Goal: Task Accomplishment & Management: Use online tool/utility

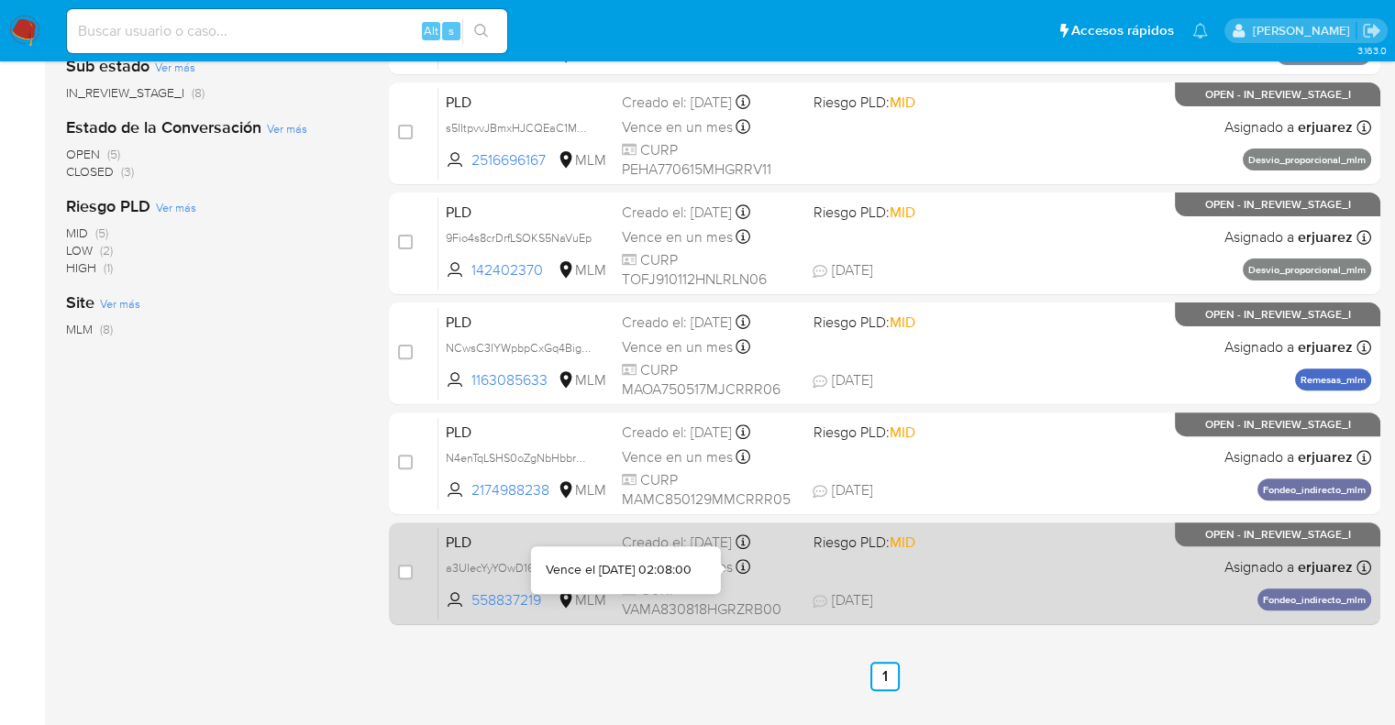
scroll to position [567, 0]
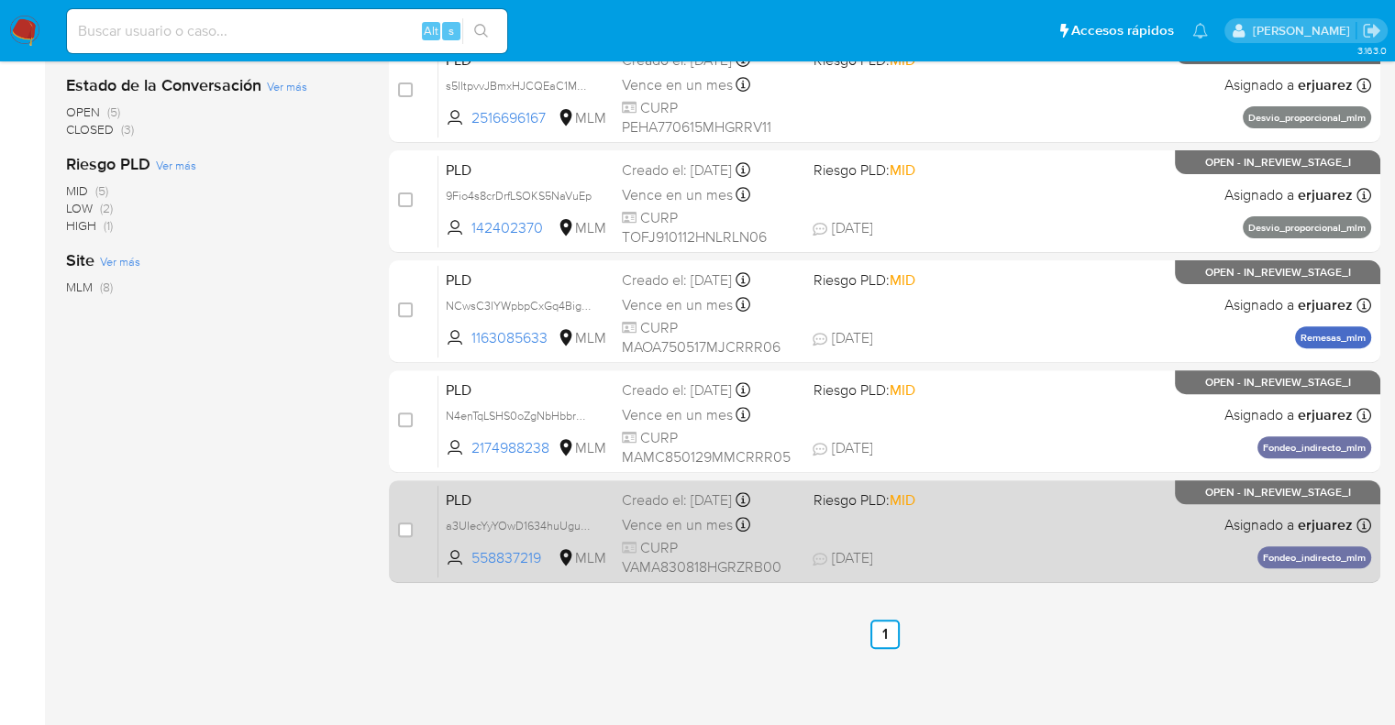
click at [1060, 545] on div "PLD a3UIecYyYOwD1634huUguBB3 558837219 MLM Riesgo PLD: MID Creado el: [DATE] Cr…" at bounding box center [904, 531] width 933 height 93
click at [751, 543] on span "CURP VAMA830818HGRZRB00" at bounding box center [710, 557] width 176 height 39
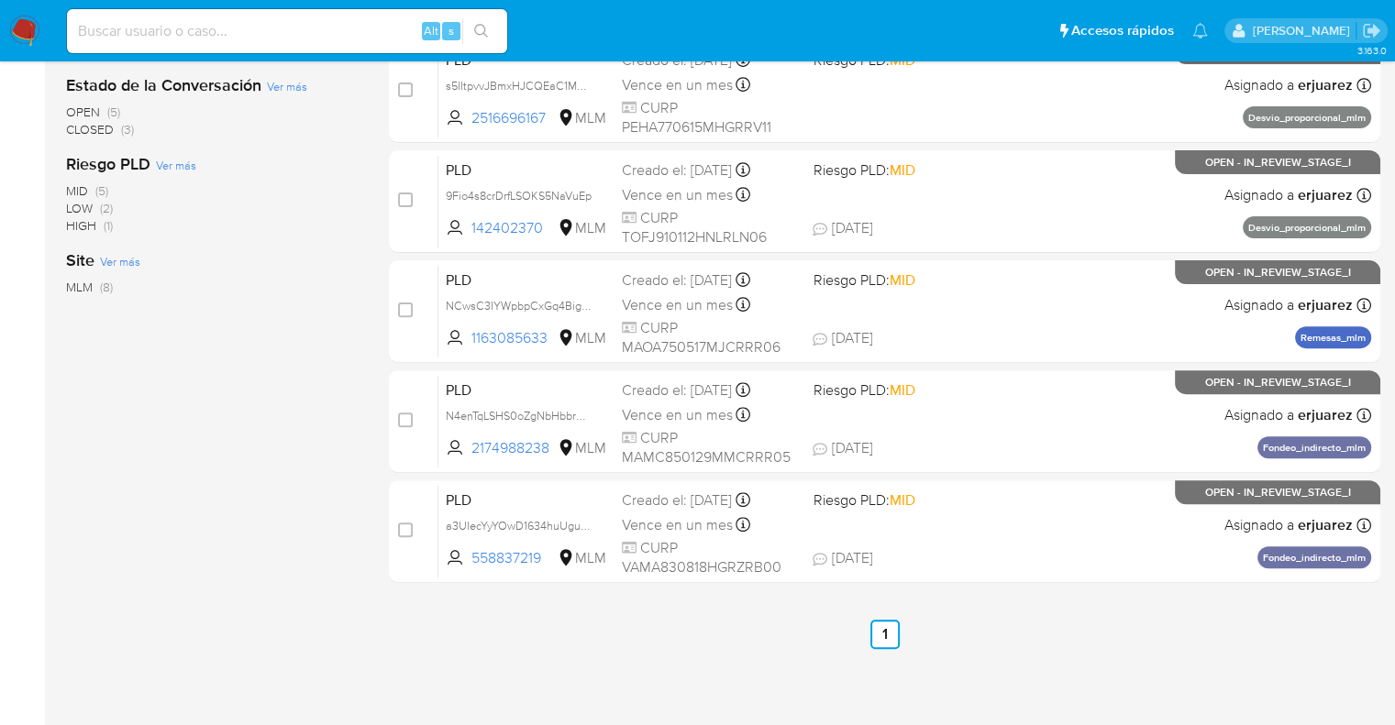
drag, startPoint x: 30, startPoint y: 29, endPoint x: 51, endPoint y: 21, distance: 22.7
click at [30, 29] on img at bounding box center [24, 31] width 31 height 31
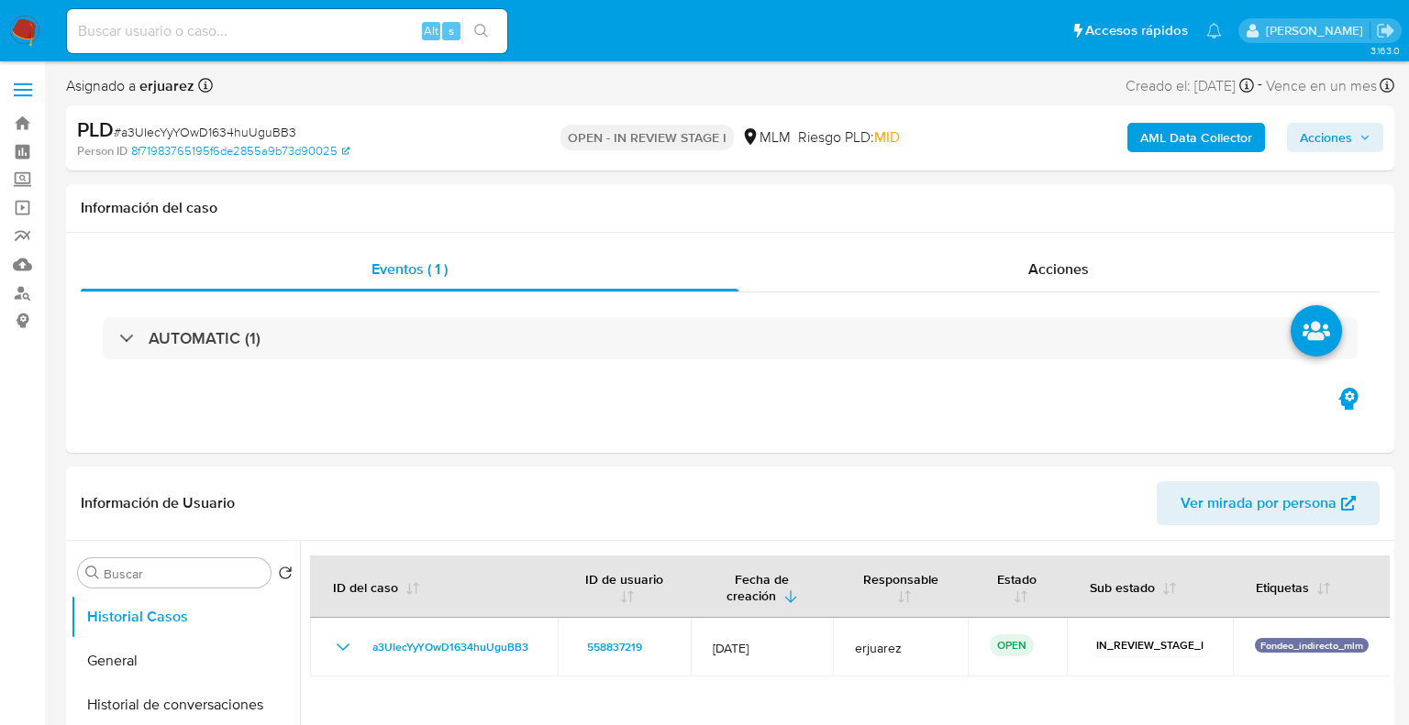
select select "10"
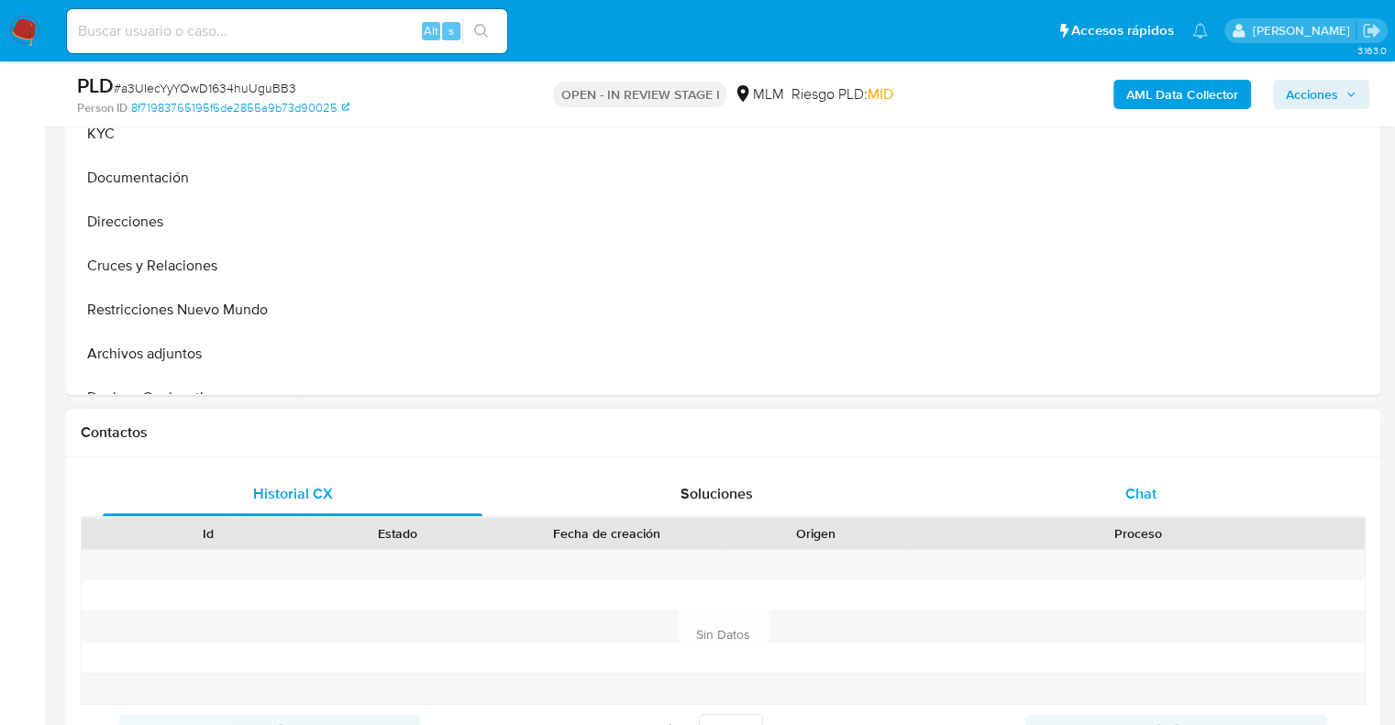
click at [1156, 476] on div "Chat" at bounding box center [1141, 494] width 380 height 44
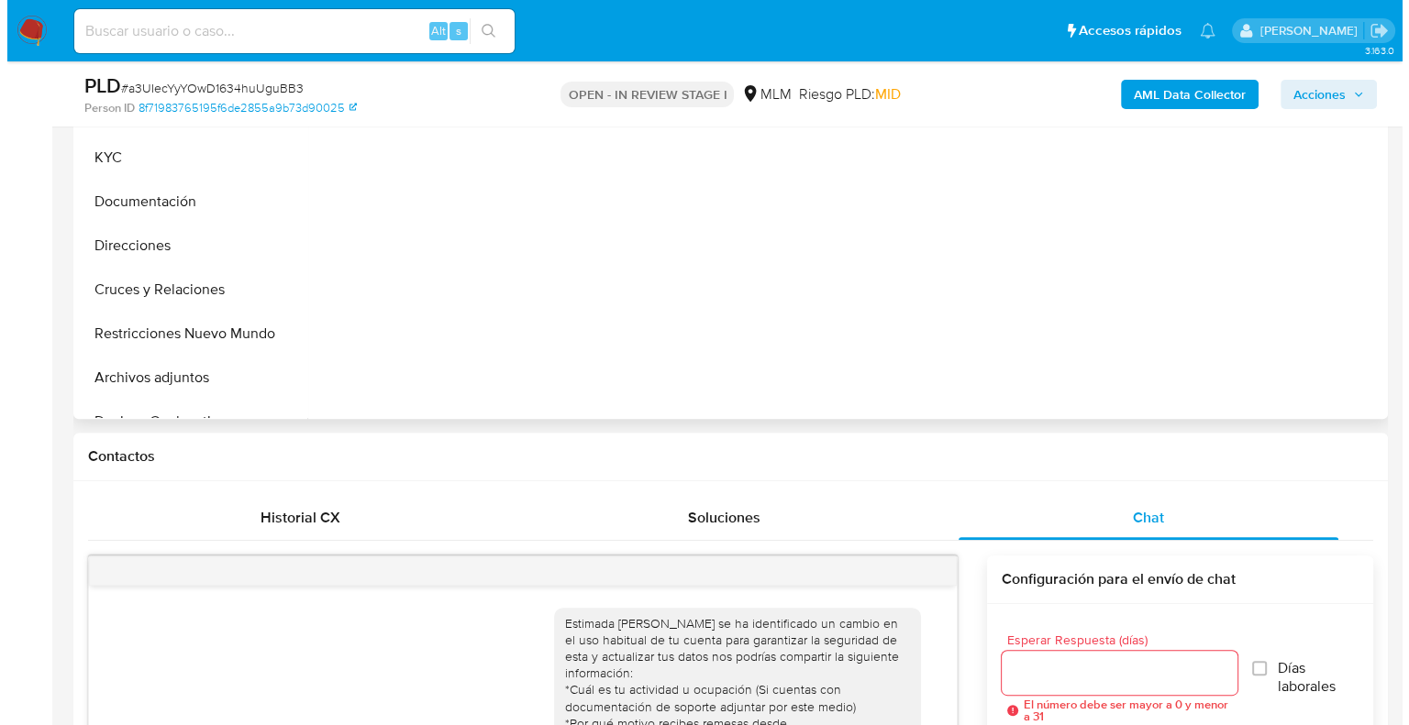
scroll to position [367, 0]
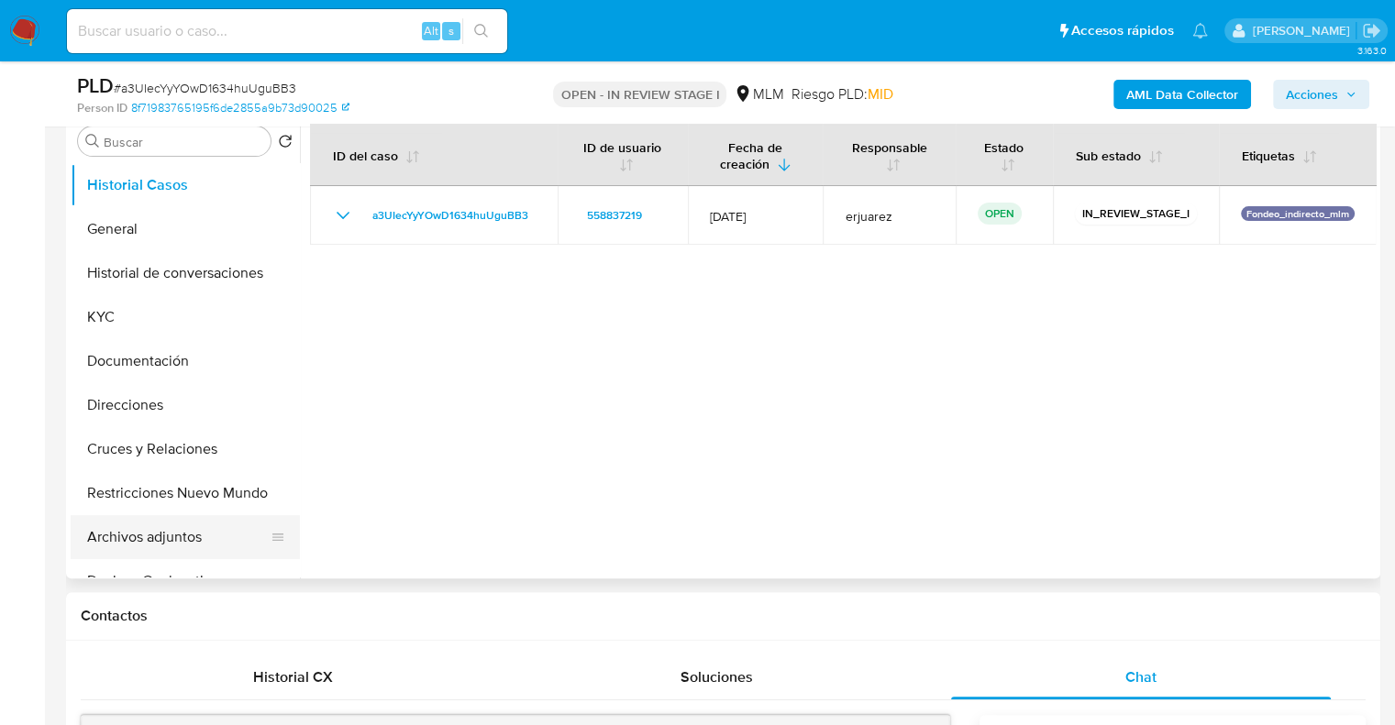
click at [183, 530] on button "Archivos adjuntos" at bounding box center [178, 537] width 215 height 44
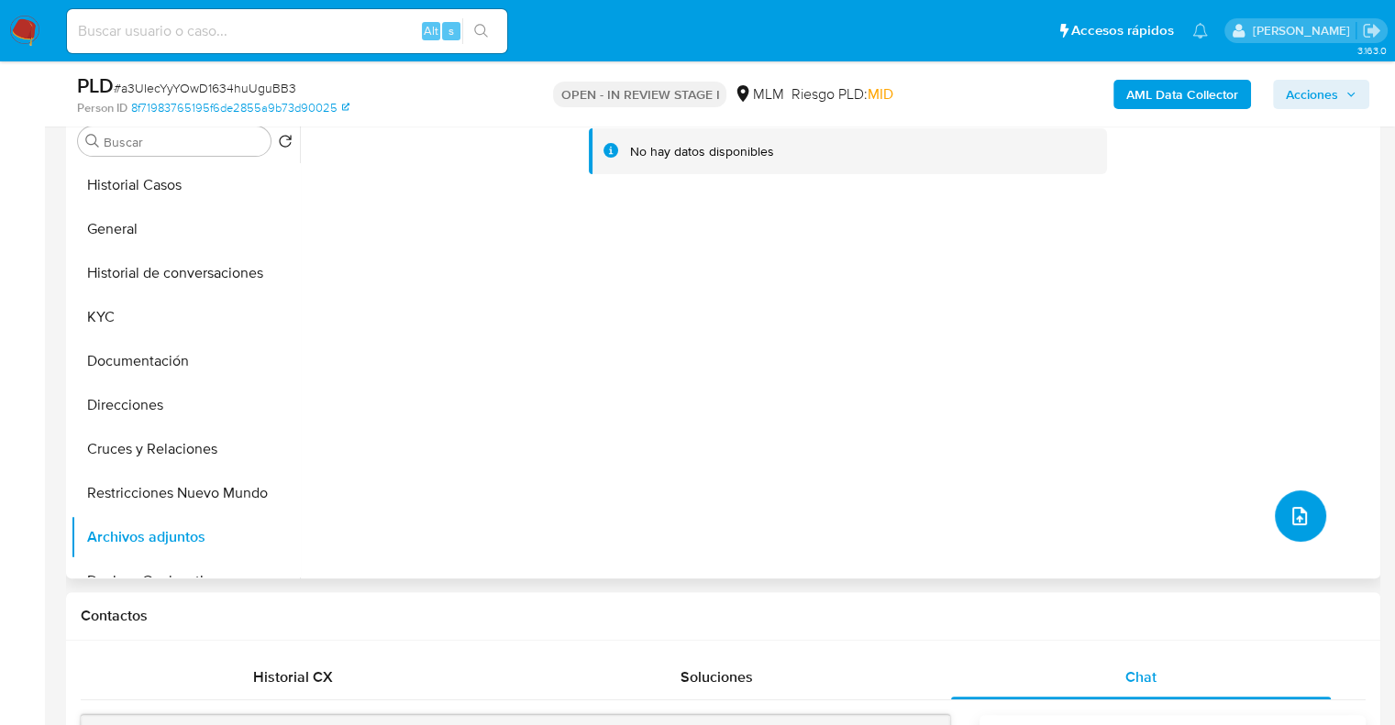
click at [1302, 505] on button "upload-file" at bounding box center [1300, 516] width 51 height 51
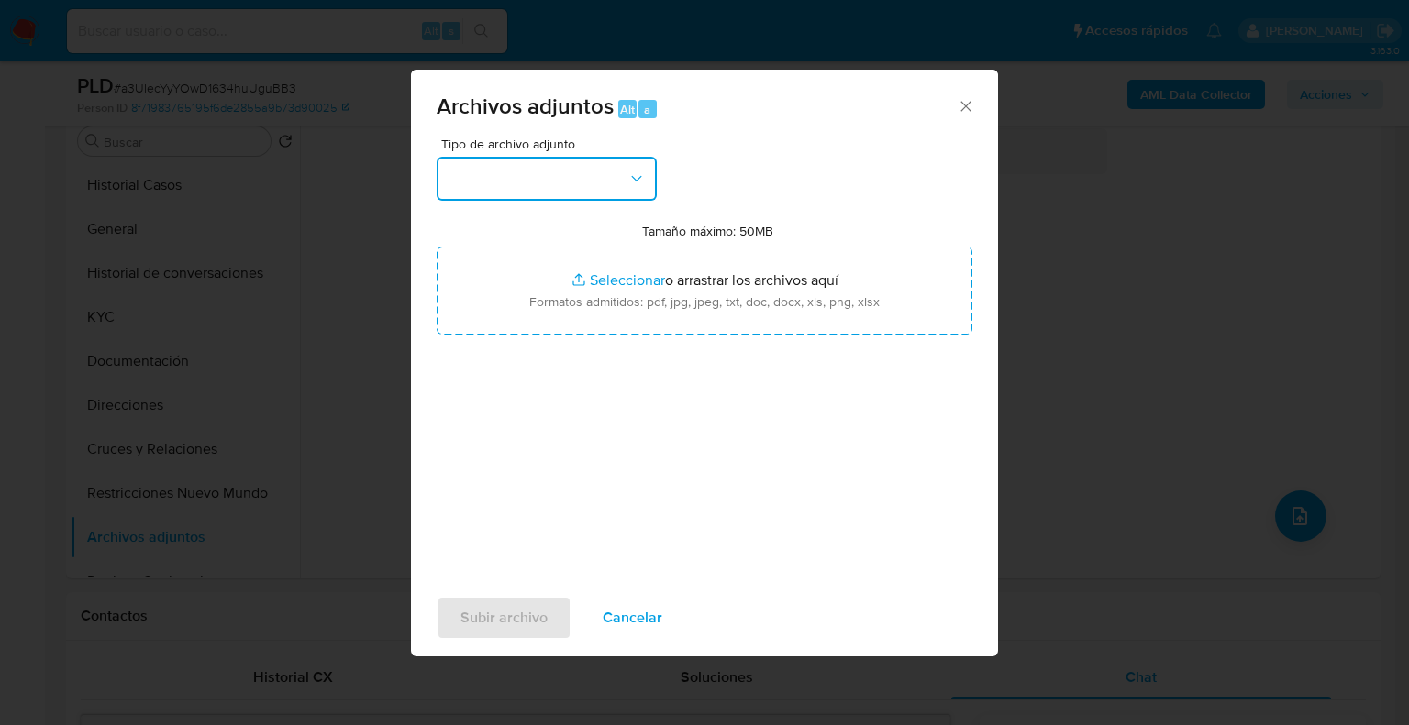
click at [545, 175] on button "button" at bounding box center [547, 179] width 220 height 44
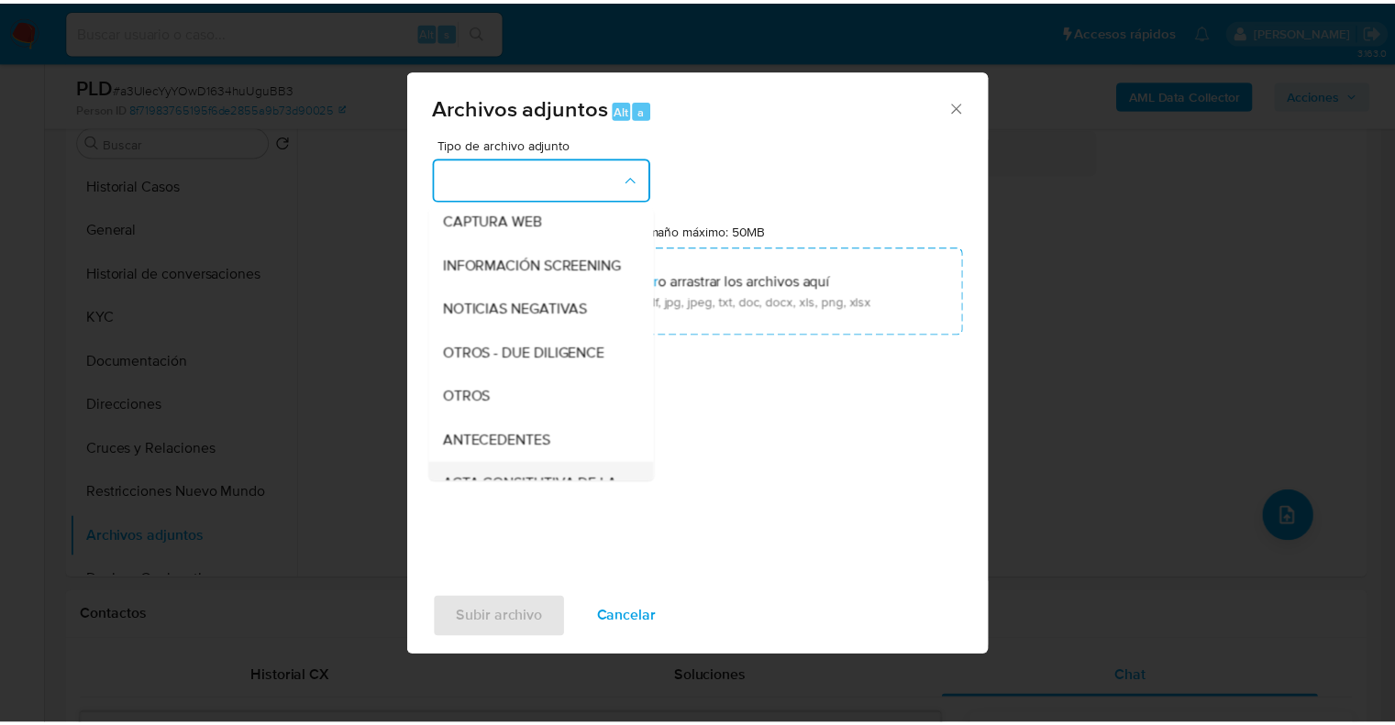
scroll to position [183, 0]
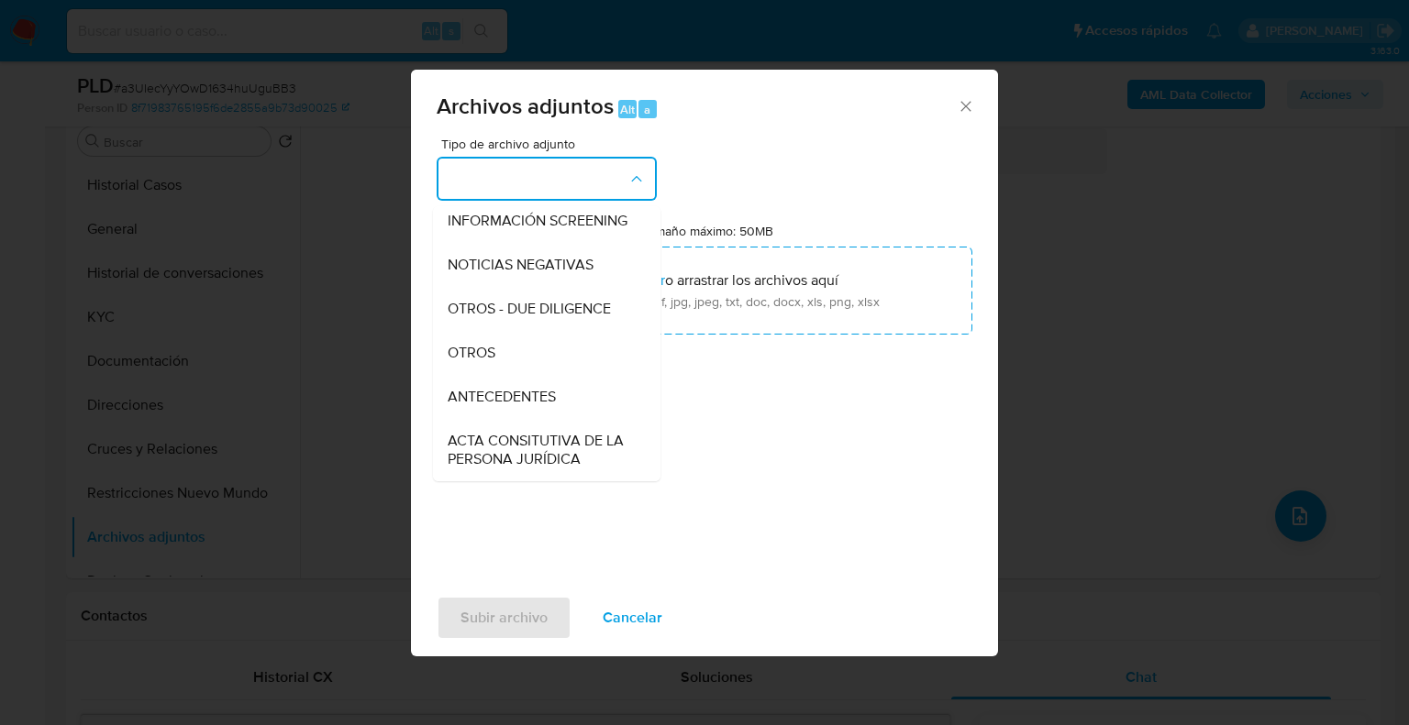
drag, startPoint x: 487, startPoint y: 371, endPoint x: 495, endPoint y: 356, distance: 17.6
click at [487, 362] on span "OTROS" at bounding box center [472, 353] width 48 height 18
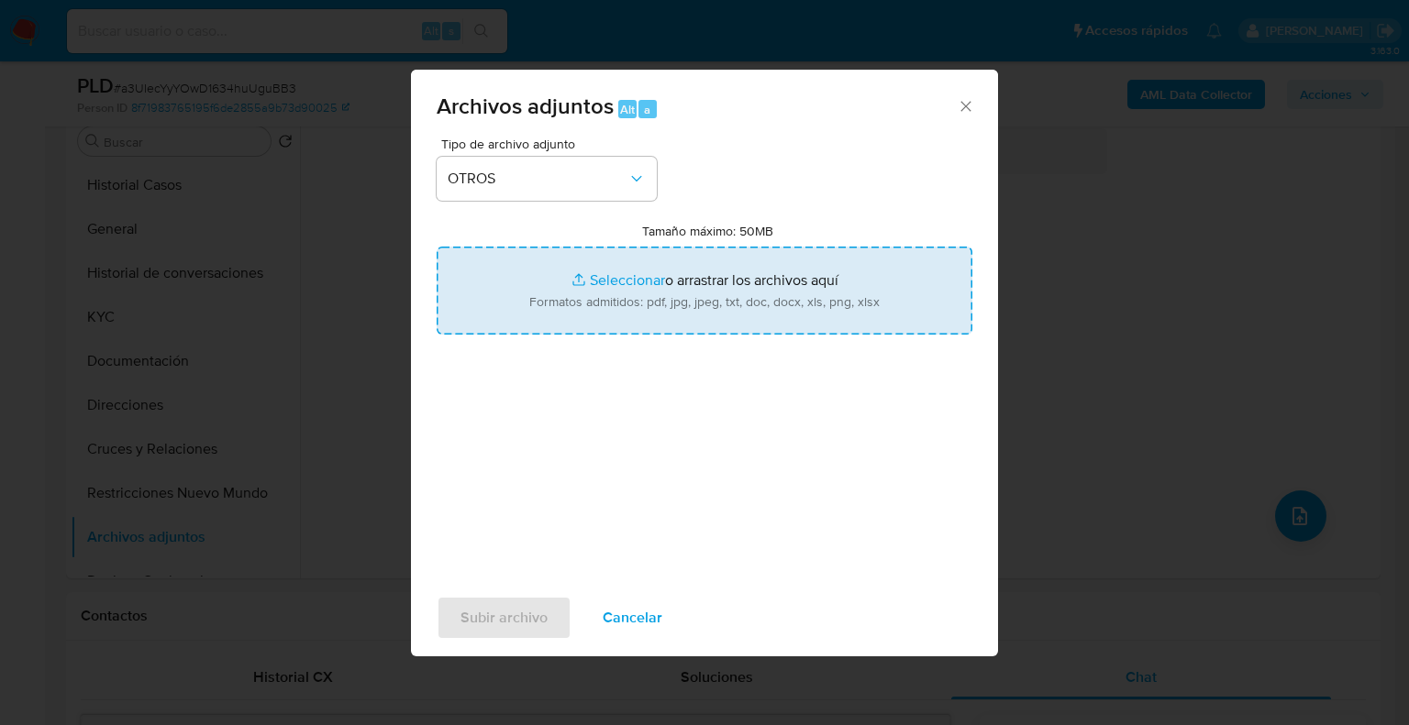
click at [623, 271] on input "Tamaño máximo: 50MB Seleccionar archivos" at bounding box center [705, 291] width 536 height 88
type input "C:\fakepath\558837219_Abel Vazquez Morales_Sep25.xlsx"
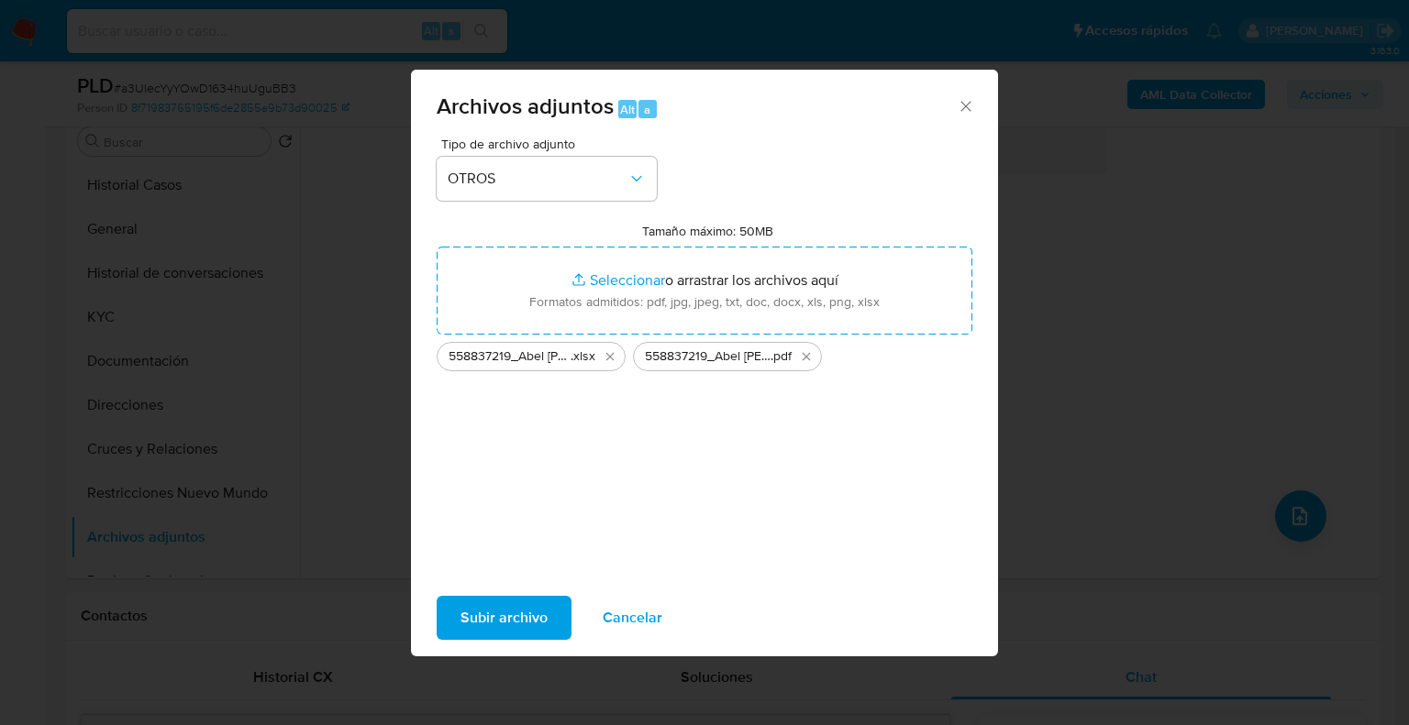
click at [528, 614] on span "Subir archivo" at bounding box center [503, 618] width 87 height 40
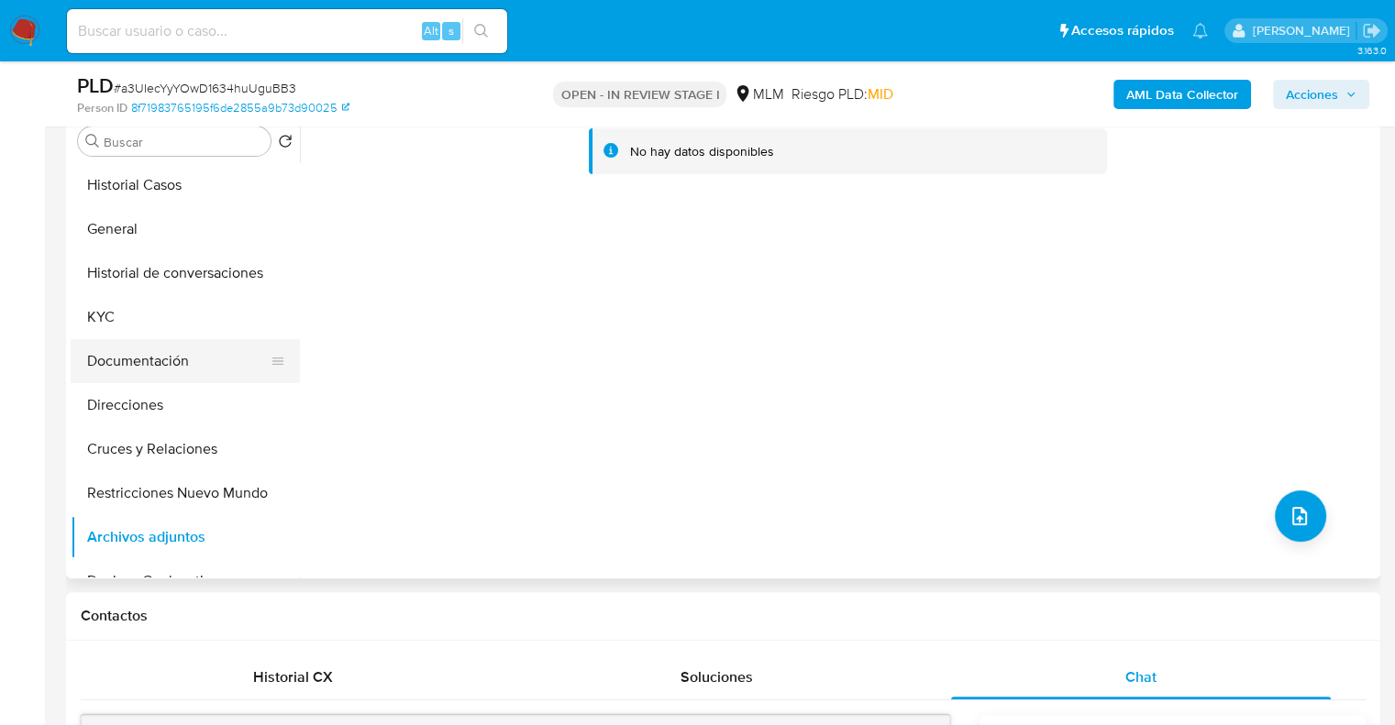
click at [152, 348] on button "Documentación" at bounding box center [178, 361] width 215 height 44
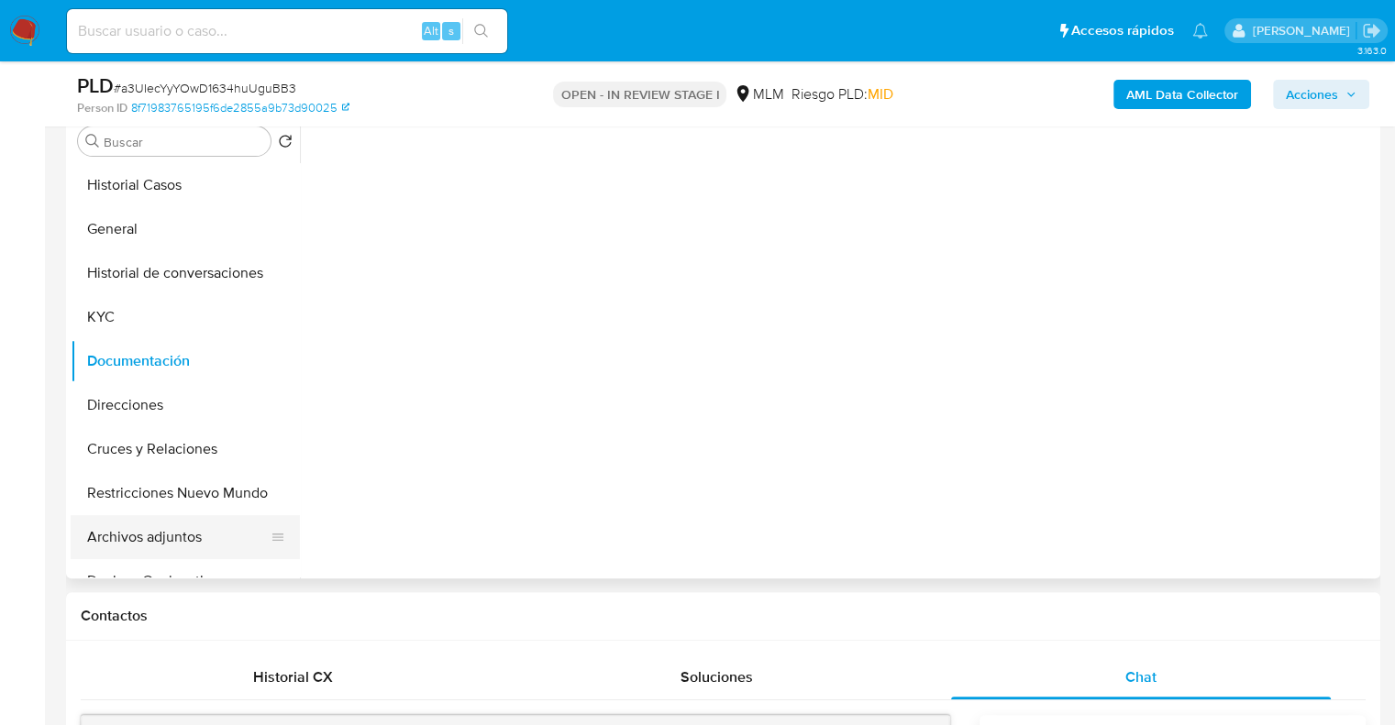
click at [187, 529] on button "Archivos adjuntos" at bounding box center [178, 537] width 215 height 44
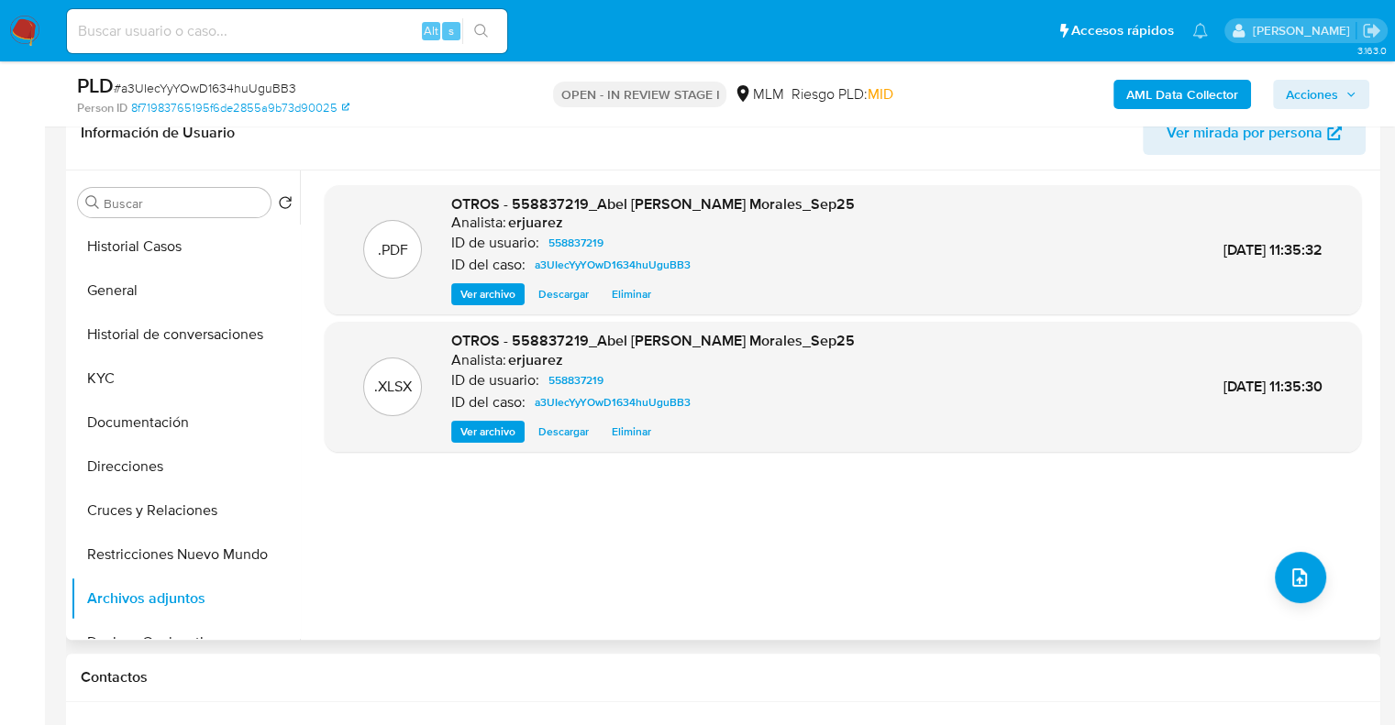
scroll to position [275, 0]
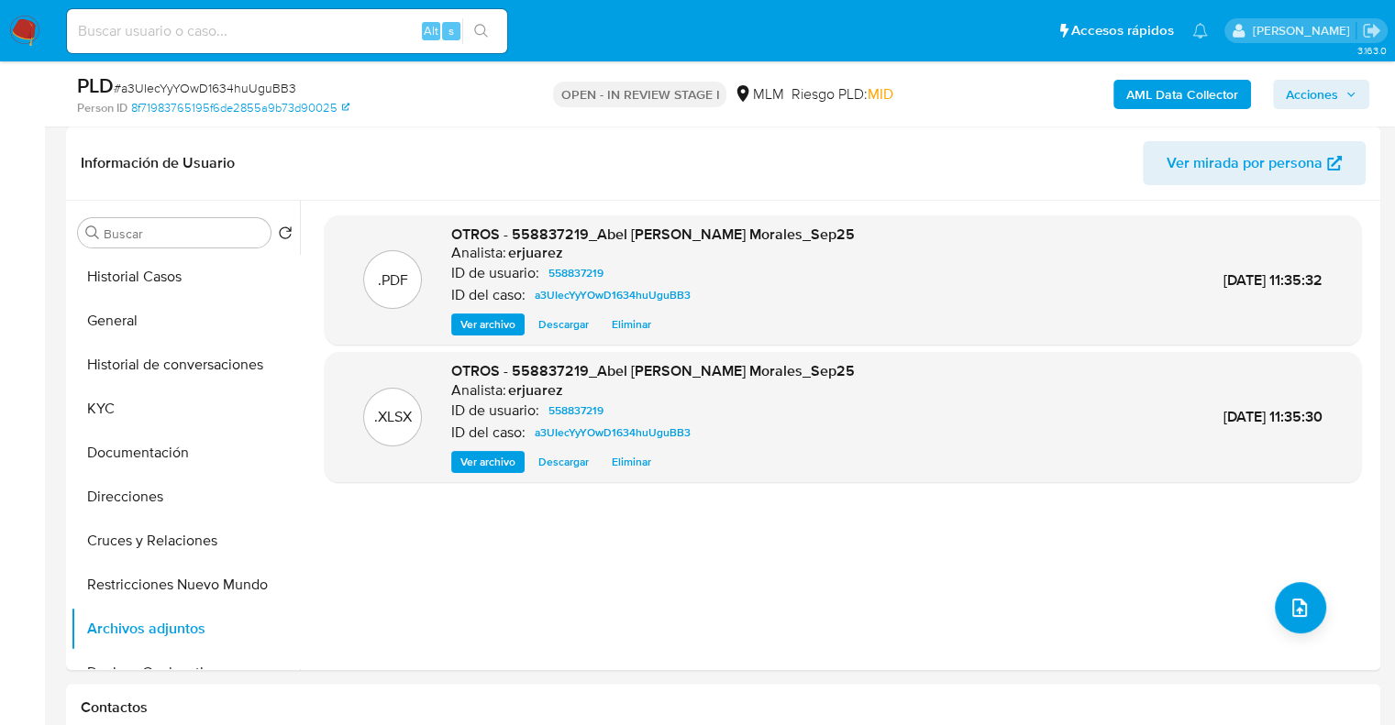
click at [1310, 95] on span "Acciones" at bounding box center [1312, 94] width 52 height 29
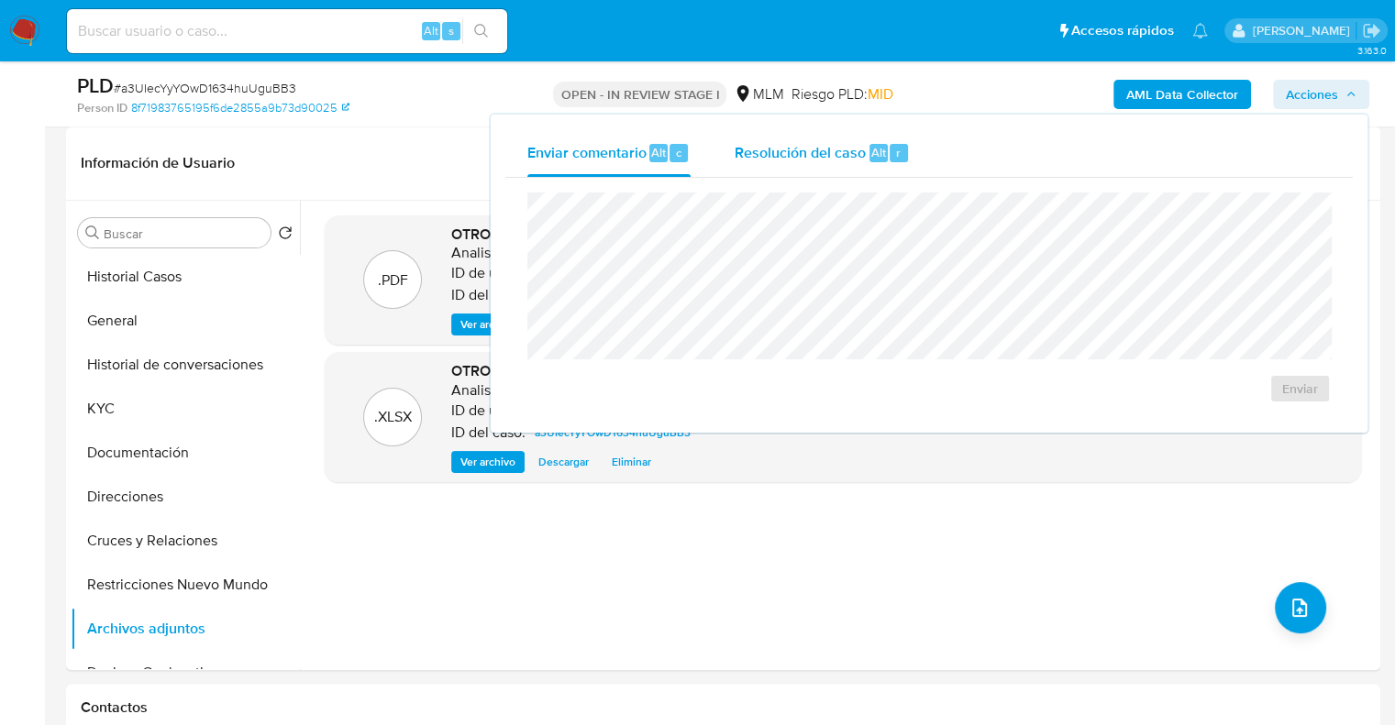
click at [780, 151] on span "Resolución del caso" at bounding box center [800, 151] width 131 height 21
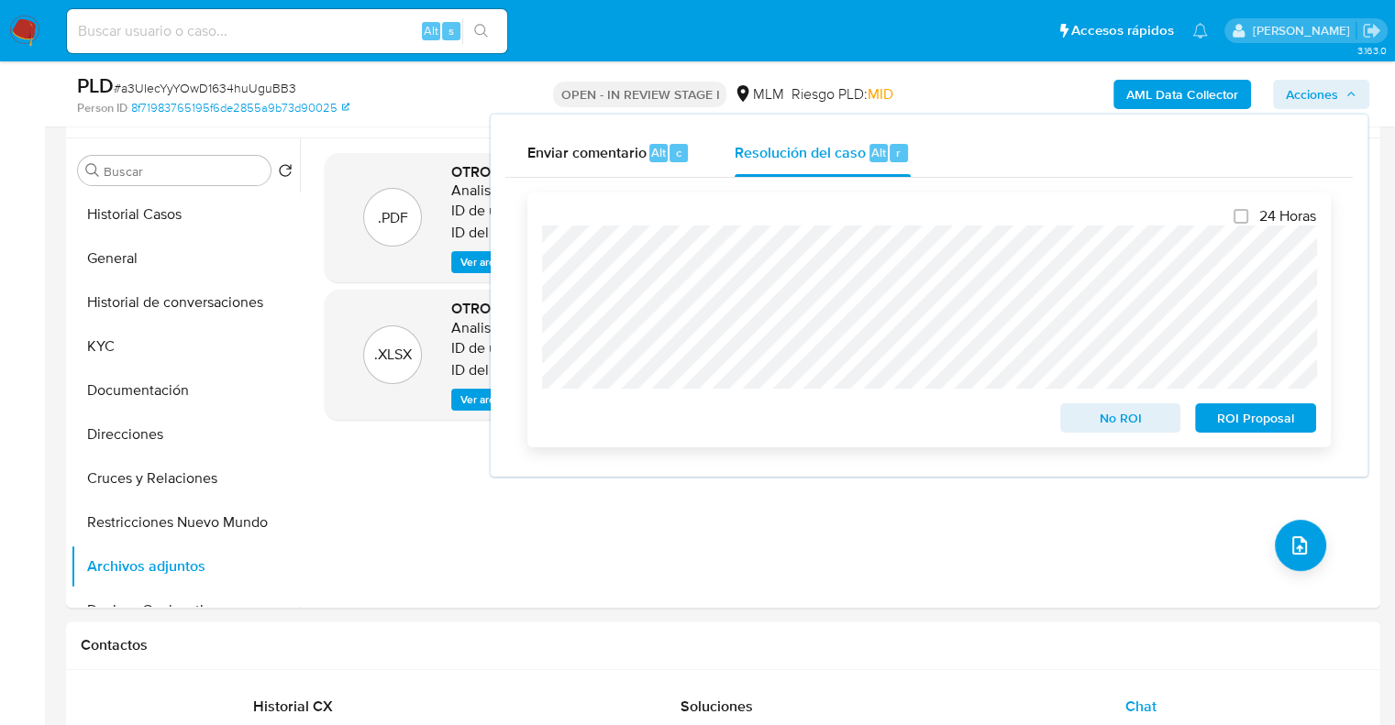
scroll to position [367, 0]
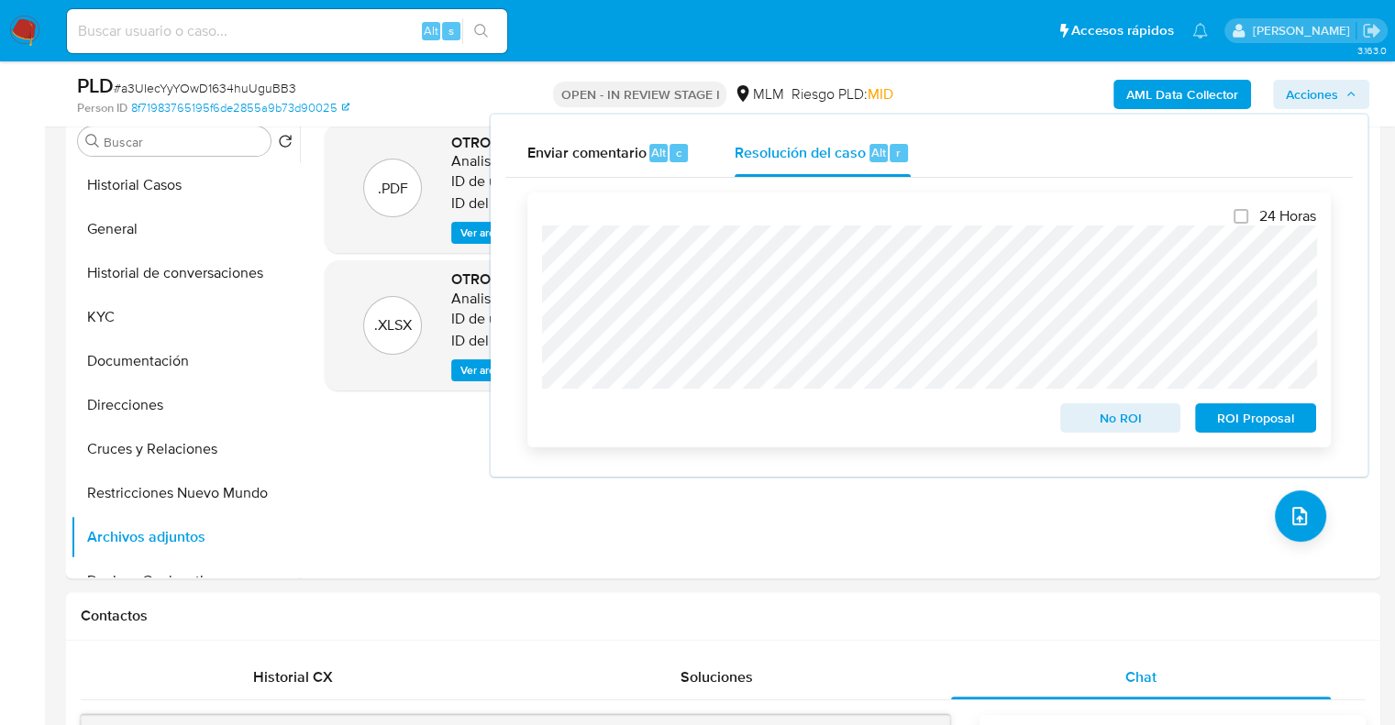
click at [1152, 427] on span "No ROI" at bounding box center [1120, 418] width 95 height 26
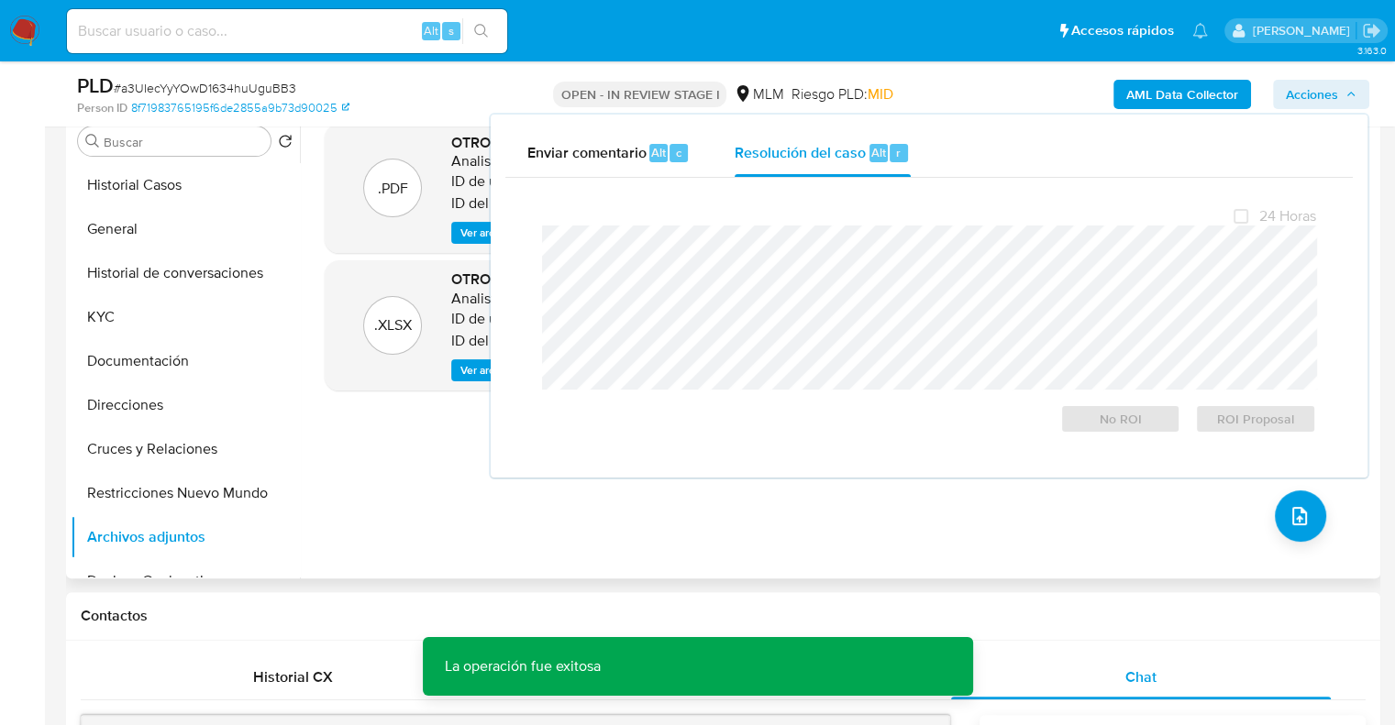
scroll to position [550, 0]
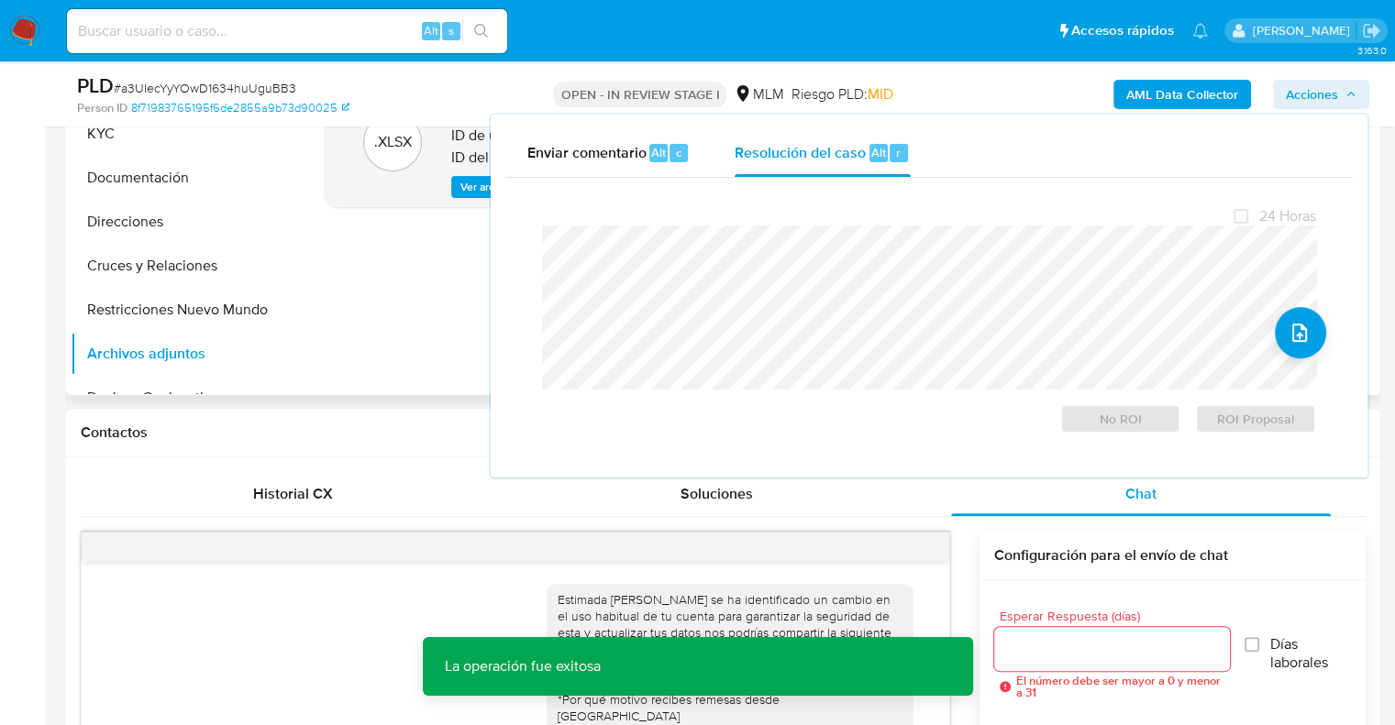
drag, startPoint x: 421, startPoint y: 306, endPoint x: 315, endPoint y: 281, distance: 108.5
click at [420, 305] on div ".PDF OTROS - 558837219_Abel Vazquez Morales_Sep25 Analista: erjuarez ID de usua…" at bounding box center [843, 160] width 1036 height 440
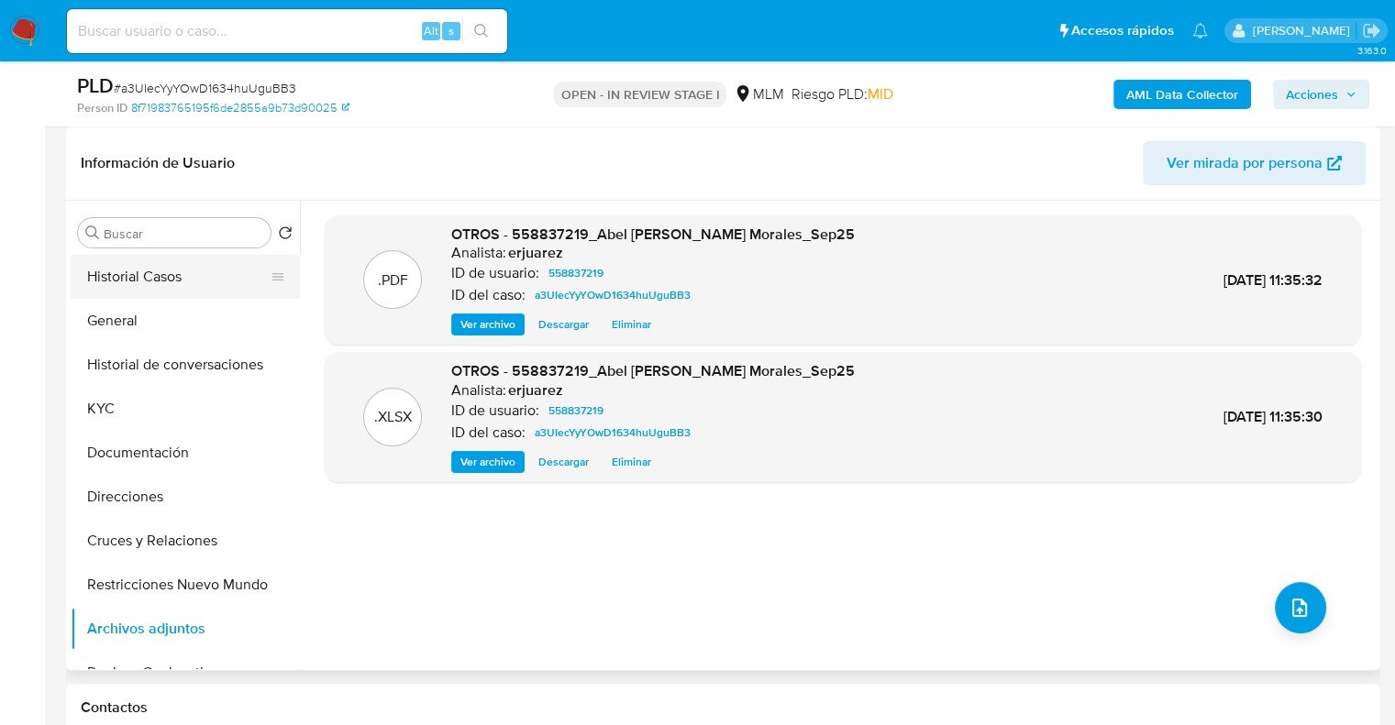
scroll to position [275, 0]
drag, startPoint x: 215, startPoint y: 334, endPoint x: 201, endPoint y: 366, distance: 34.9
click at [213, 335] on button "General" at bounding box center [185, 321] width 229 height 44
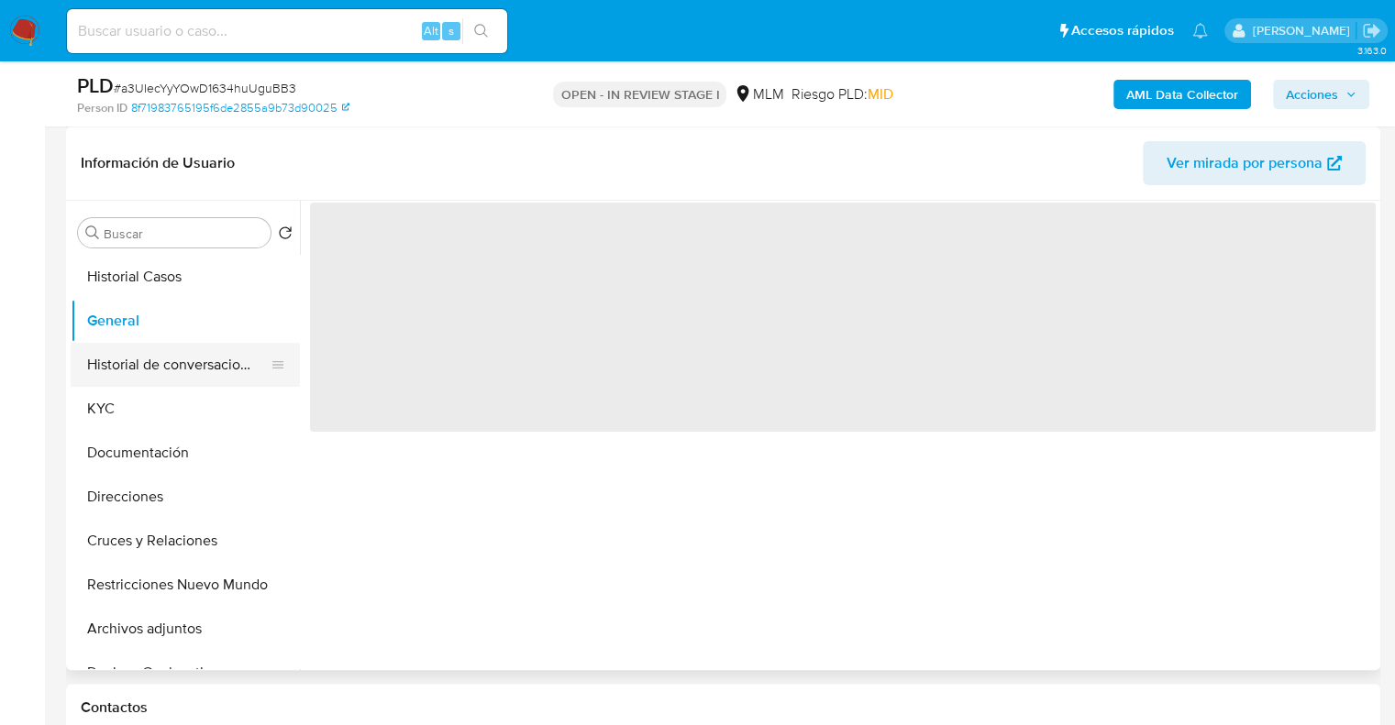
click at [201, 366] on button "Historial de conversaciones" at bounding box center [178, 365] width 215 height 44
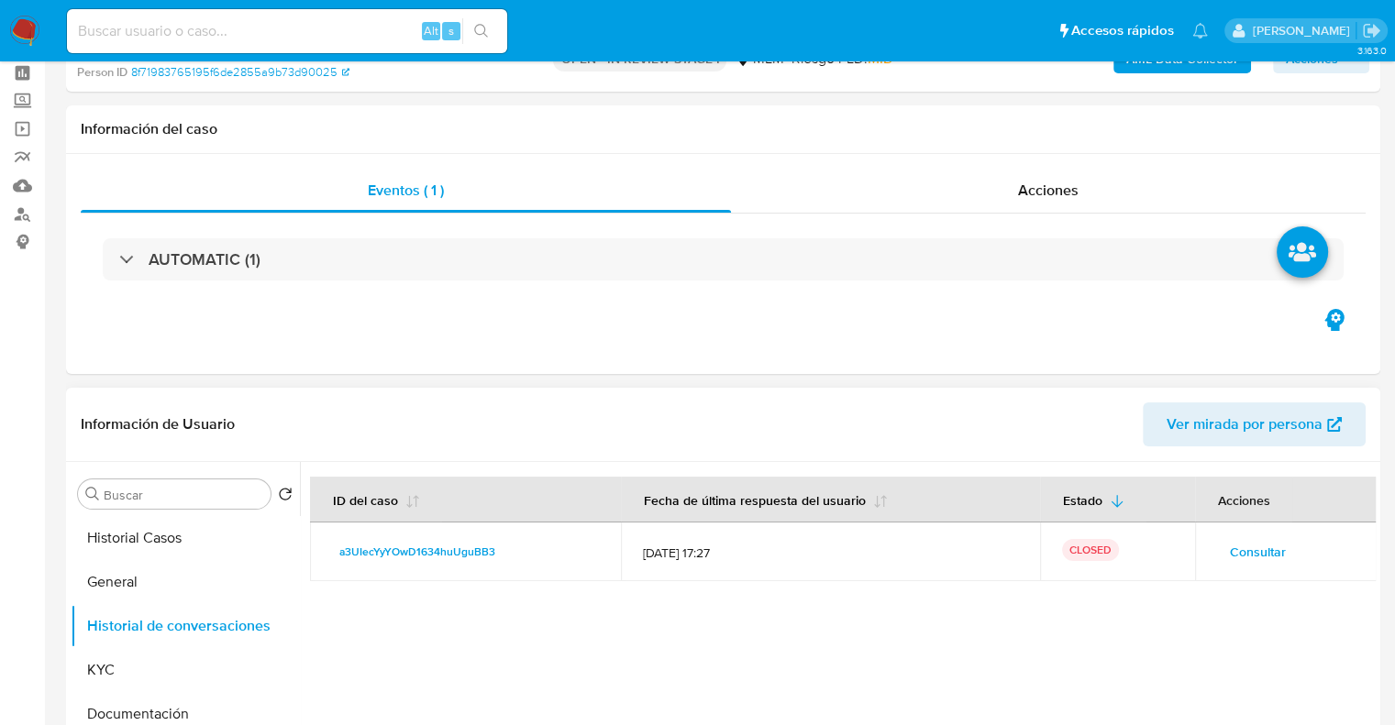
scroll to position [0, 0]
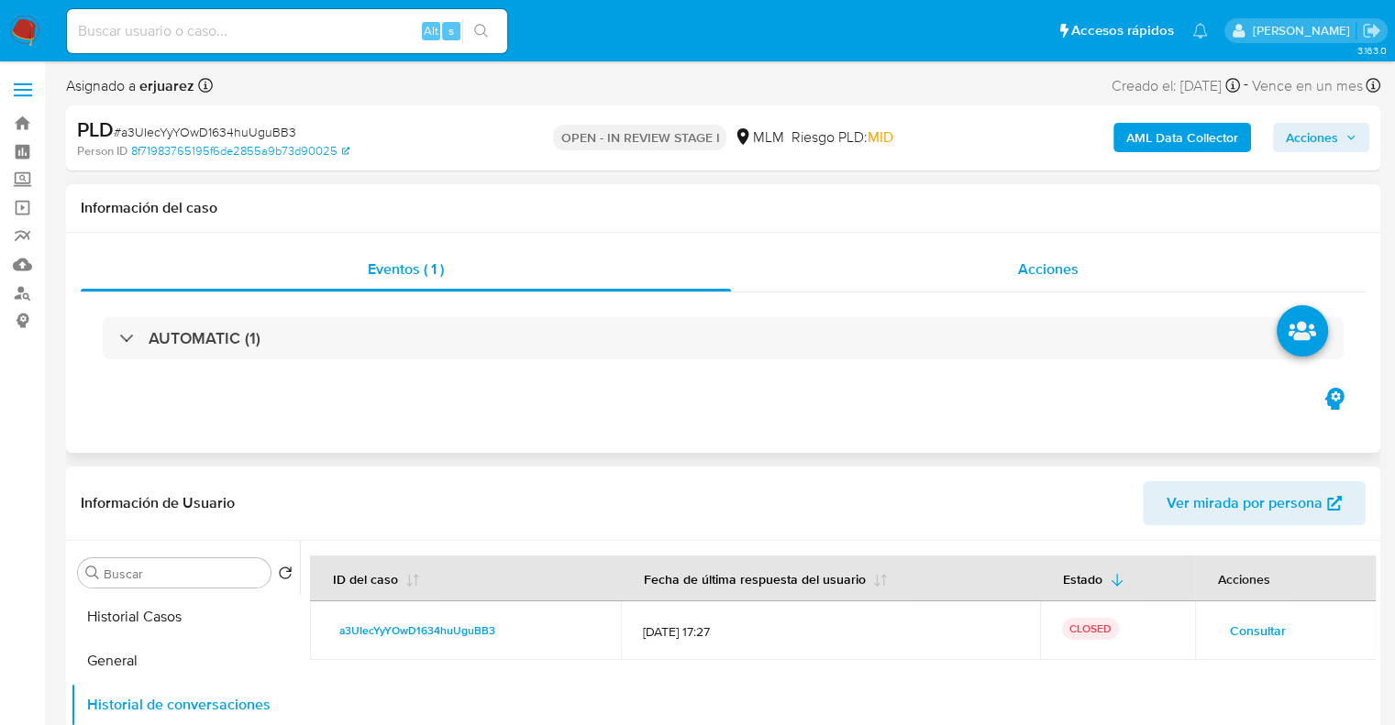
click at [1034, 262] on span "Acciones" at bounding box center [1048, 269] width 61 height 21
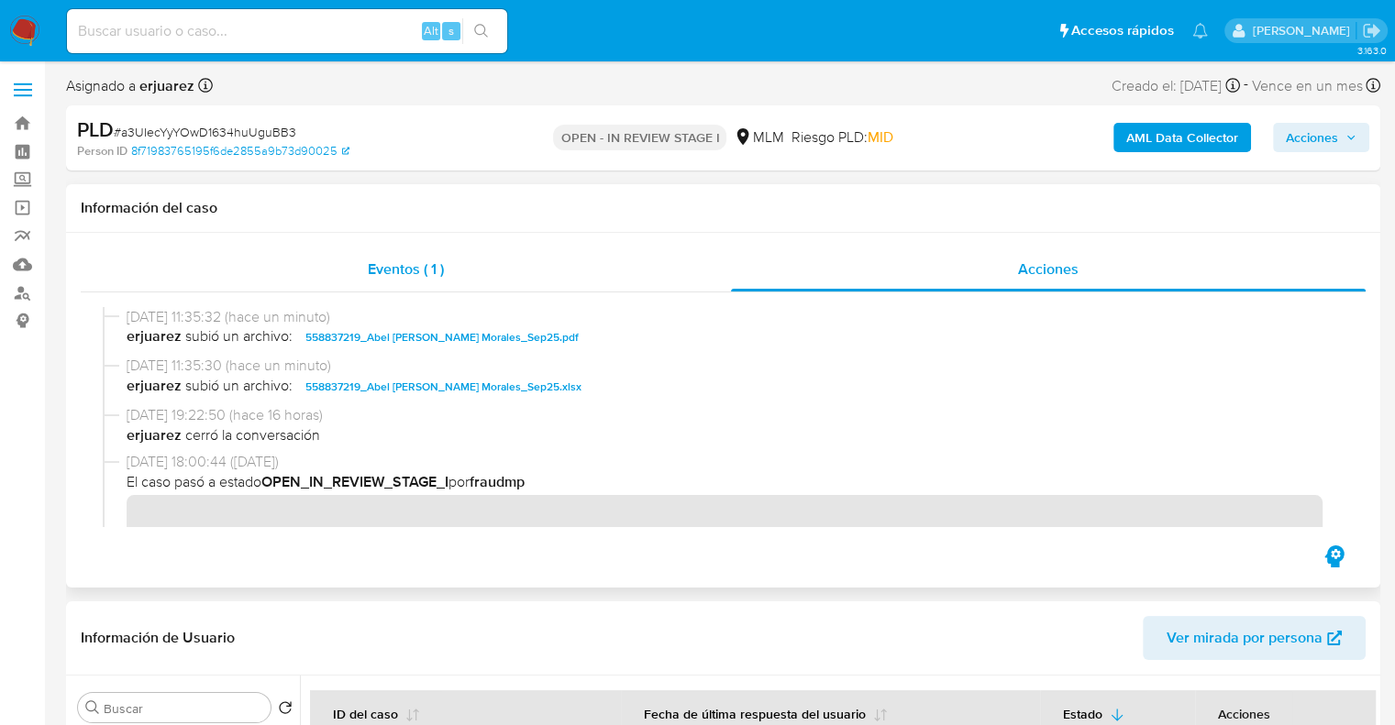
click at [436, 283] on div "Eventos ( 1 )" at bounding box center [406, 270] width 650 height 44
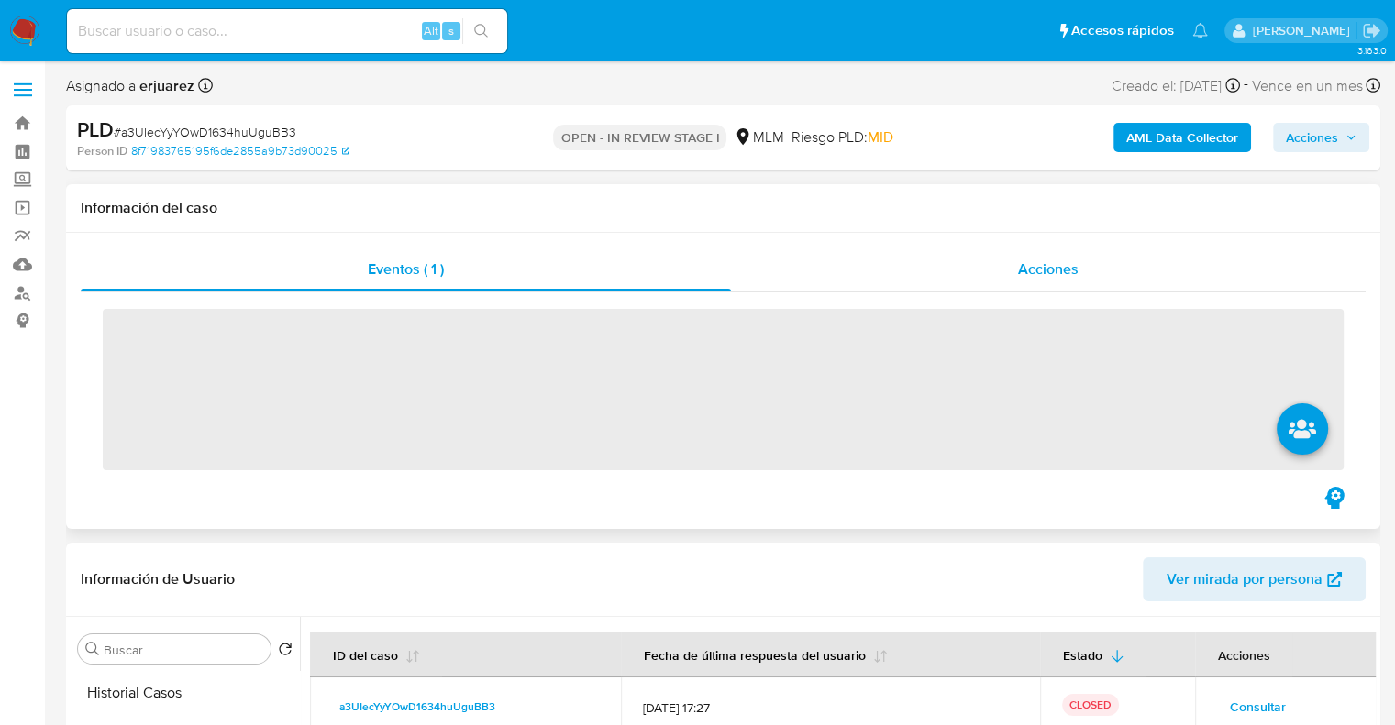
click at [994, 271] on div "Acciones" at bounding box center [1048, 270] width 635 height 44
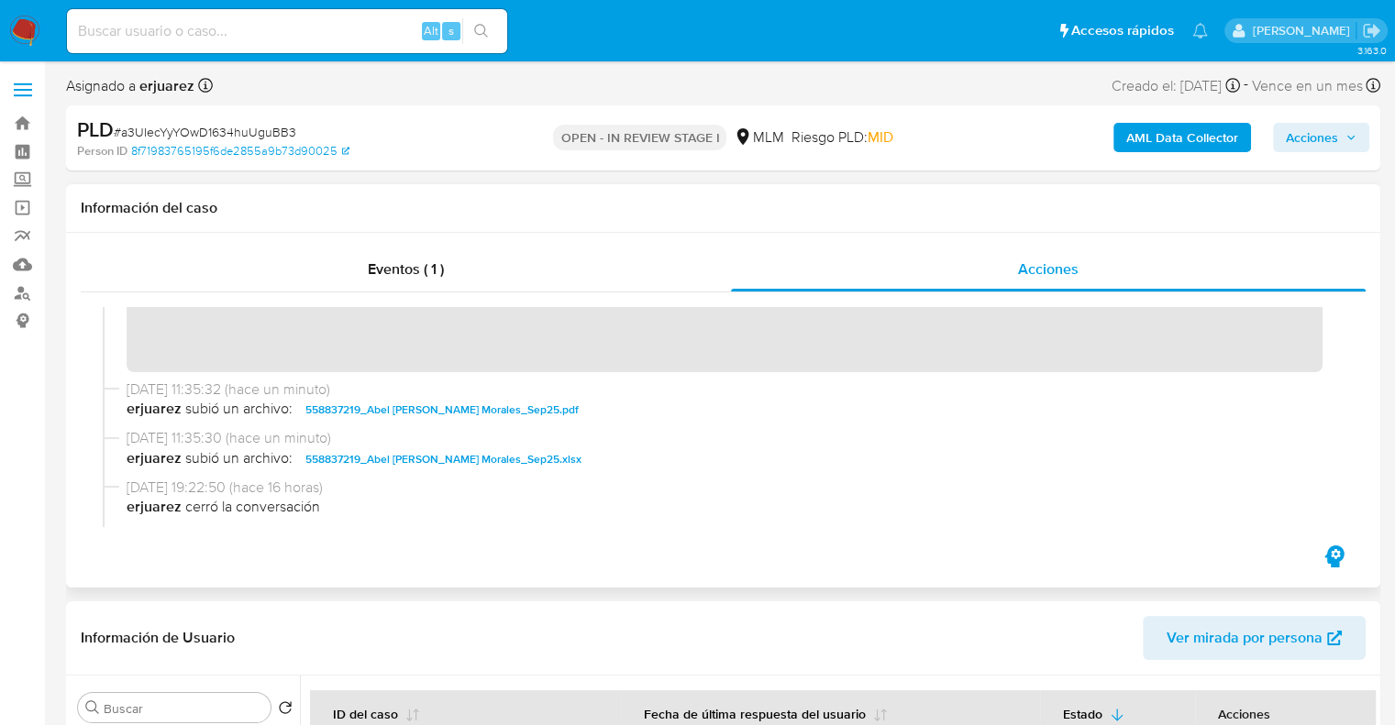
scroll to position [367, 0]
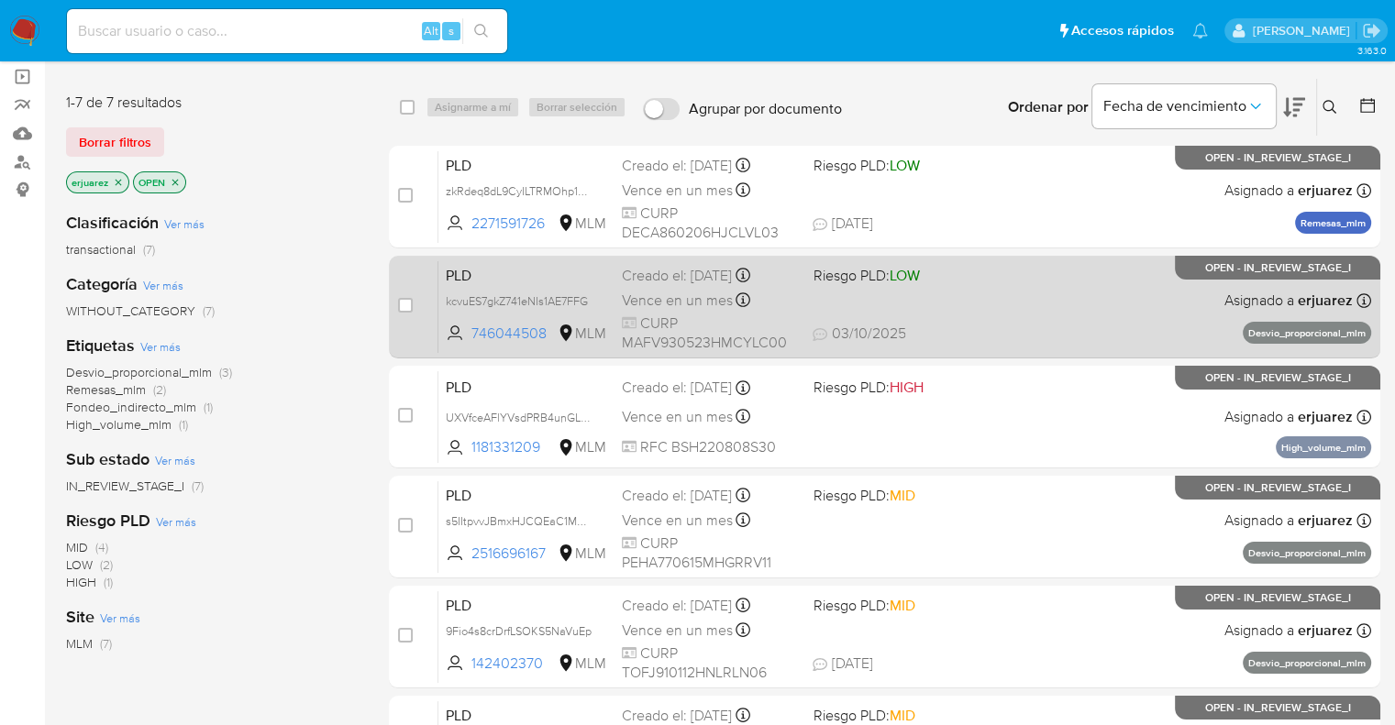
scroll to position [457, 0]
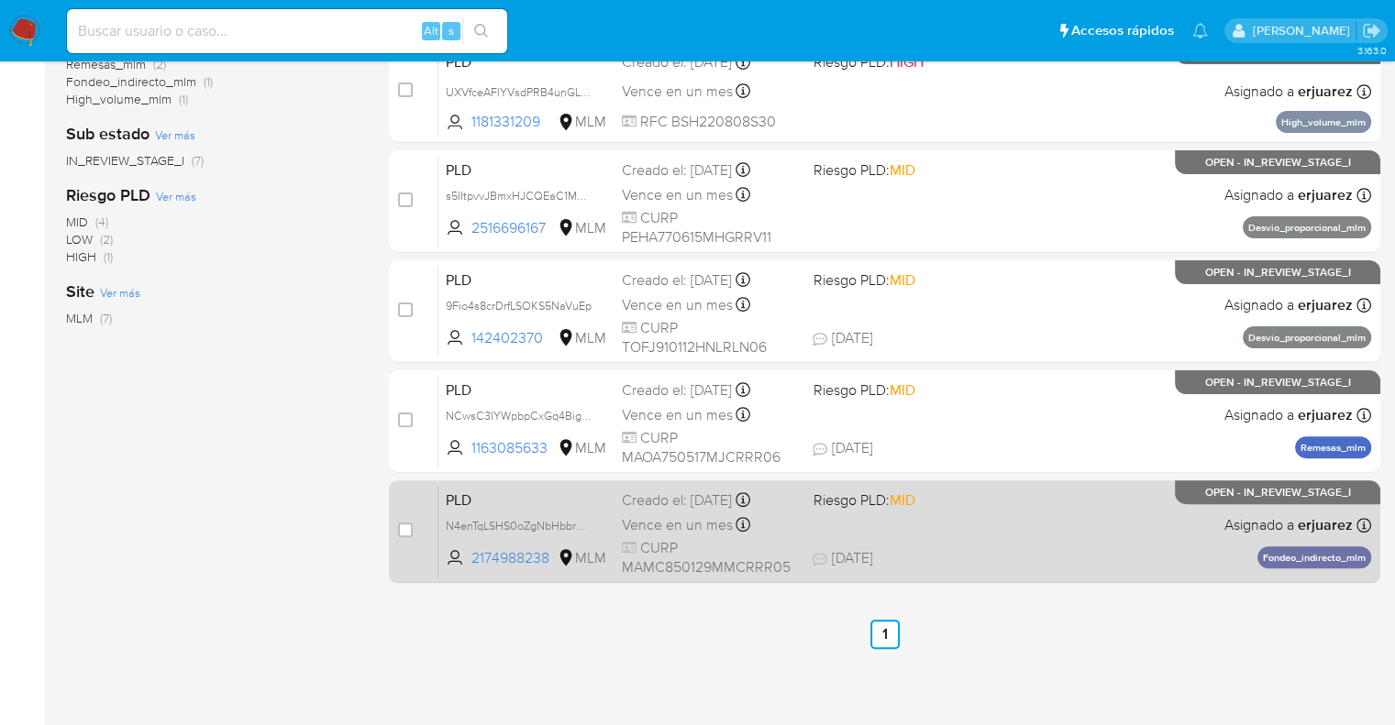
click at [876, 485] on div "PLD N4enTqLSHS0oZgNbHbbrHYo1 2174988238 MLM Riesgo PLD: MID Creado el: 12/09/20…" at bounding box center [904, 531] width 933 height 93
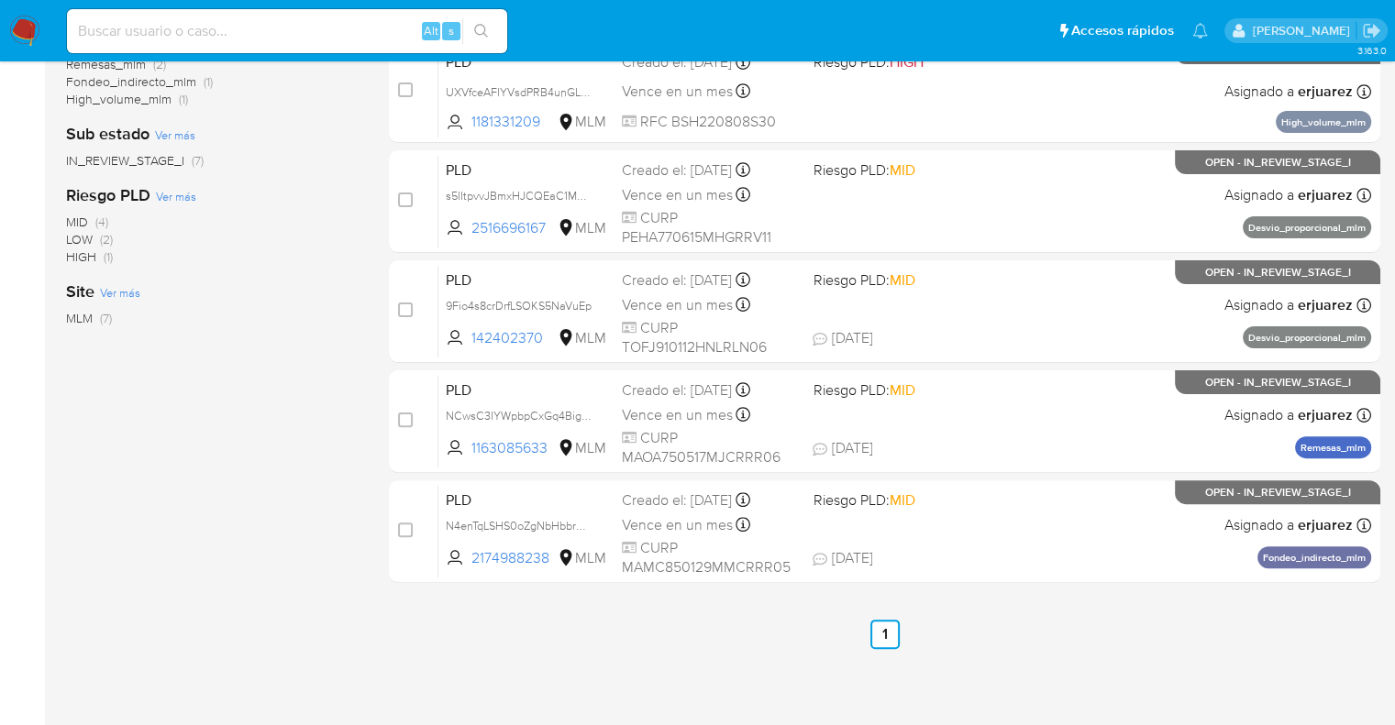
click at [180, 17] on div "Alt s" at bounding box center [287, 31] width 440 height 44
click at [187, 34] on input at bounding box center [287, 31] width 440 height 24
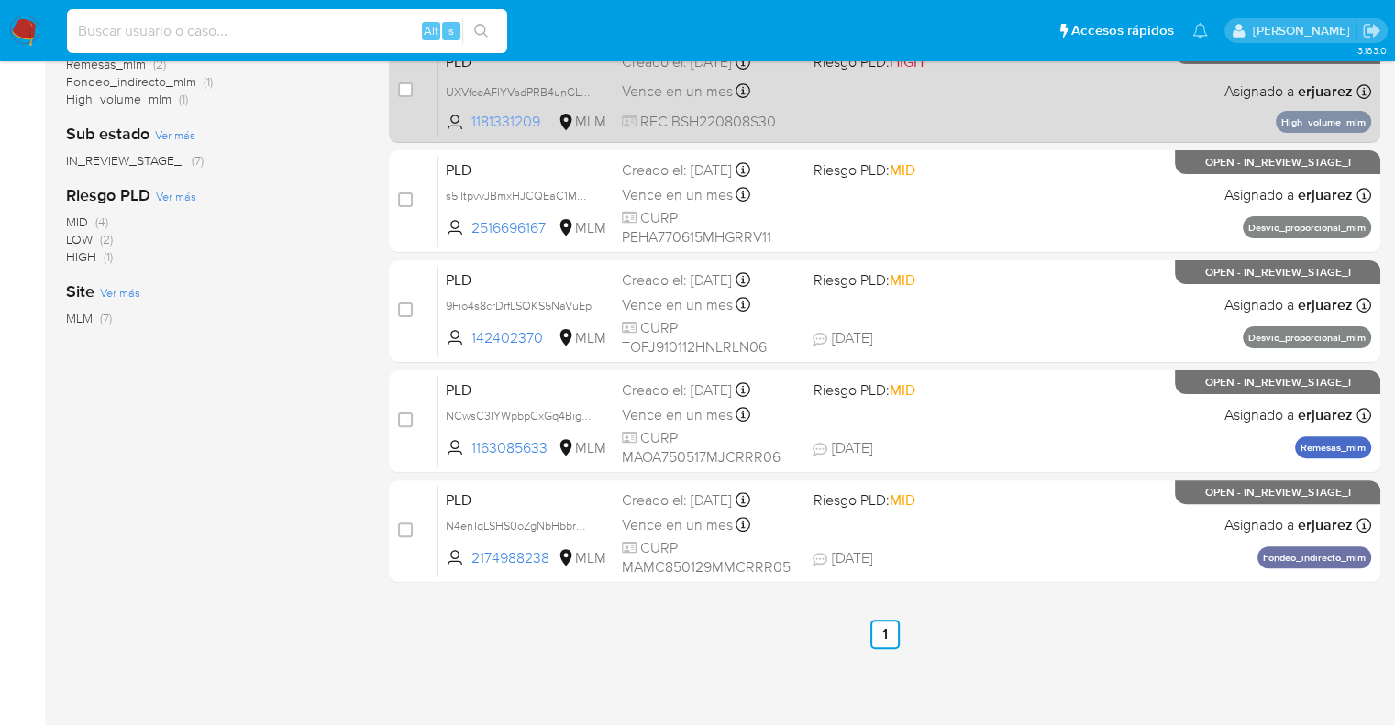
paste input "558837219"
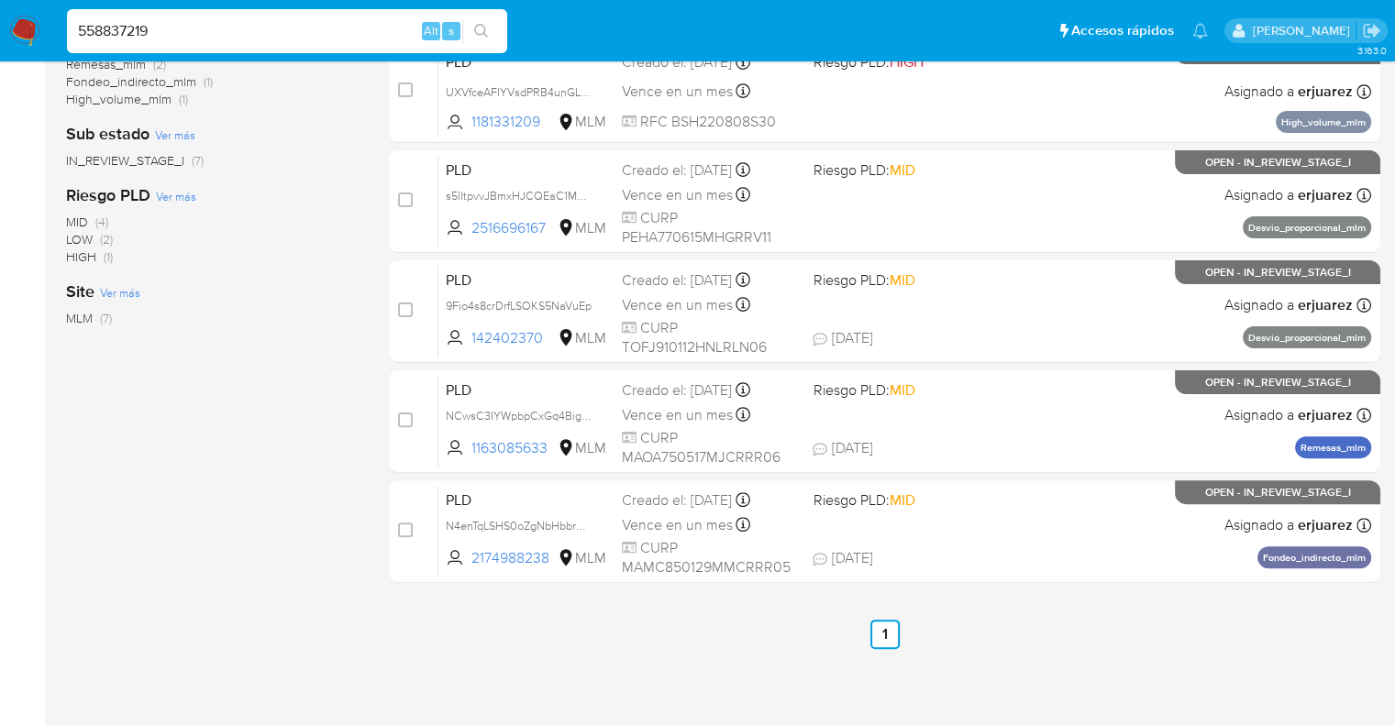
type input "558837219"
click at [481, 28] on icon "search-icon" at bounding box center [481, 31] width 15 height 15
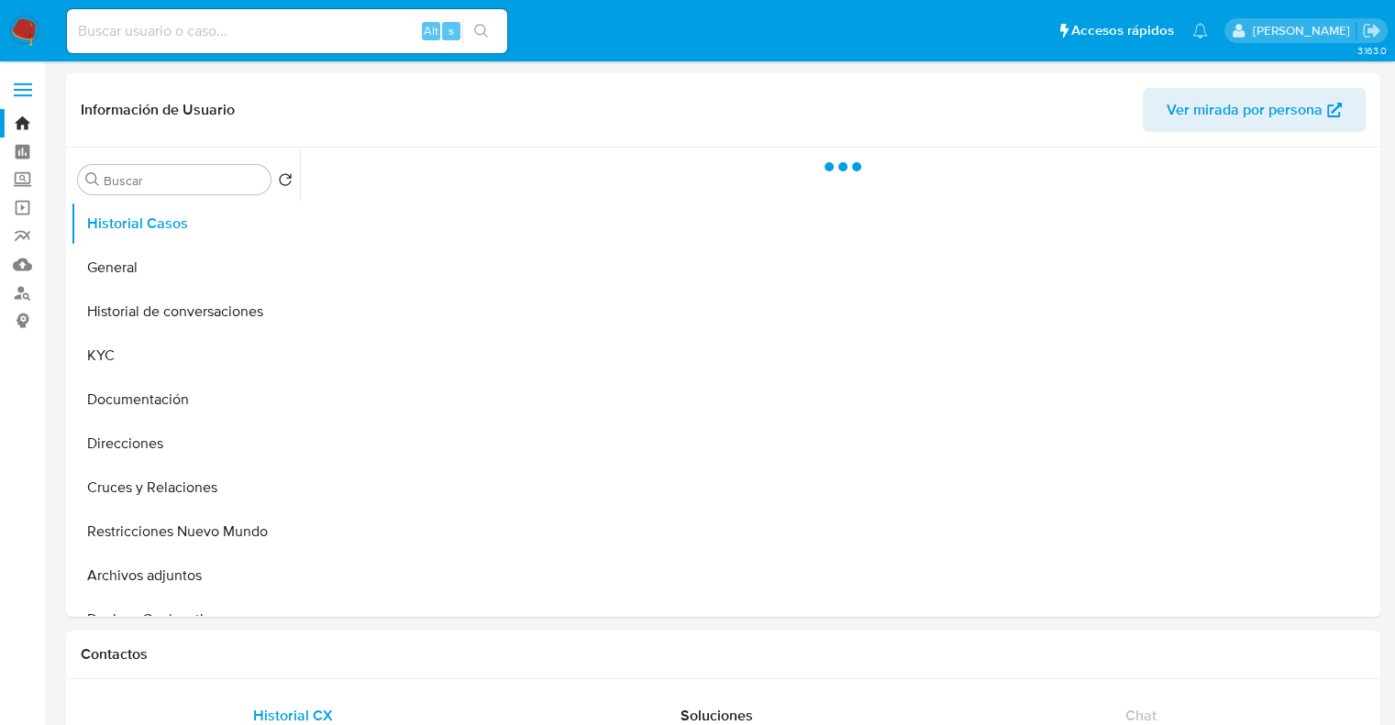
select select "10"
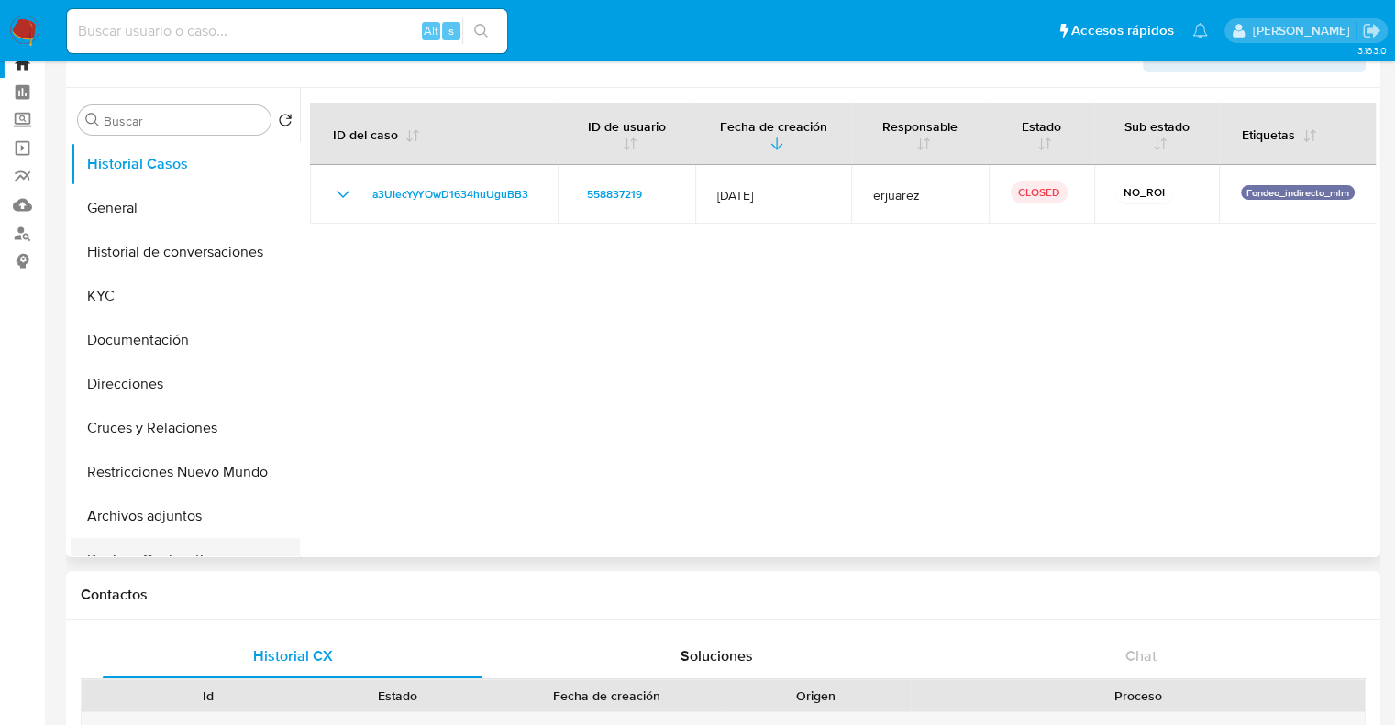
scroll to position [92, 0]
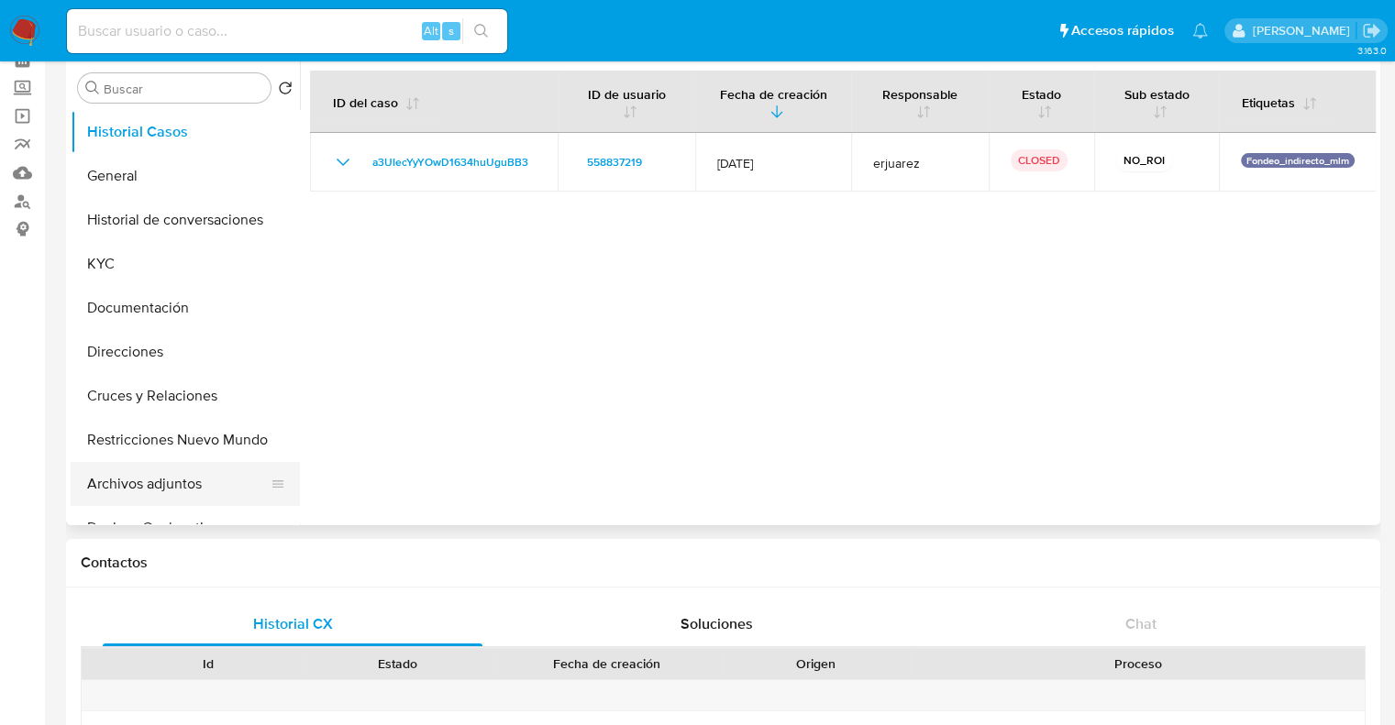
click at [128, 497] on button "Archivos adjuntos" at bounding box center [178, 484] width 215 height 44
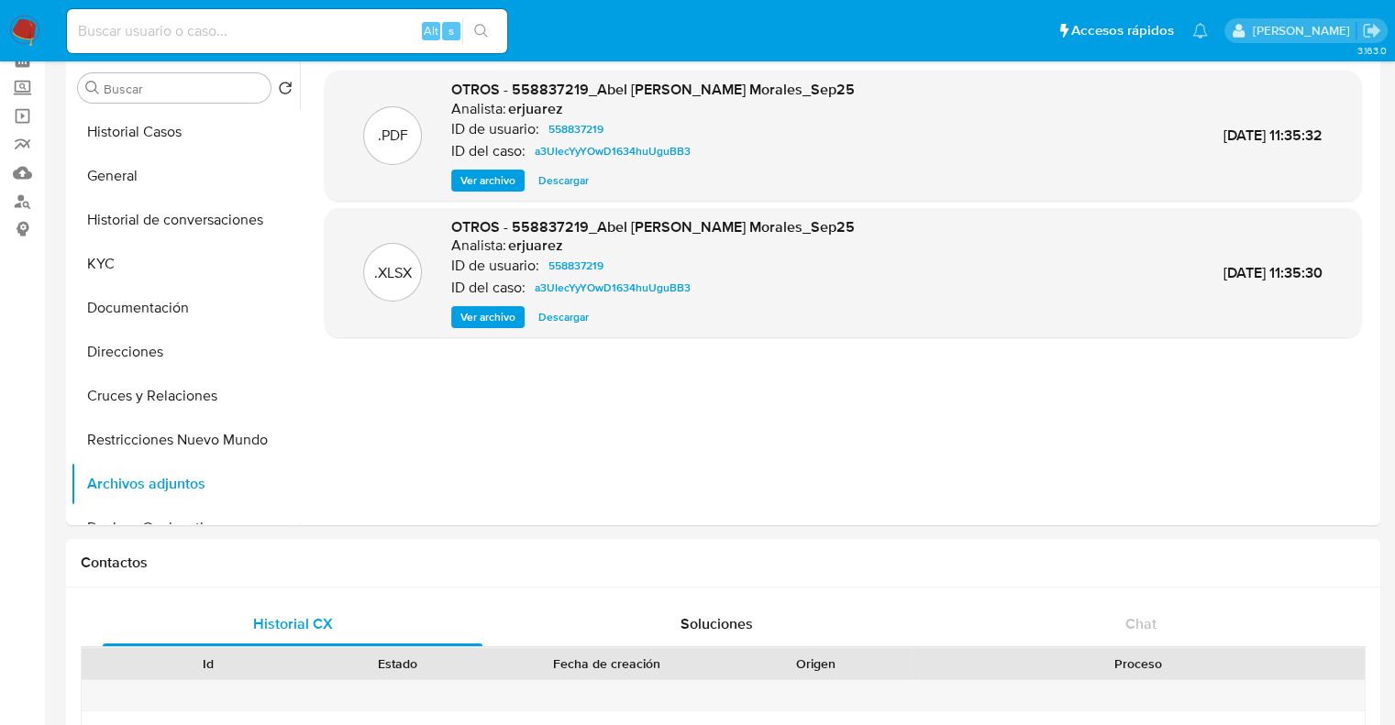
click at [11, 25] on img at bounding box center [24, 31] width 31 height 31
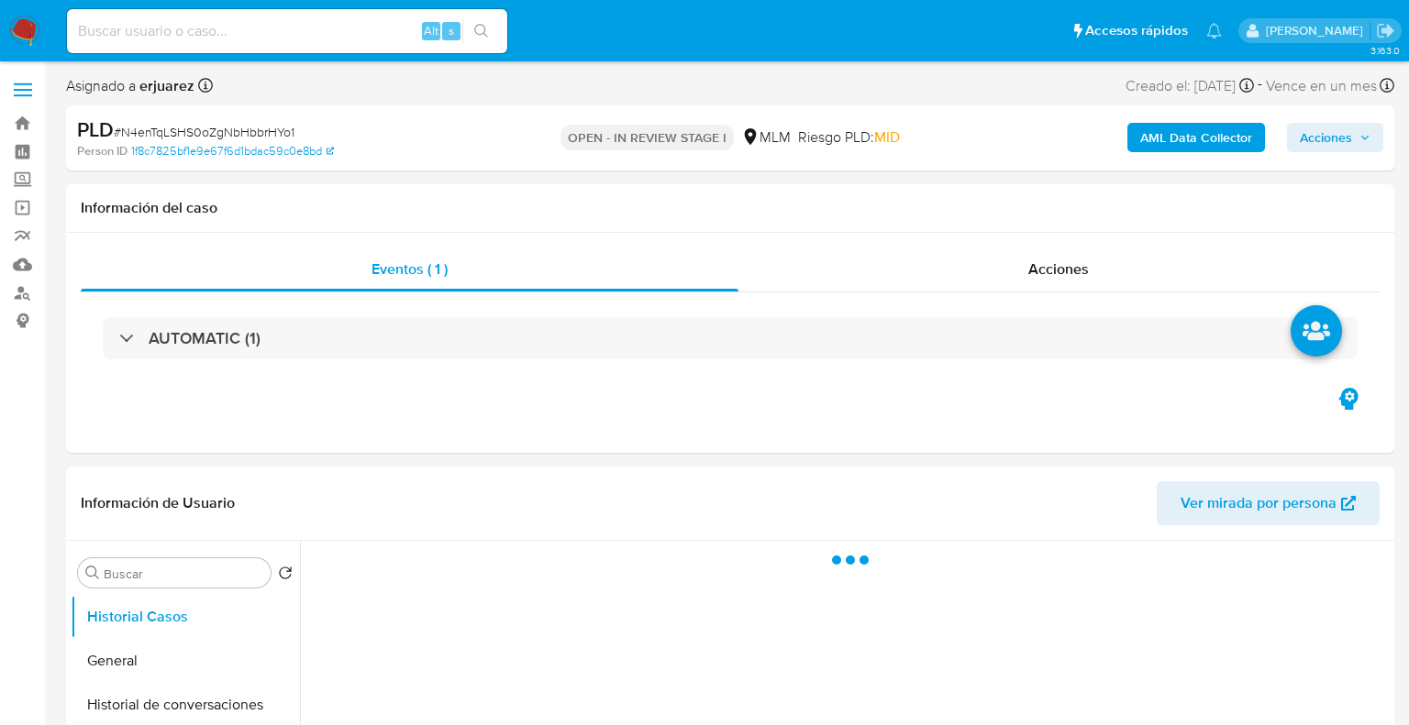
select select "10"
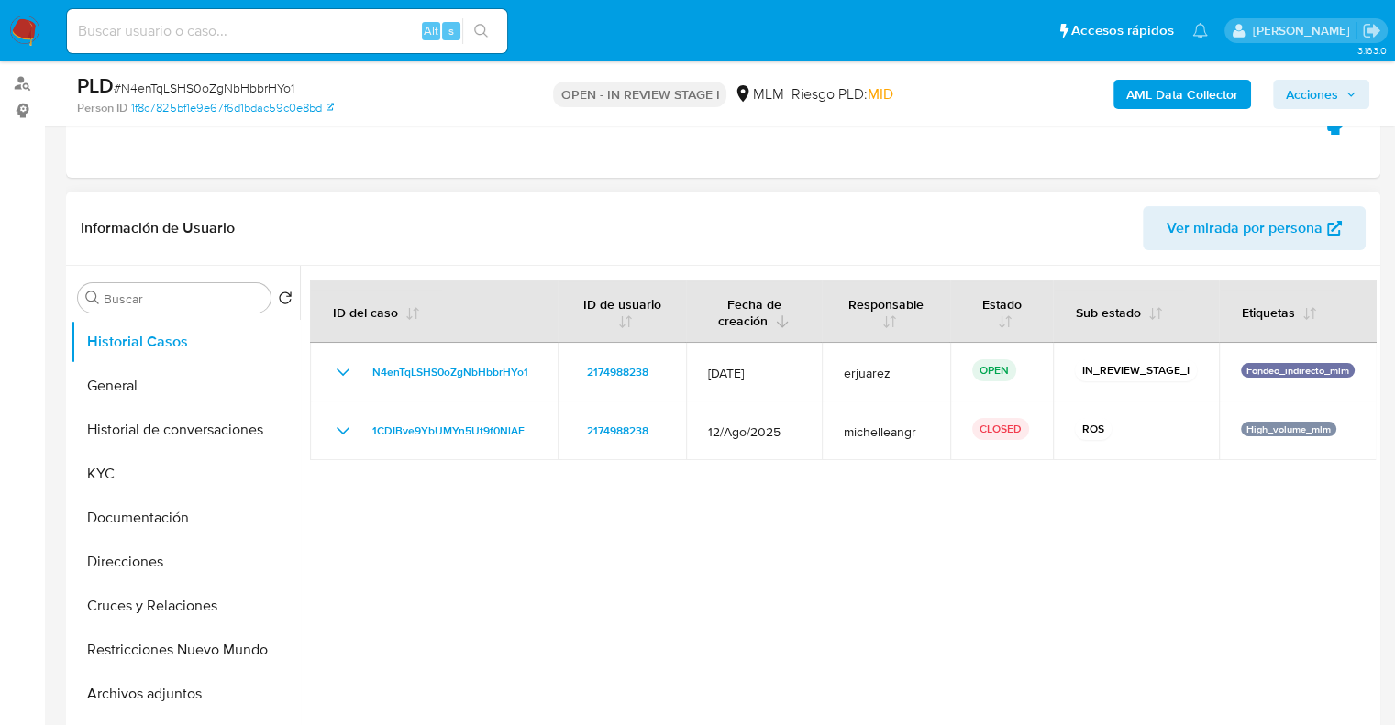
scroll to position [367, 0]
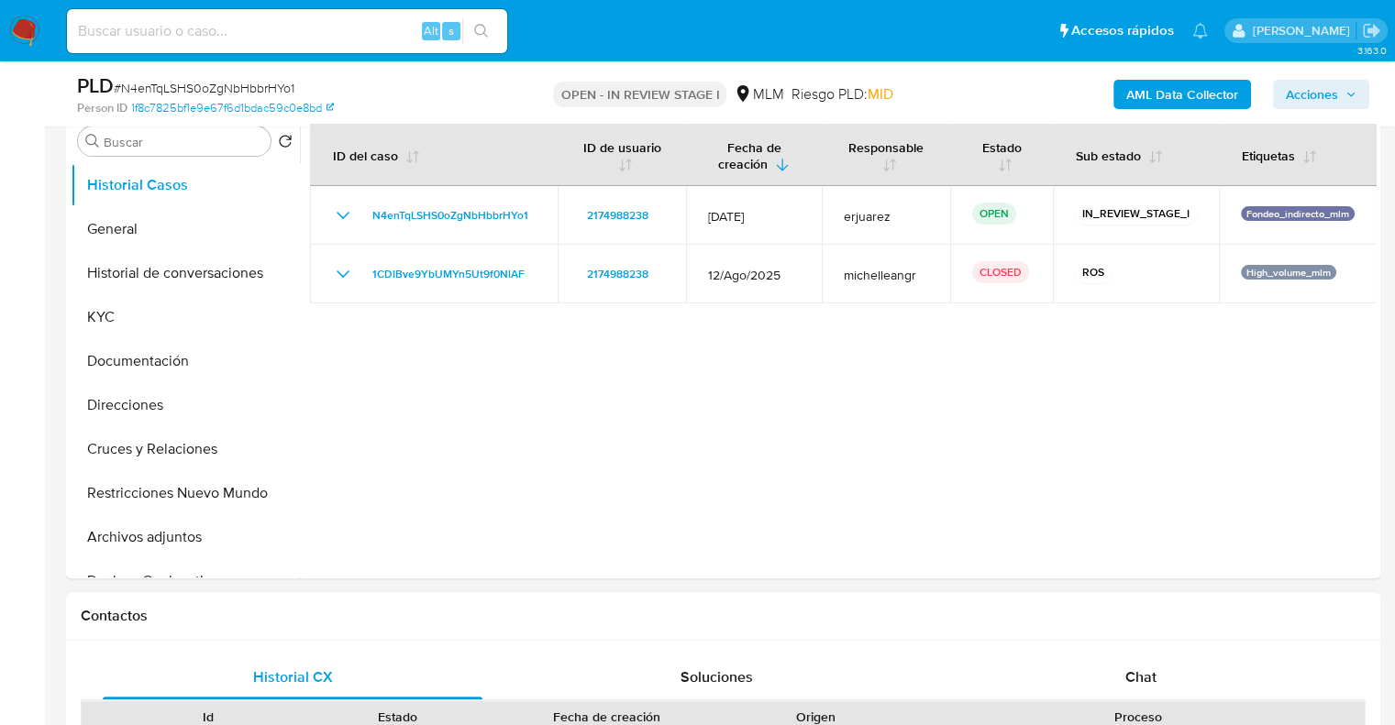
drag, startPoint x: 1110, startPoint y: 669, endPoint x: 1093, endPoint y: 625, distance: 47.0
click at [1108, 663] on div "Chat" at bounding box center [1141, 678] width 380 height 44
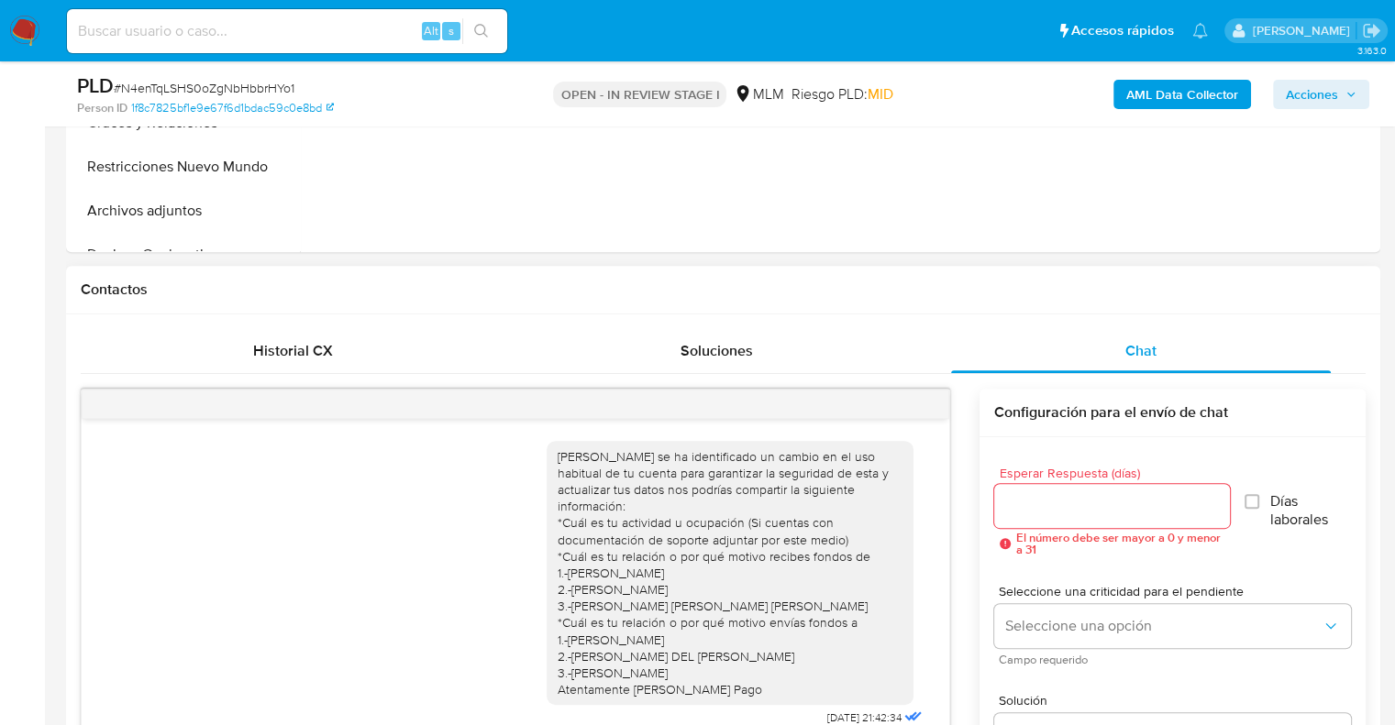
scroll to position [734, 0]
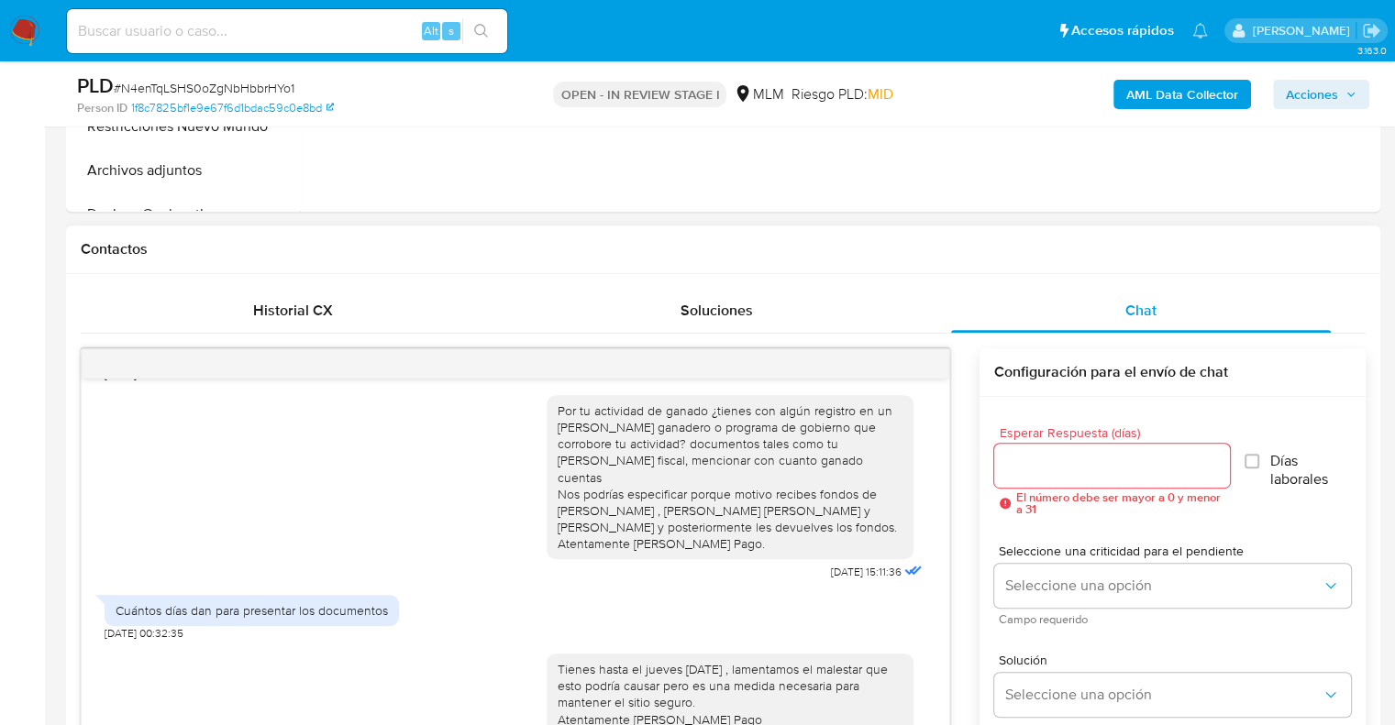
click at [920, 359] on div at bounding box center [516, 363] width 868 height 29
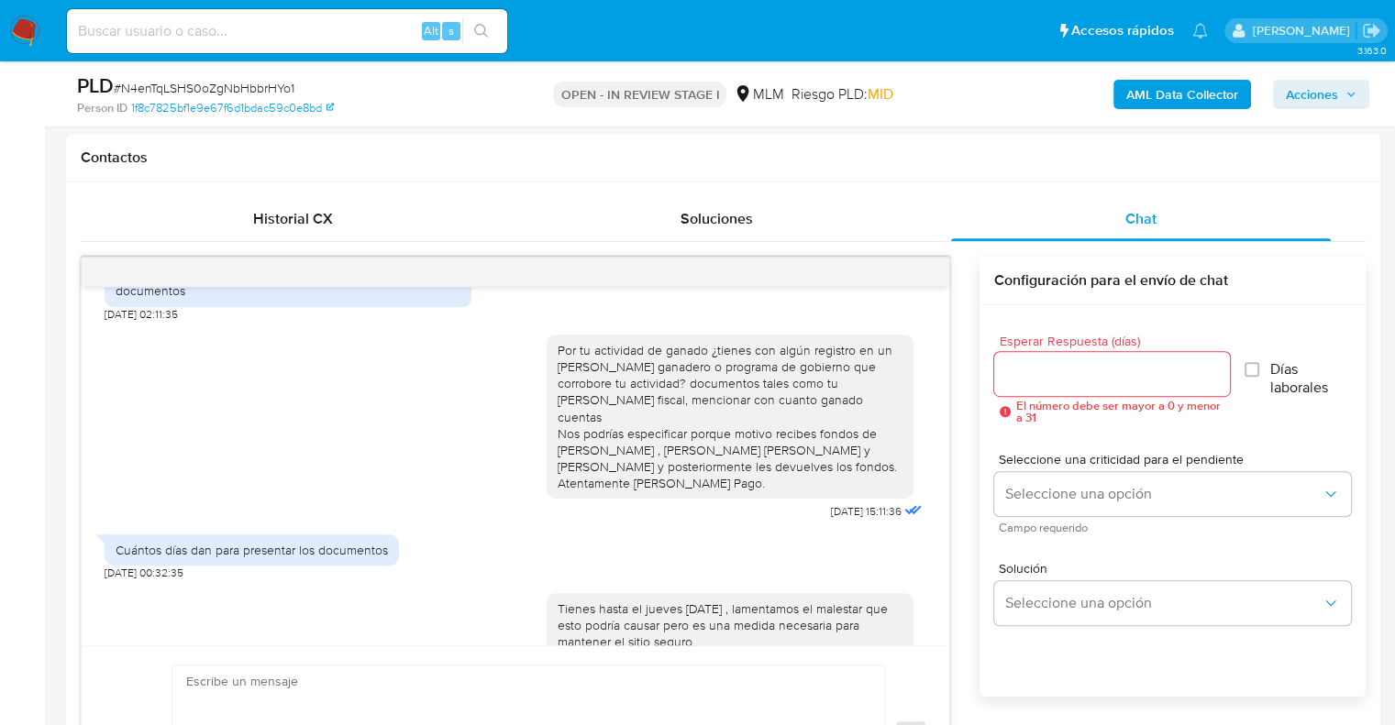
scroll to position [717, 0]
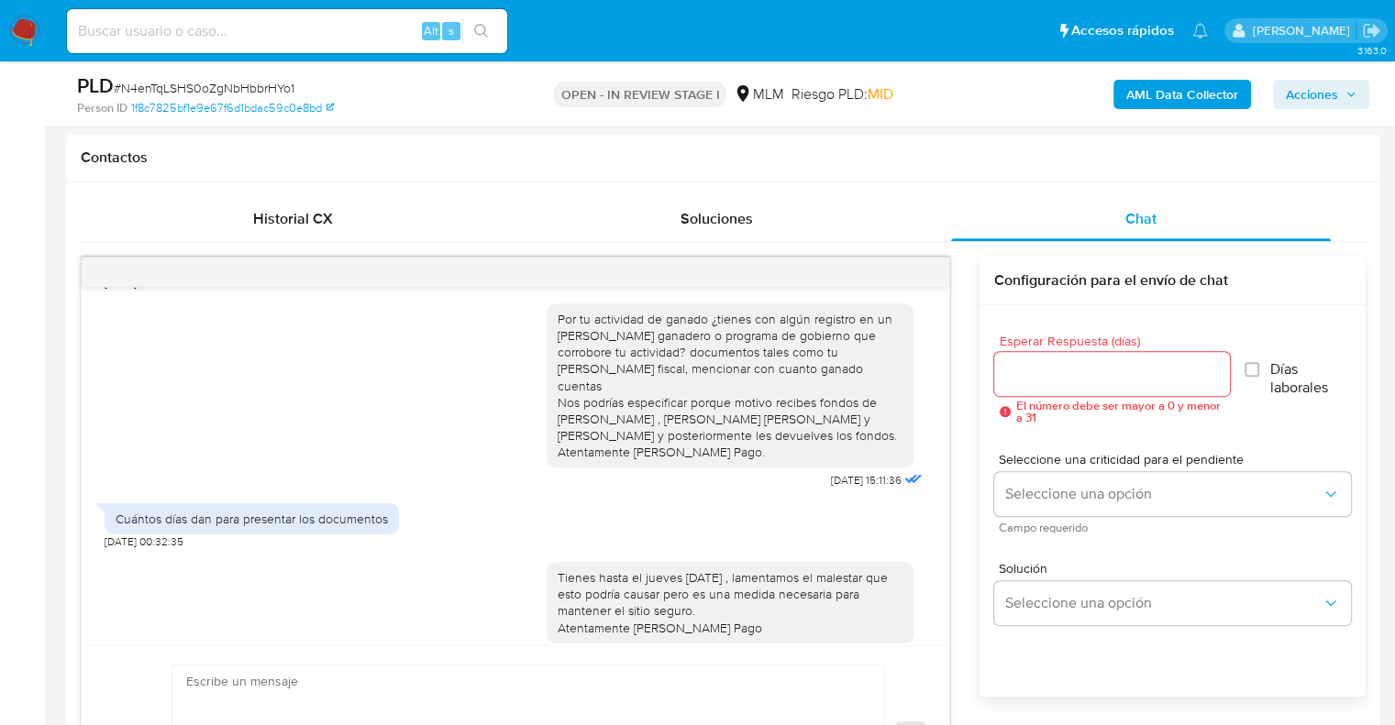
click at [29, 34] on img at bounding box center [24, 31] width 31 height 31
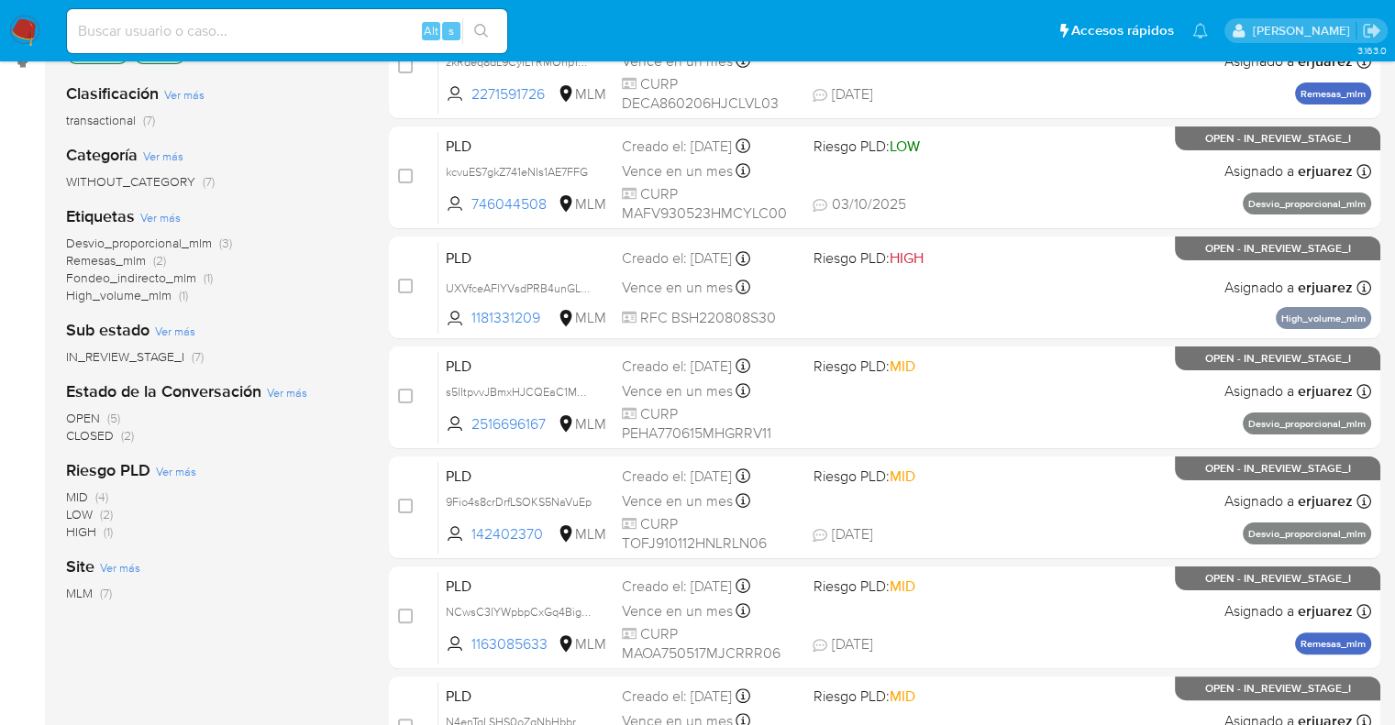
scroll to position [457, 0]
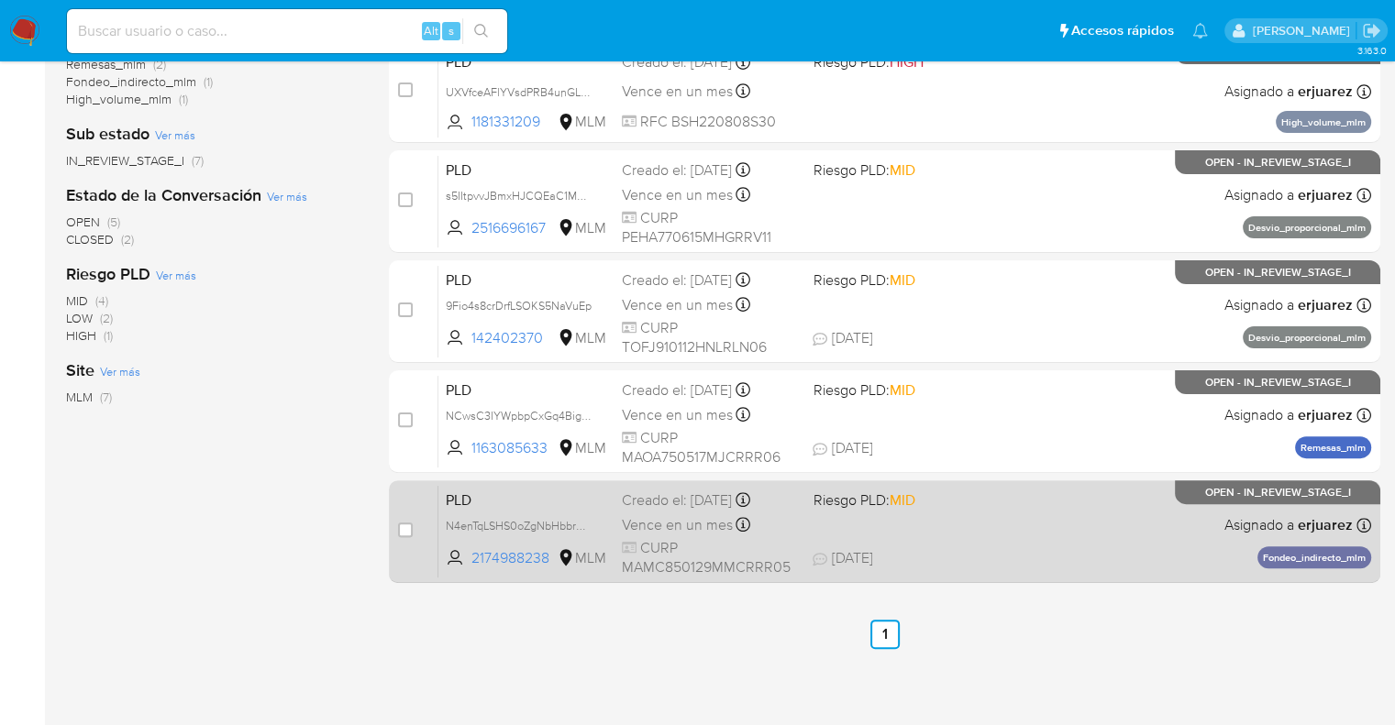
click at [1060, 542] on div "PLD N4enTqLSHS0oZgNbHbbrHYo1 2174988238 MLM Riesgo PLD: MID Creado el: [DATE] C…" at bounding box center [904, 531] width 933 height 93
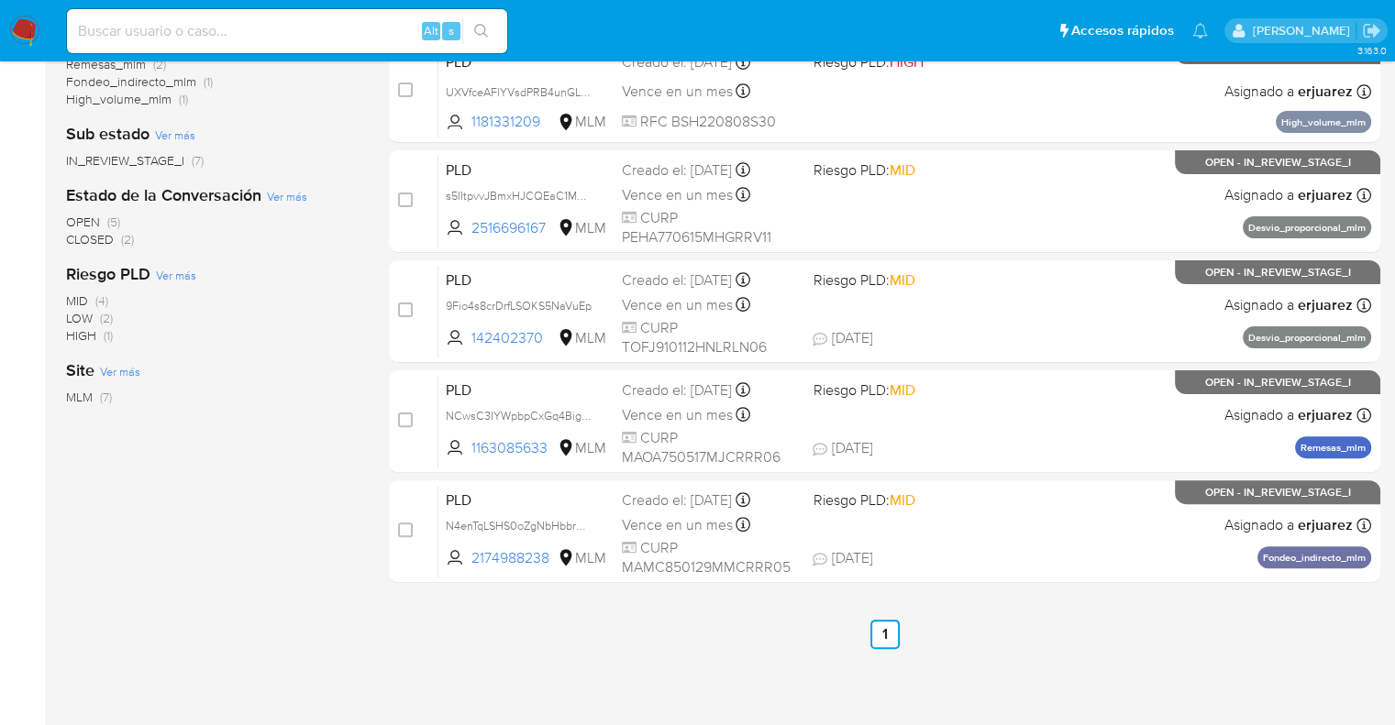
click at [23, 31] on img at bounding box center [24, 31] width 31 height 31
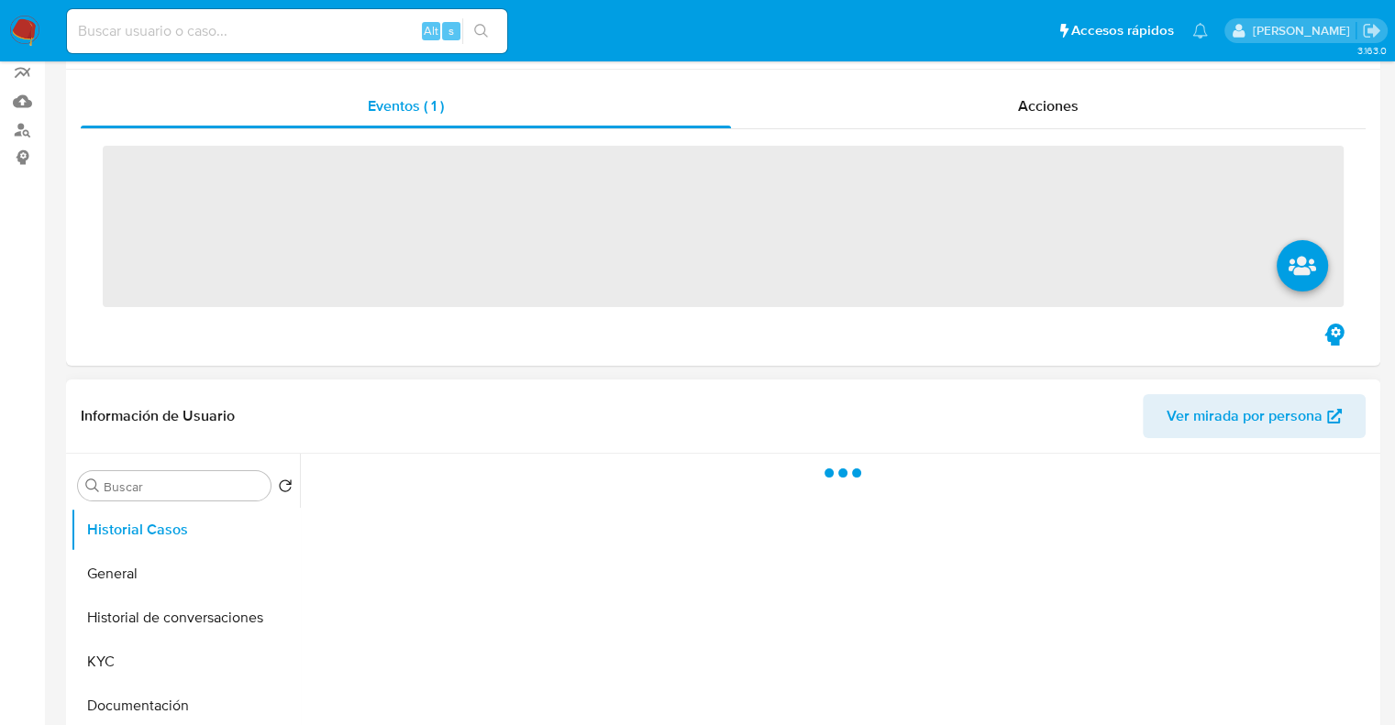
scroll to position [367, 0]
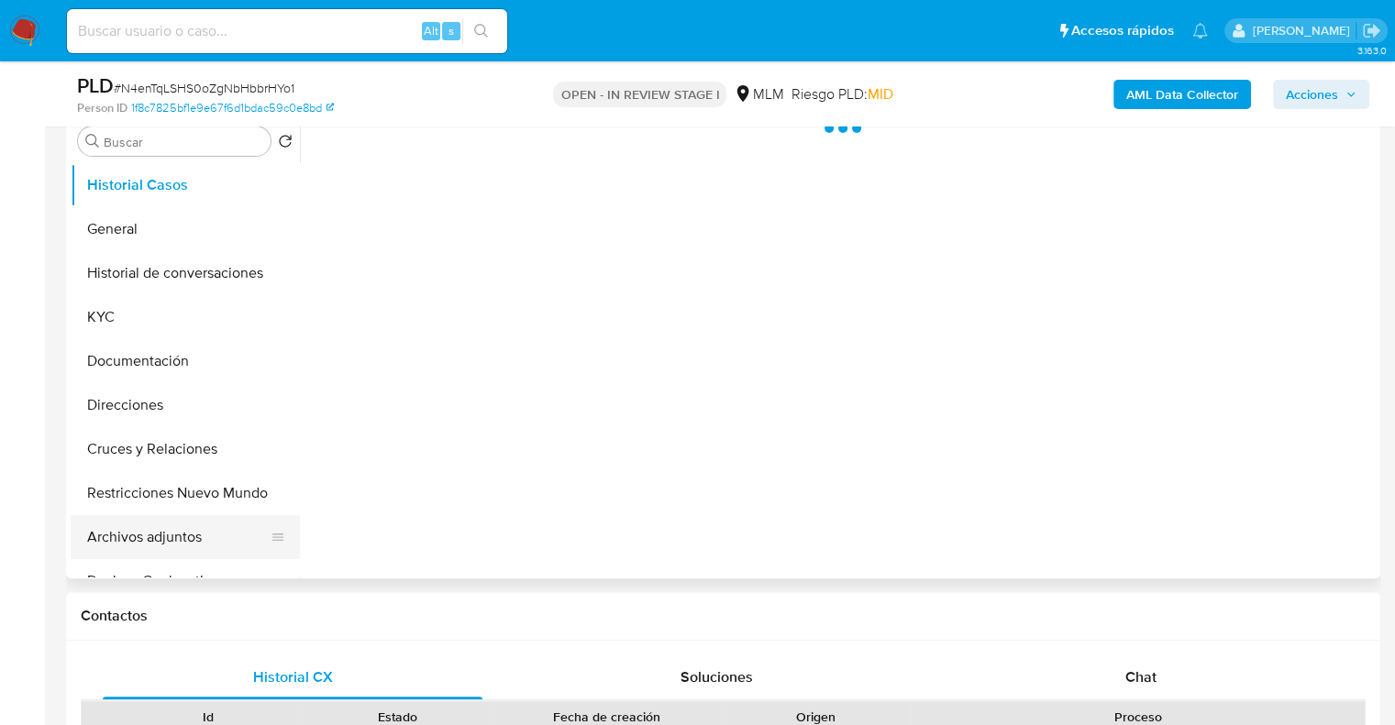
select select "10"
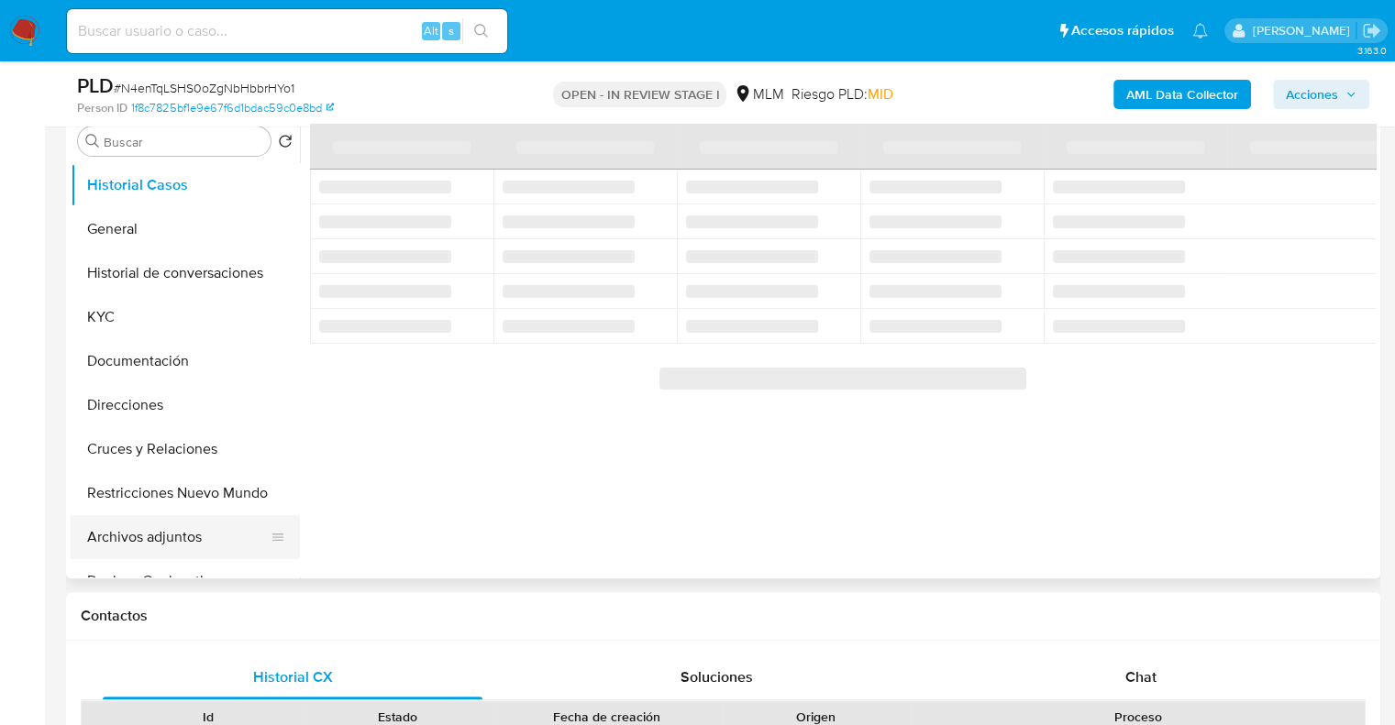
click at [145, 535] on button "Archivos adjuntos" at bounding box center [178, 537] width 215 height 44
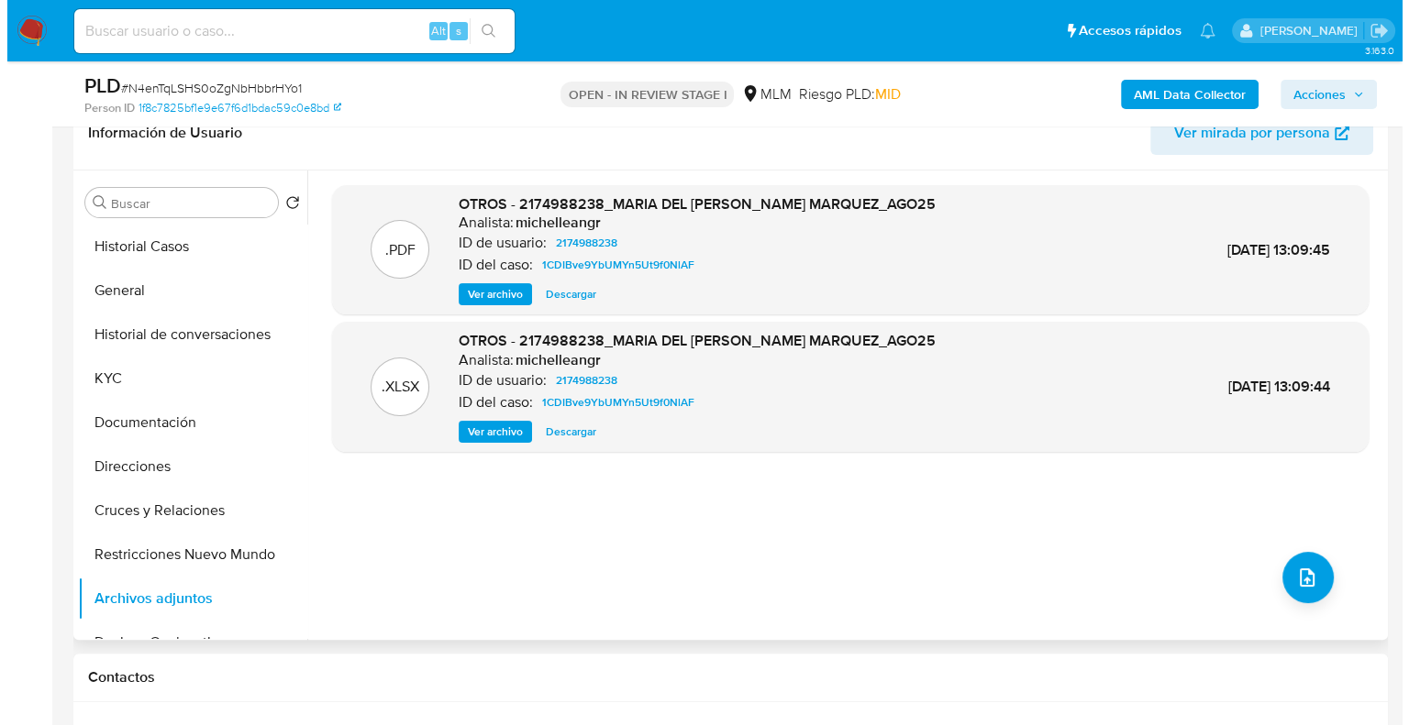
scroll to position [275, 0]
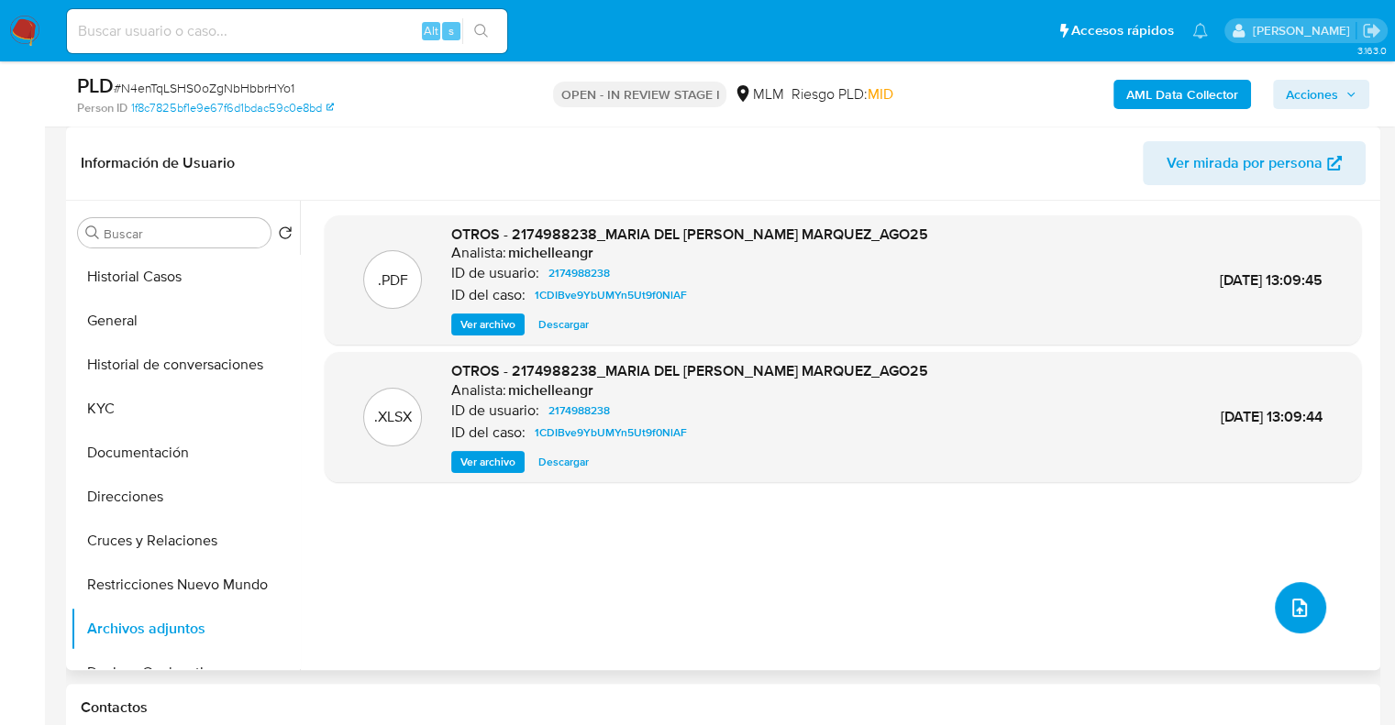
click at [1281, 589] on button "upload-file" at bounding box center [1300, 607] width 51 height 51
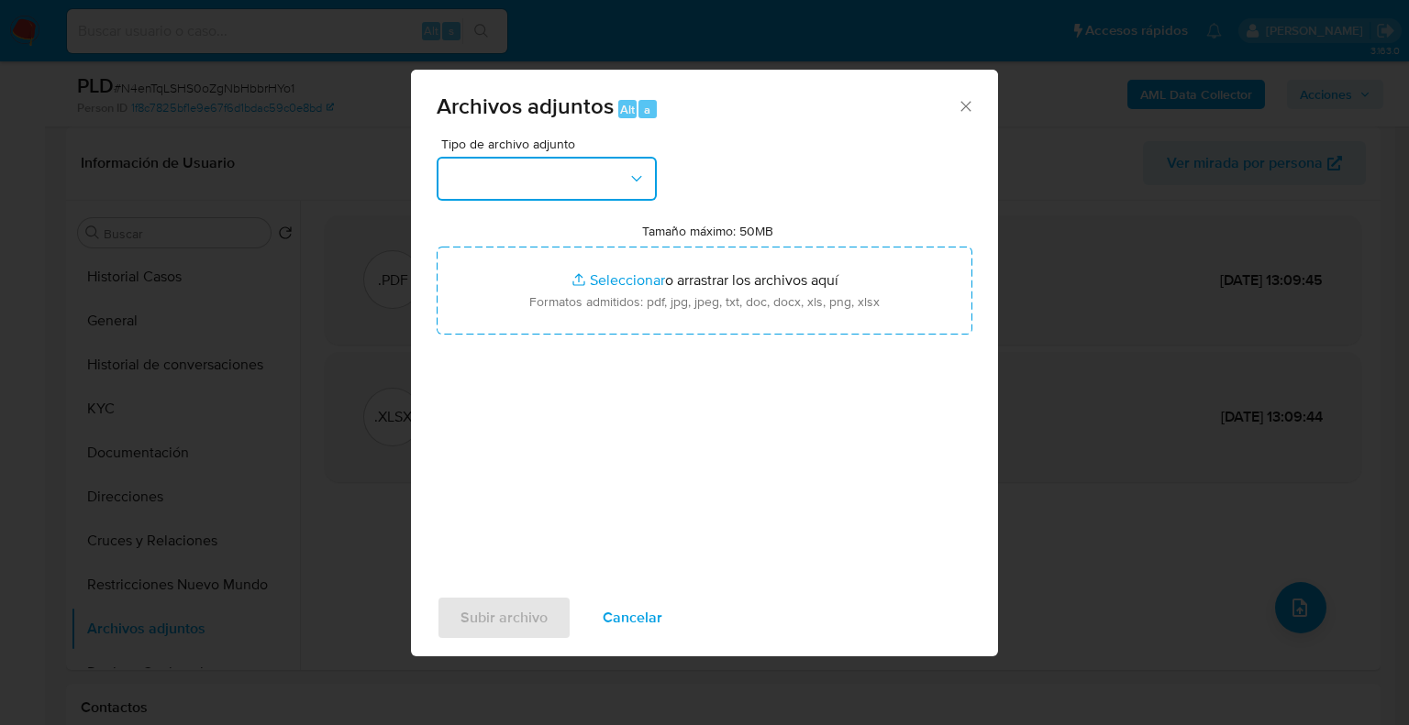
click at [509, 173] on button "button" at bounding box center [547, 179] width 220 height 44
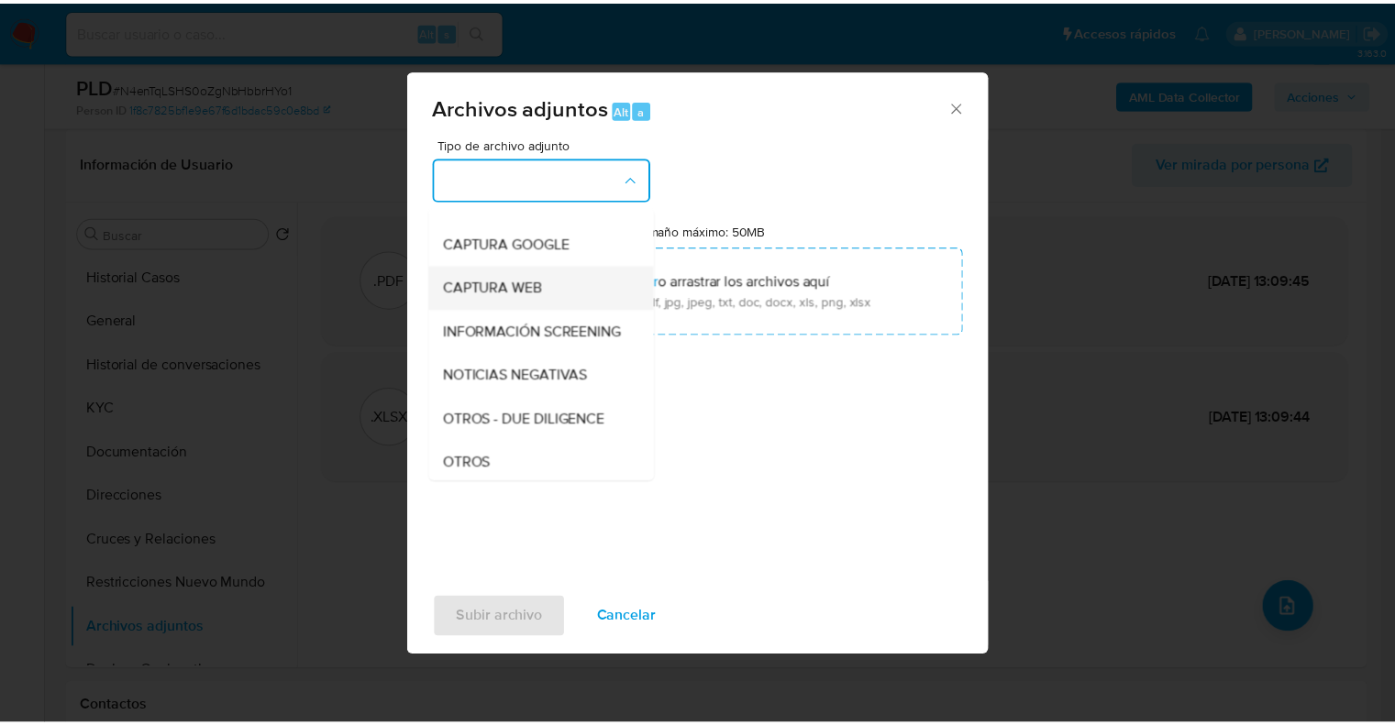
scroll to position [183, 0]
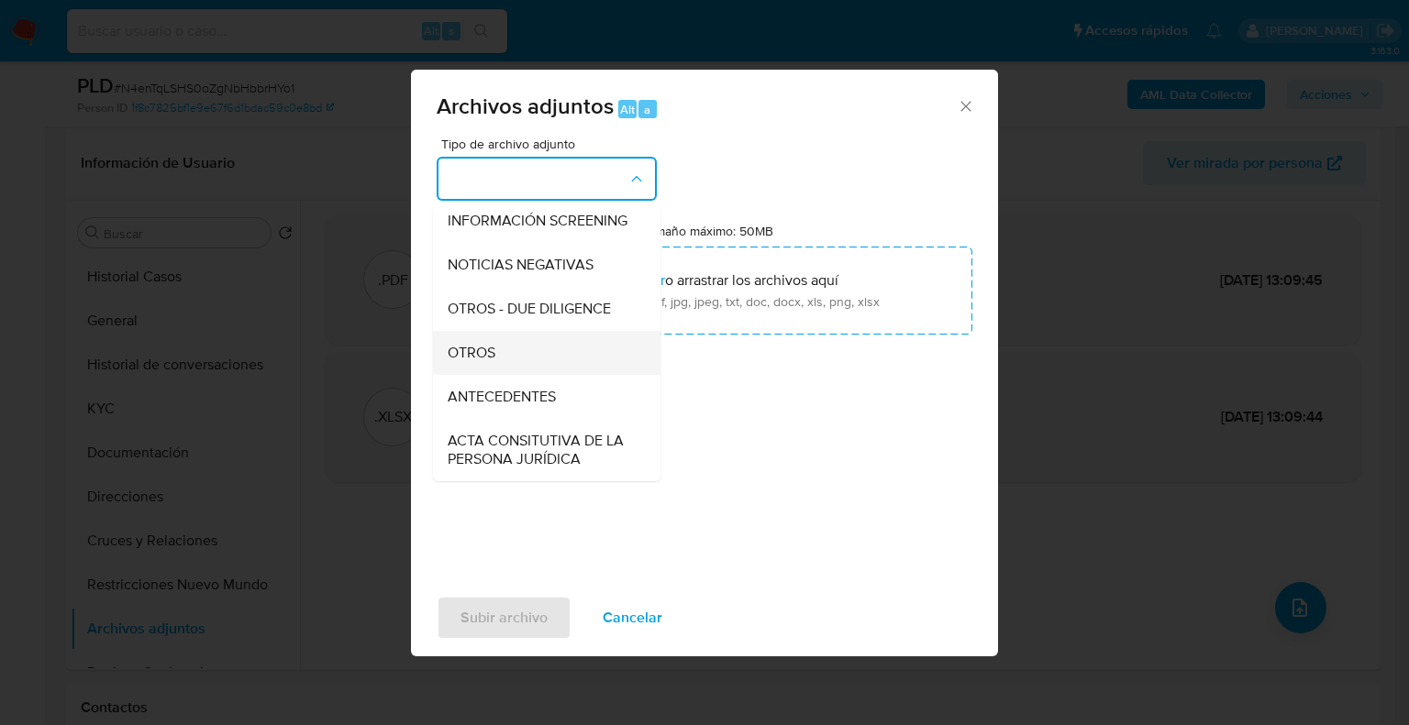
click at [498, 373] on div "OTROS" at bounding box center [541, 353] width 187 height 44
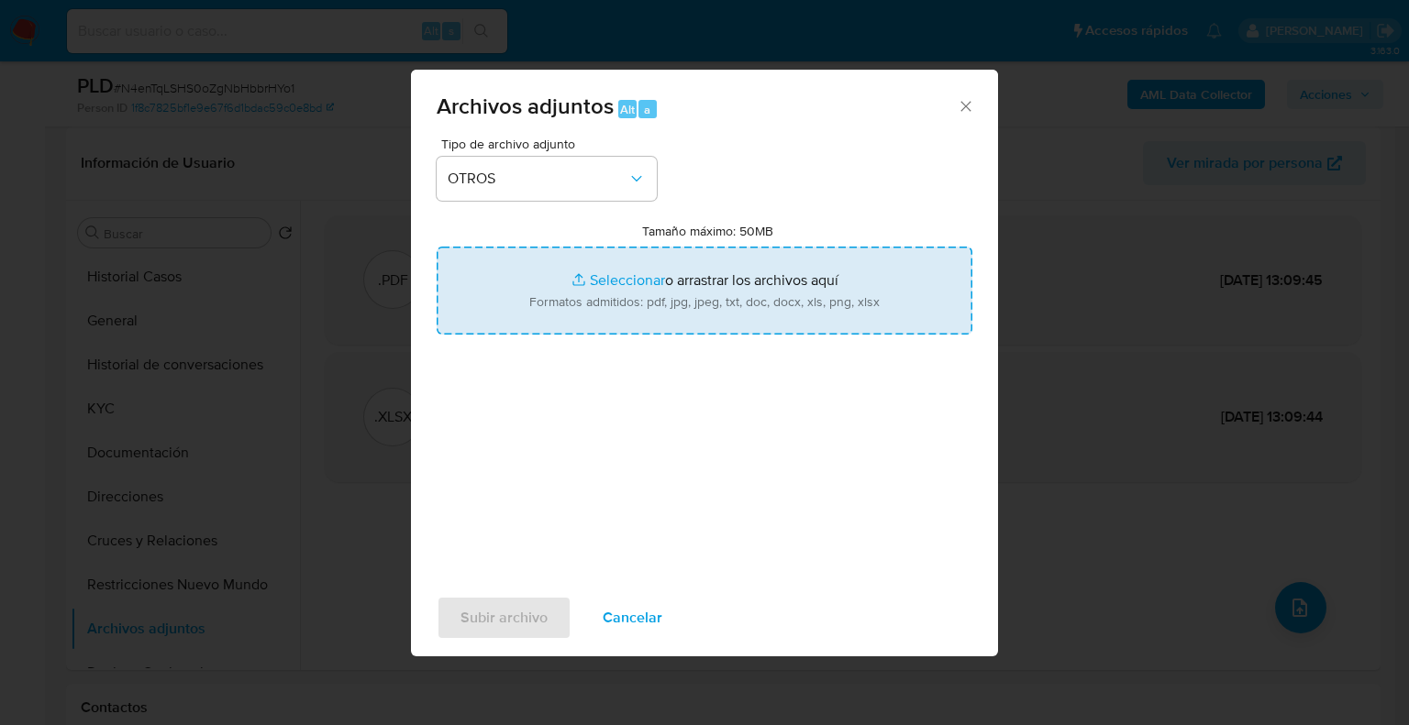
click at [597, 278] on input "Tamaño máximo: 50MB Seleccionar archivos" at bounding box center [705, 291] width 536 height 88
type input "C:\fakepath\2174988238_Maria del Carmen Martinez Marquez_Sep25.pdf"
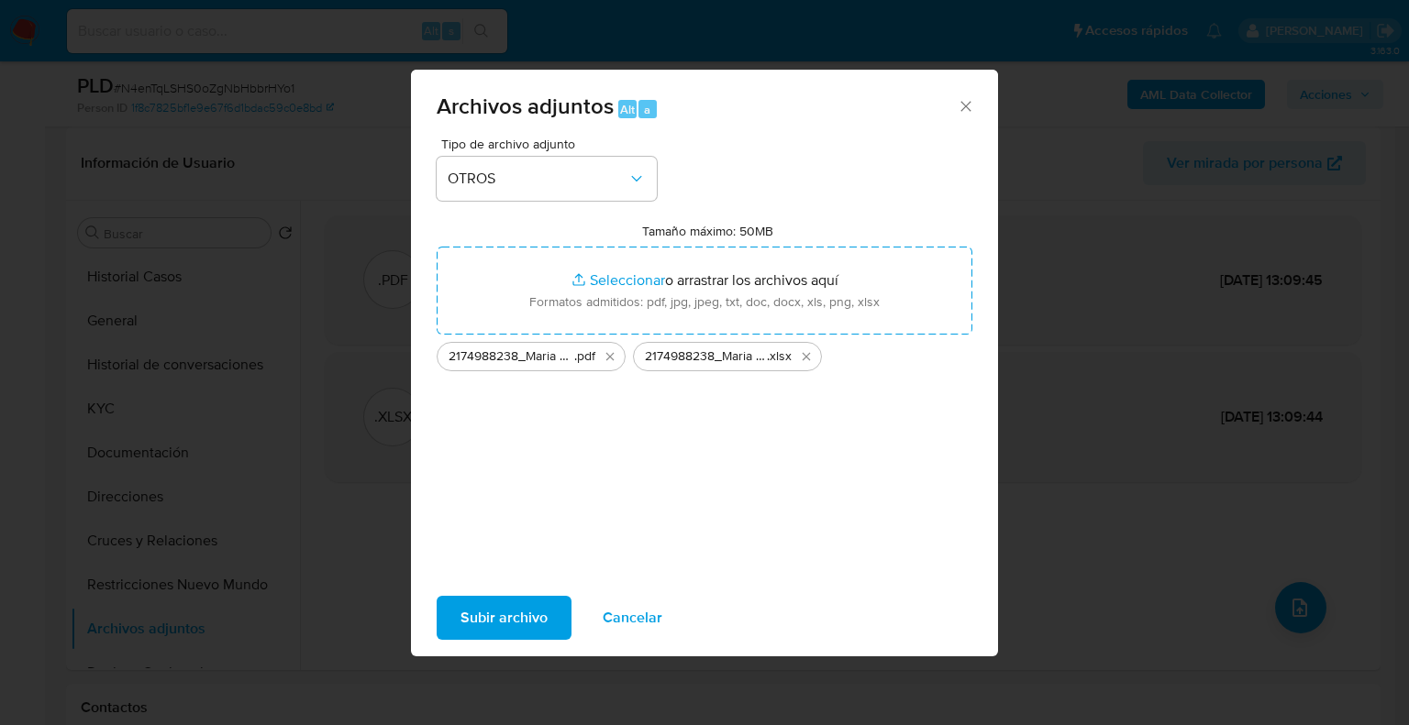
click at [474, 625] on span "Subir archivo" at bounding box center [503, 618] width 87 height 40
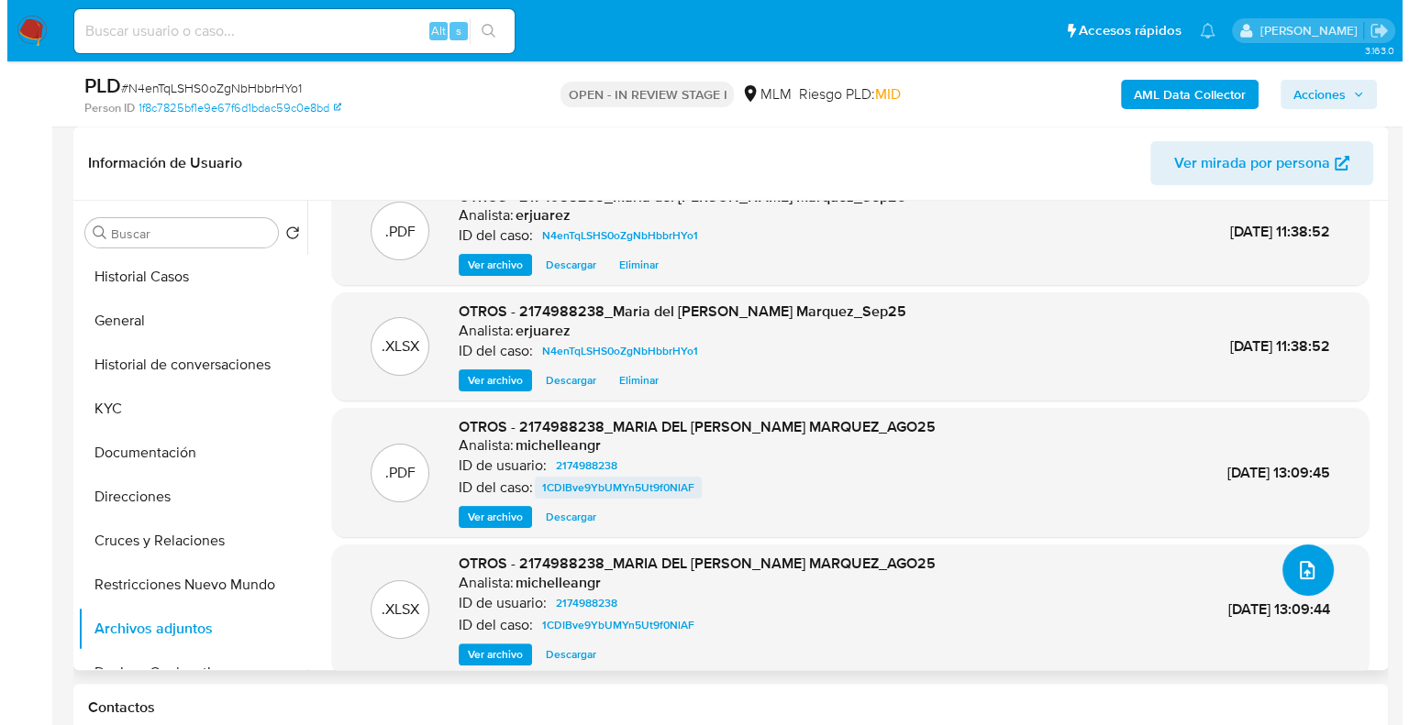
scroll to position [59, 0]
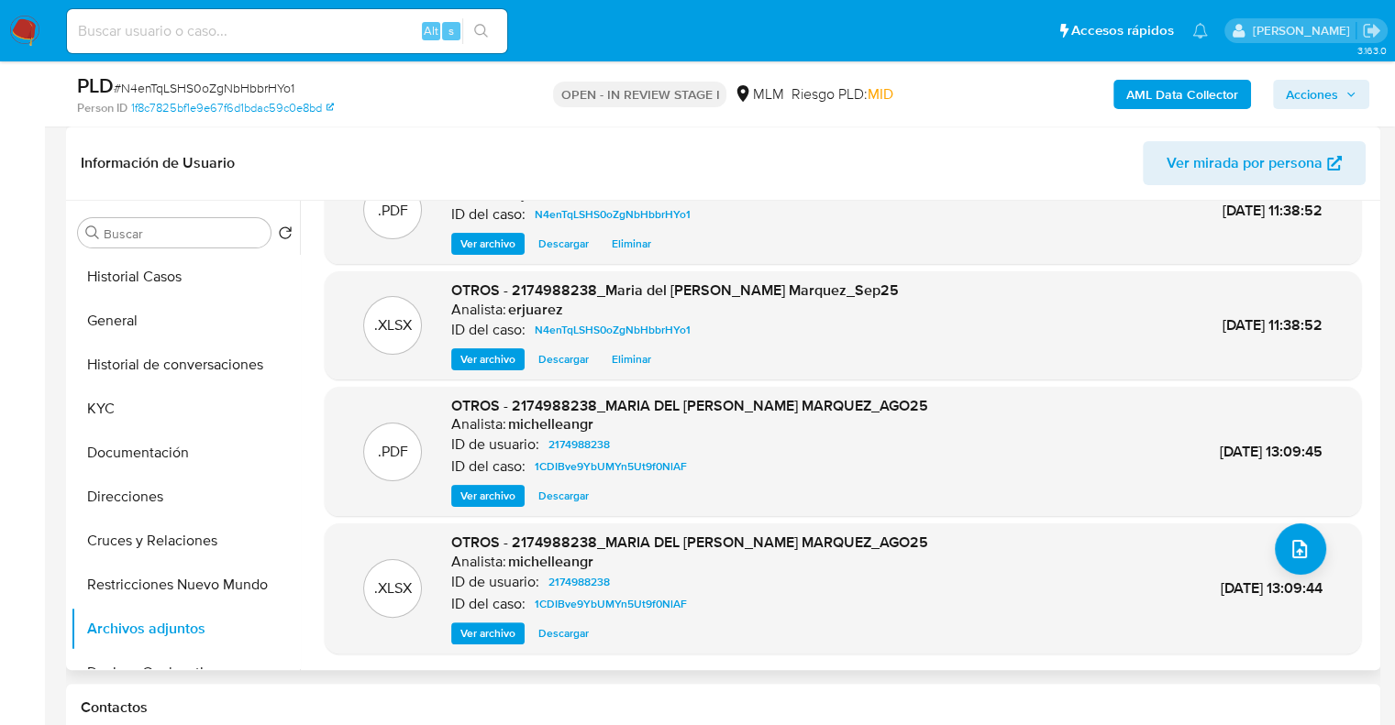
drag, startPoint x: 503, startPoint y: 241, endPoint x: 862, endPoint y: 167, distance: 366.2
click at [503, 241] on span "Ver archivo" at bounding box center [487, 244] width 55 height 18
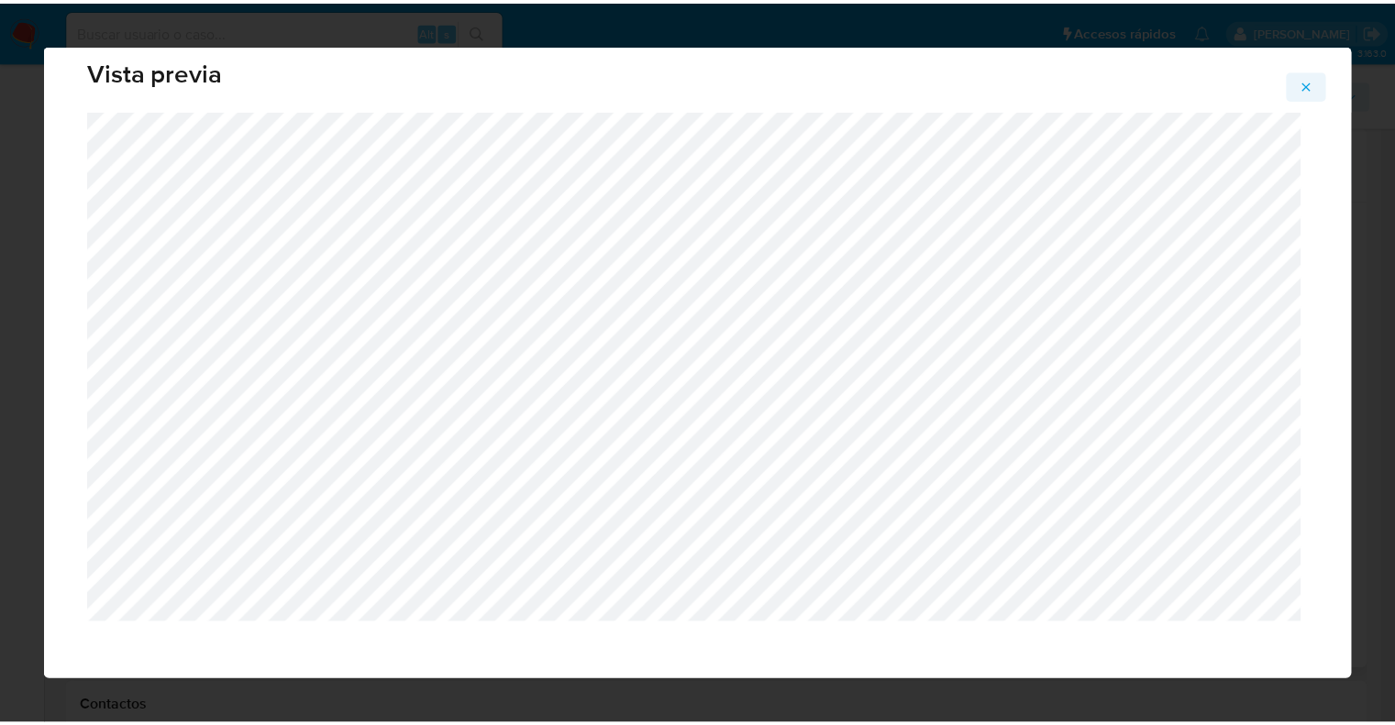
scroll to position [44, 0]
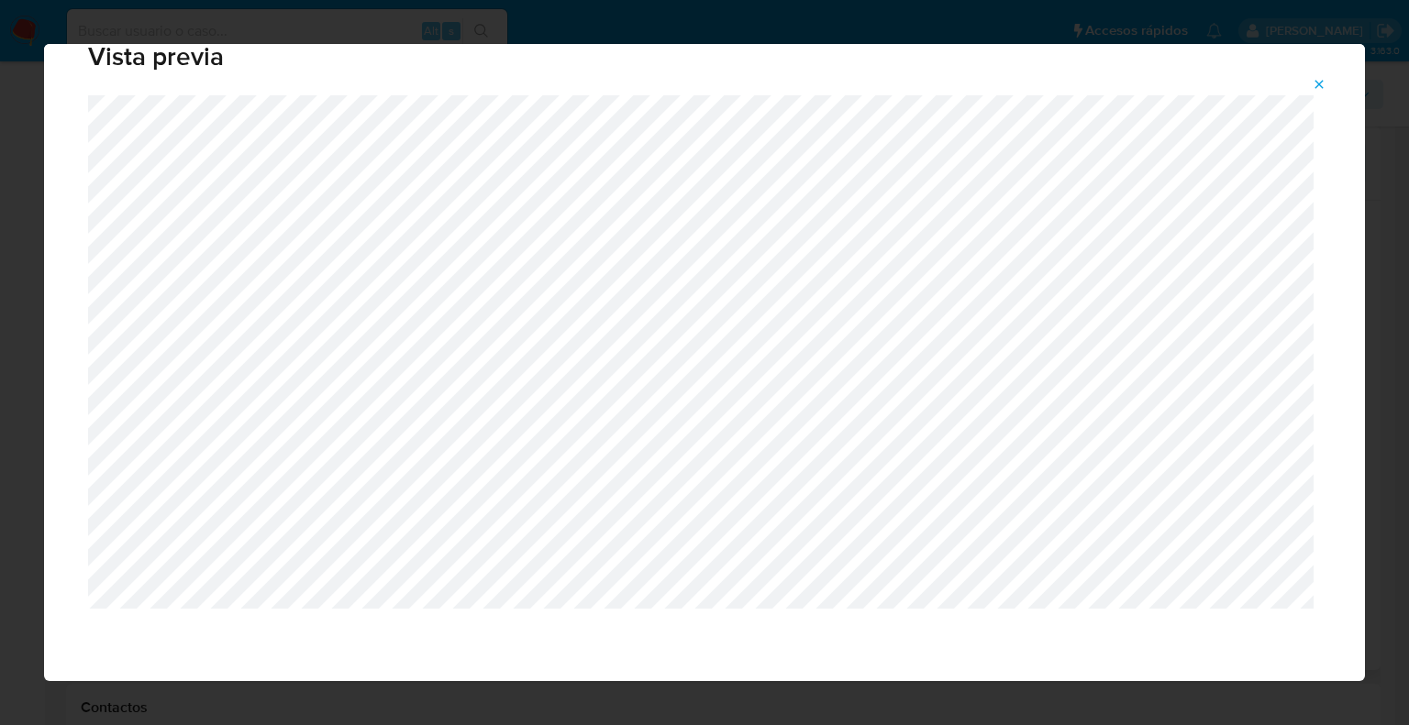
click at [1317, 83] on icon "Attachment preview" at bounding box center [1319, 84] width 8 height 8
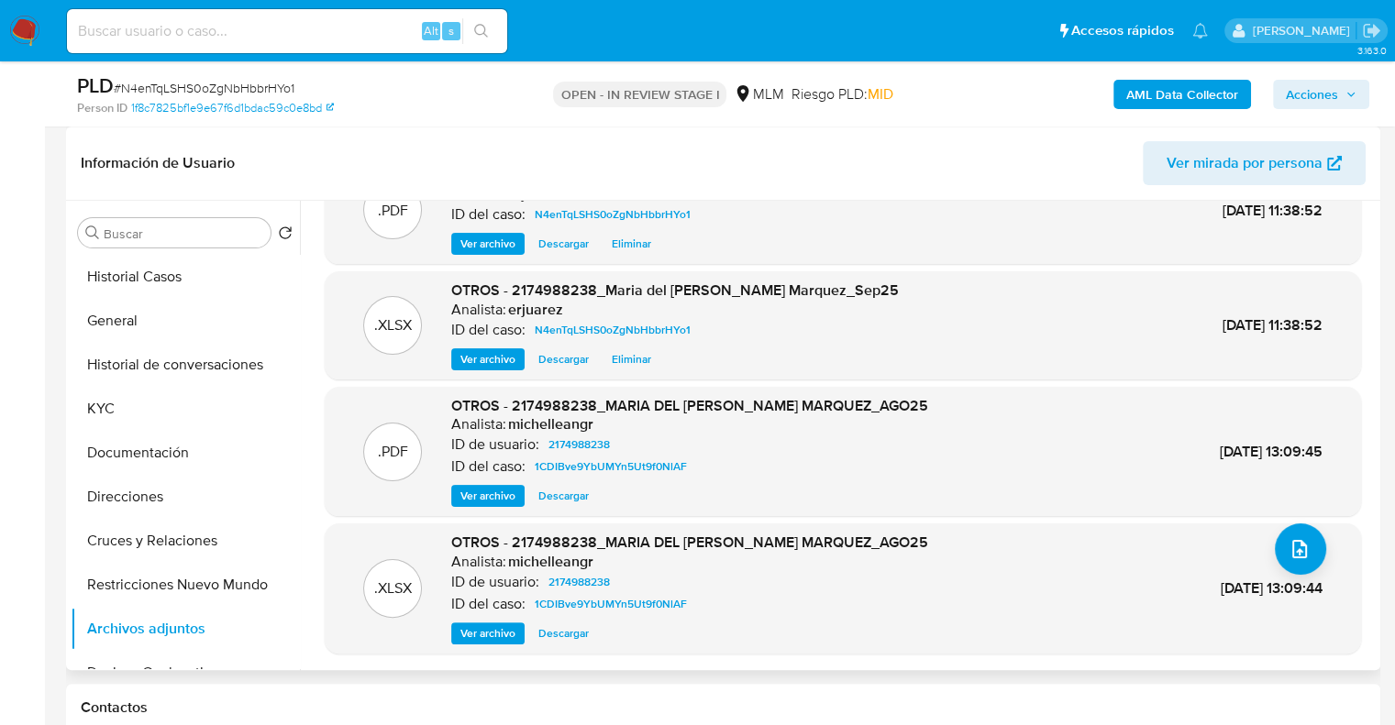
drag, startPoint x: 1314, startPoint y: 90, endPoint x: 1303, endPoint y: 94, distance: 11.6
click at [1309, 91] on span "Acciones" at bounding box center [1312, 94] width 52 height 29
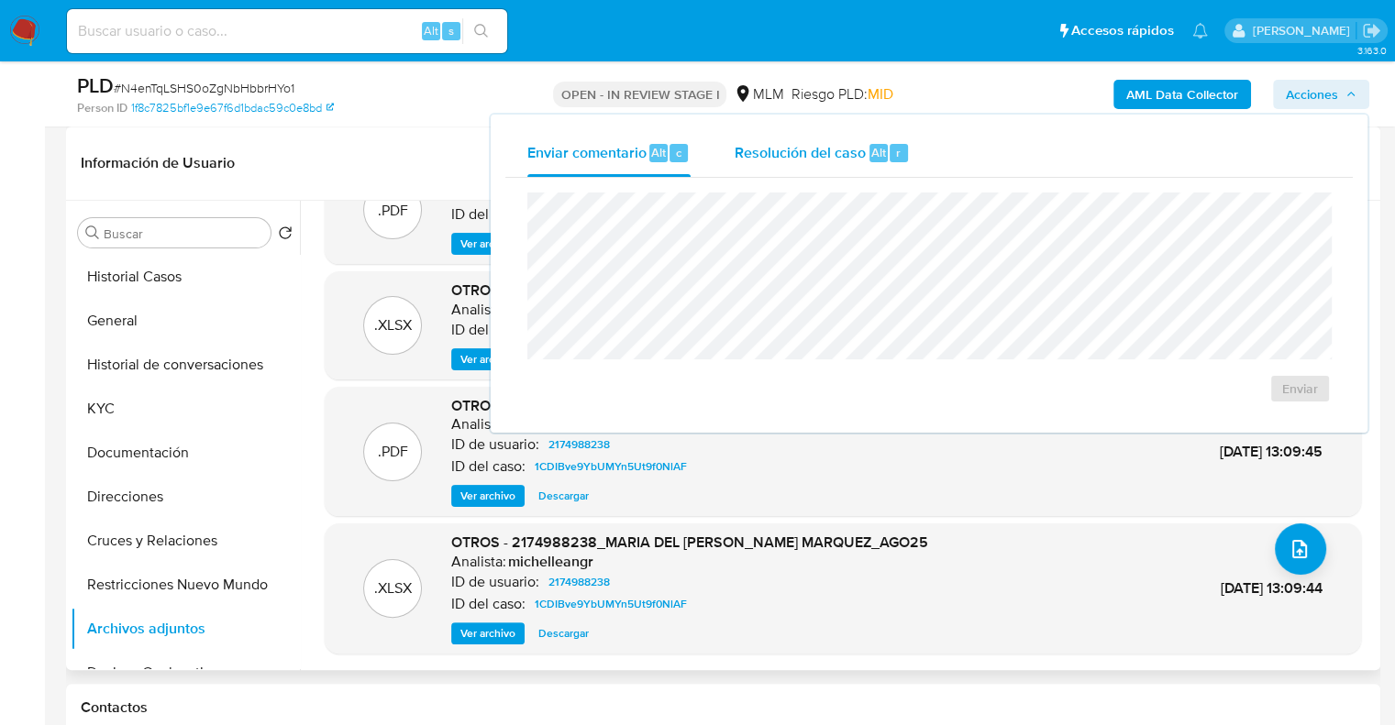
drag, startPoint x: 846, startPoint y: 155, endPoint x: 842, endPoint y: 164, distance: 10.3
click at [846, 155] on span "Resolución del caso" at bounding box center [800, 151] width 131 height 21
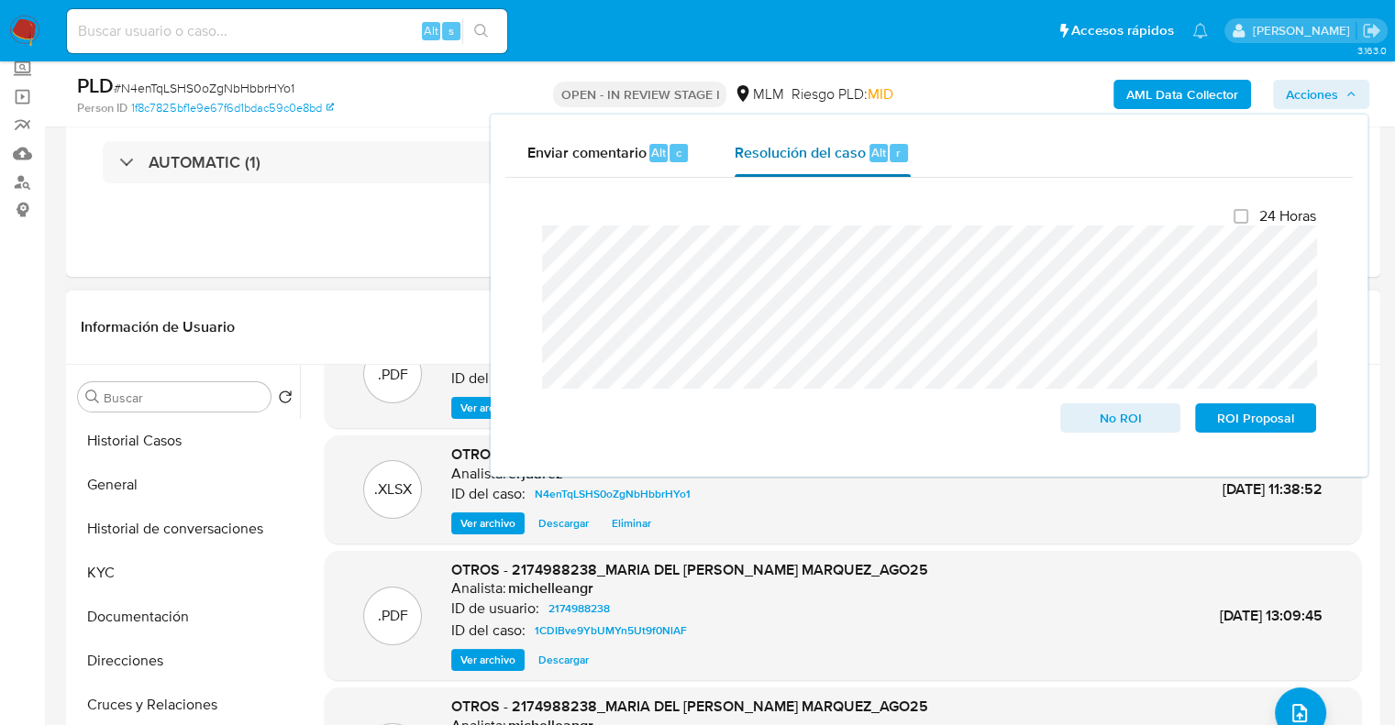
scroll to position [0, 0]
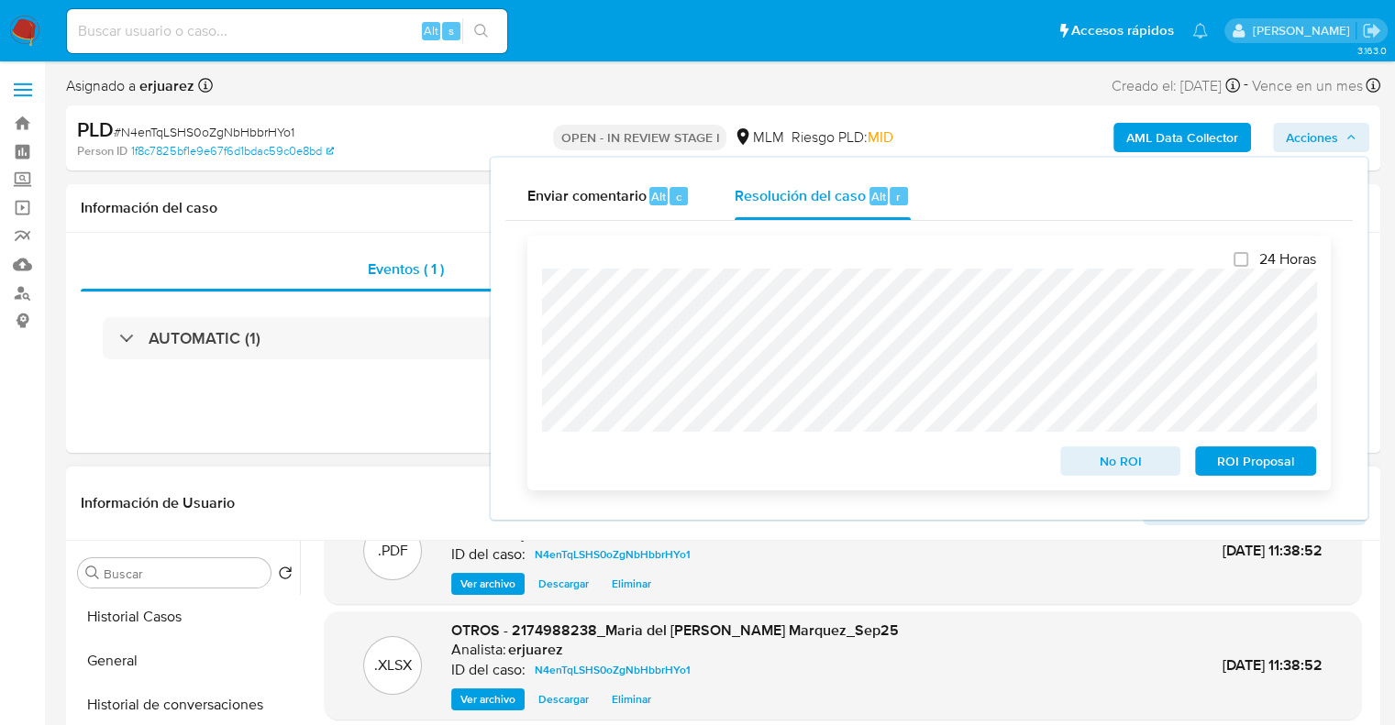
click at [539, 318] on div "24 Horas No ROI ROI Proposal" at bounding box center [928, 363] width 803 height 255
click at [1255, 468] on span "ROI Proposal" at bounding box center [1255, 461] width 95 height 26
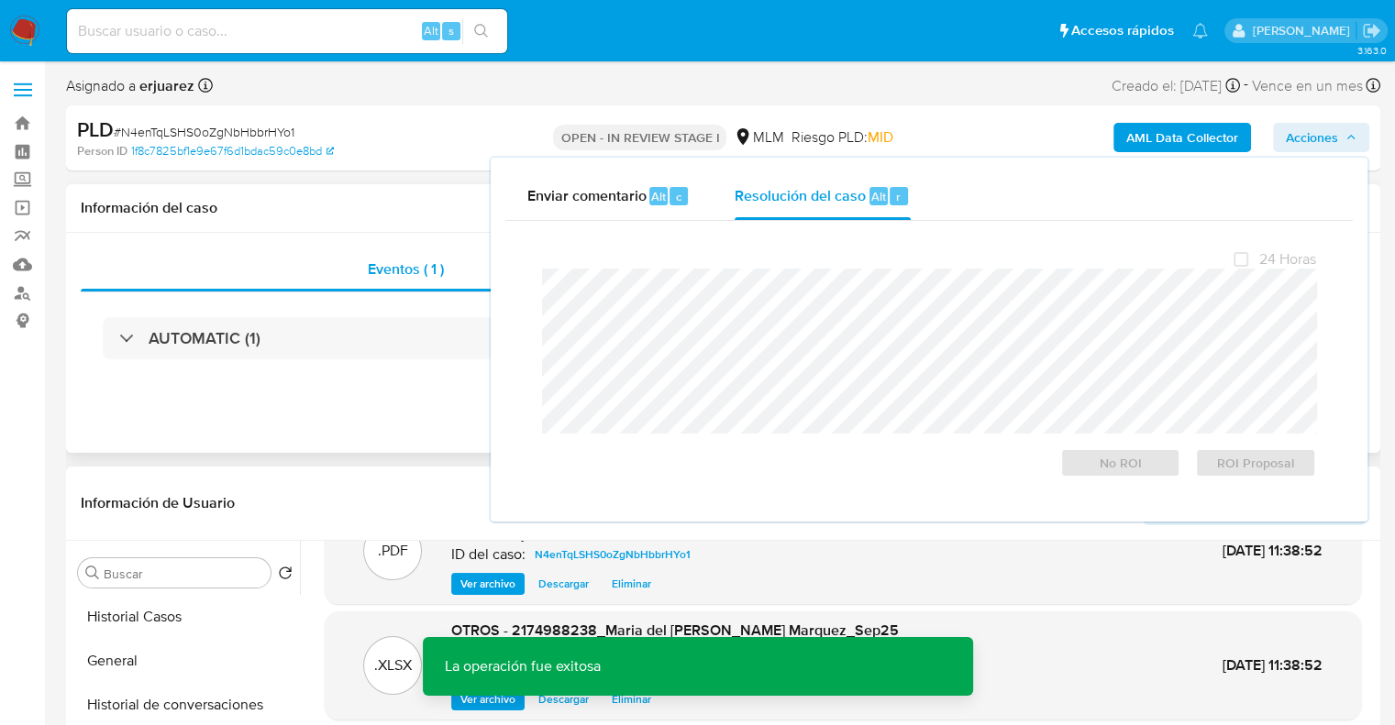
click at [384, 390] on div "Eventos ( 1 ) Acciones AUTOMATIC (1)" at bounding box center [723, 343] width 1314 height 220
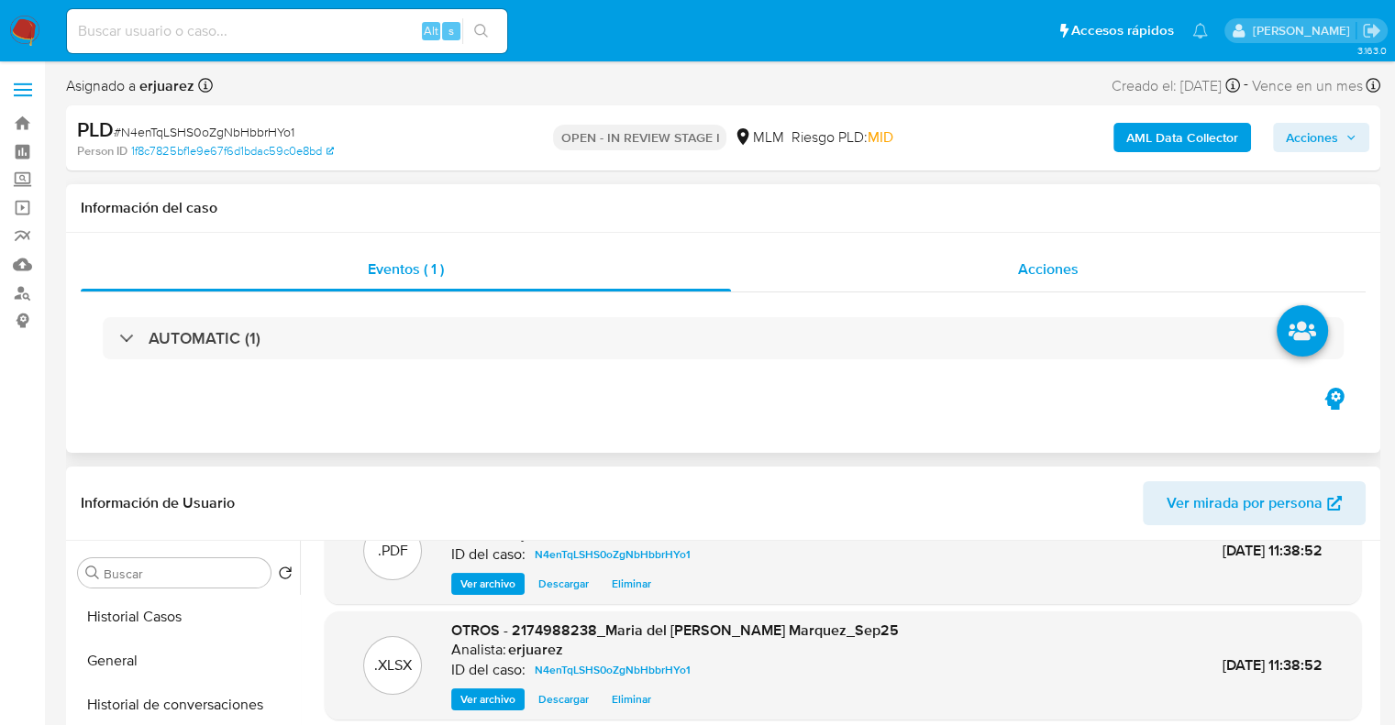
click at [943, 266] on div "Acciones" at bounding box center [1048, 270] width 635 height 44
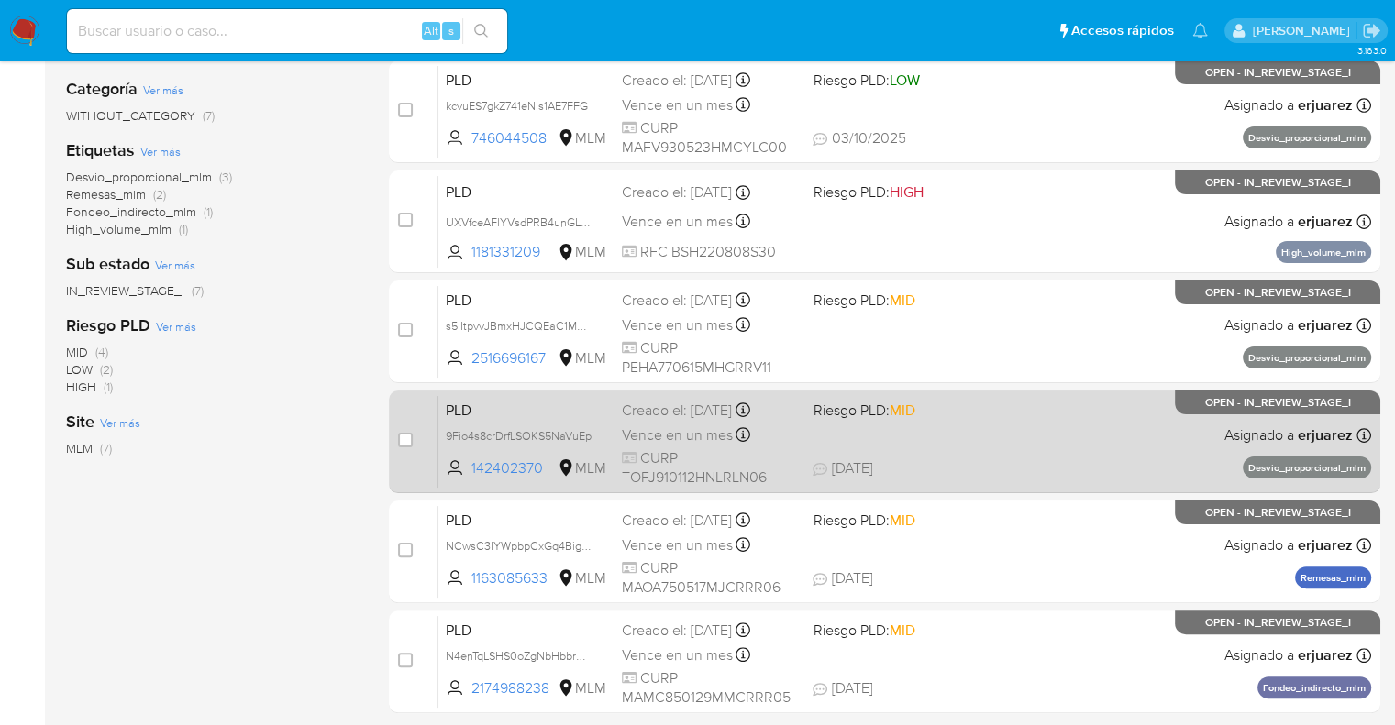
scroll to position [457, 0]
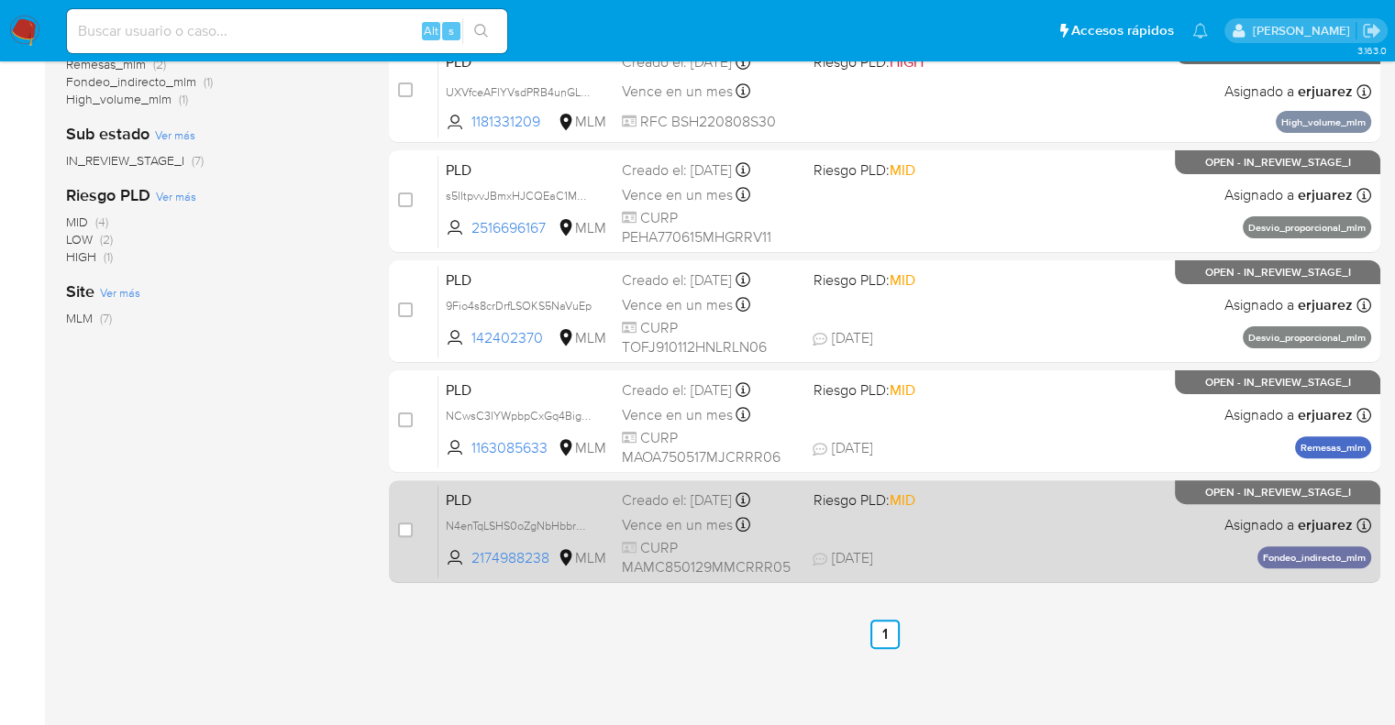
click at [686, 525] on span "Vence en un mes" at bounding box center [677, 525] width 111 height 20
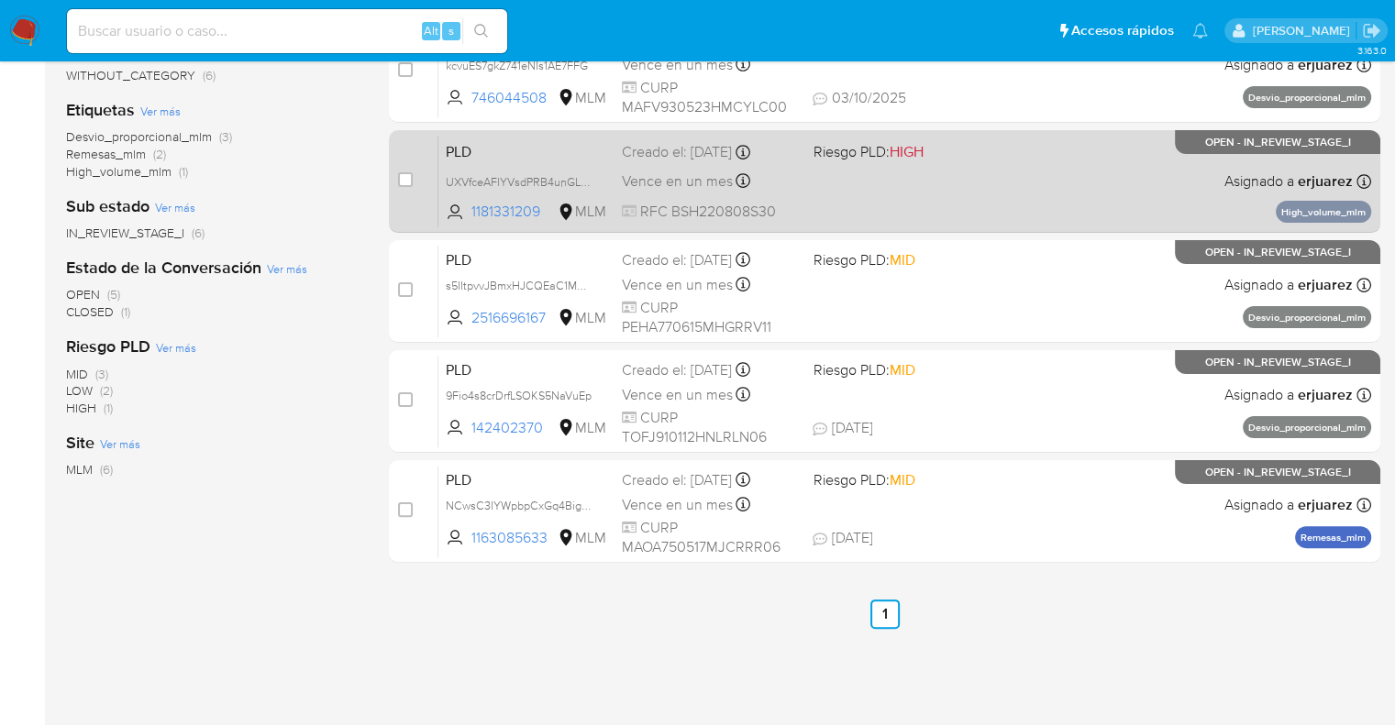
scroll to position [390, 0]
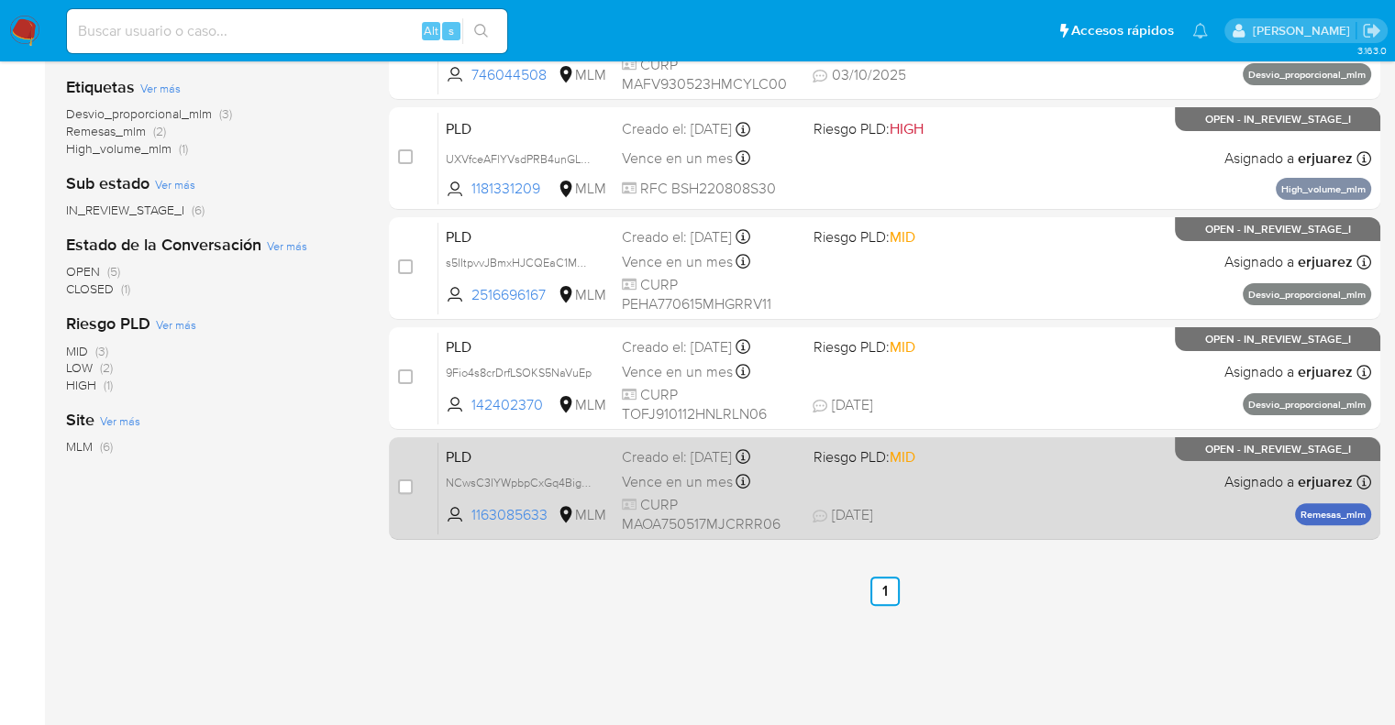
click at [970, 495] on div "PLD NCwsC3IYWpbpCxGq4BigbxsS 1163085633 MLM Riesgo PLD: MID Creado el: [DATE] C…" at bounding box center [904, 488] width 933 height 93
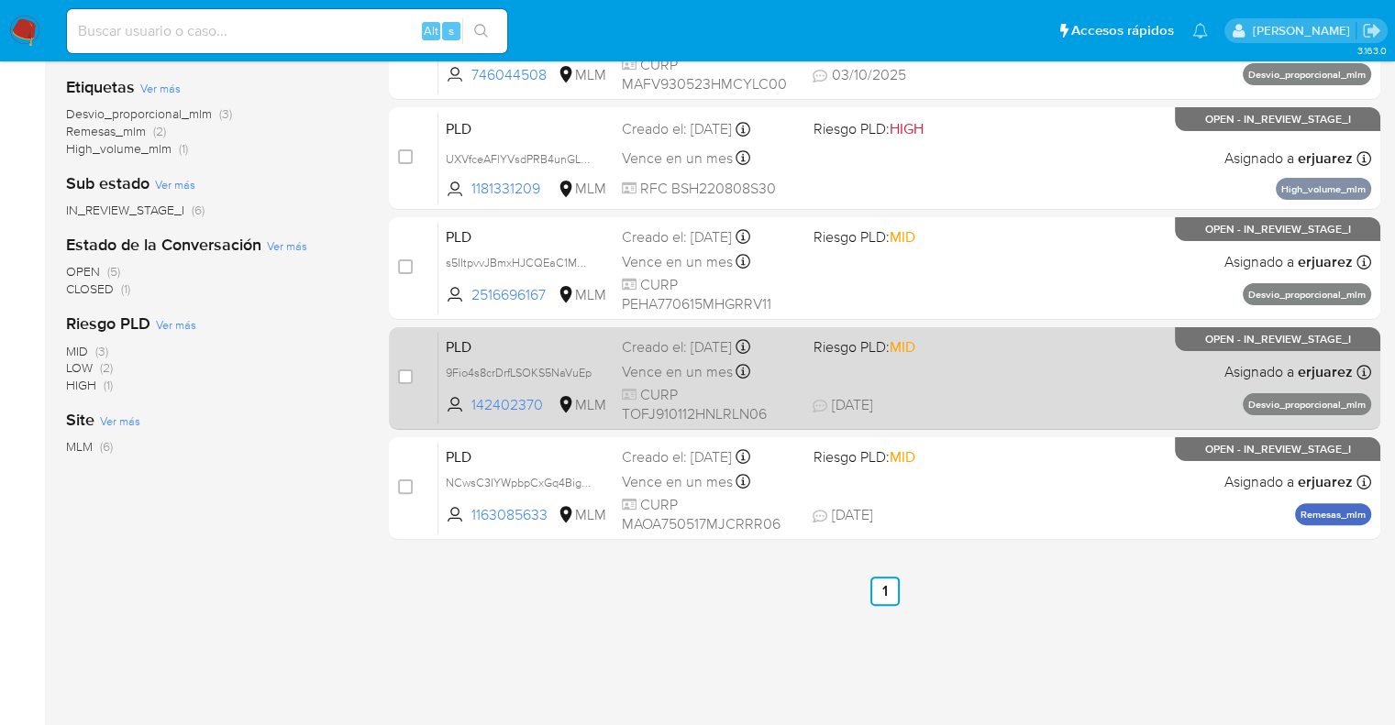
click at [811, 378] on div "PLD 9Fio4s8crDrfLSOKS5NaVuEp 142402370 MLM Riesgo PLD: MID Creado el: [DATE] Cr…" at bounding box center [904, 378] width 933 height 93
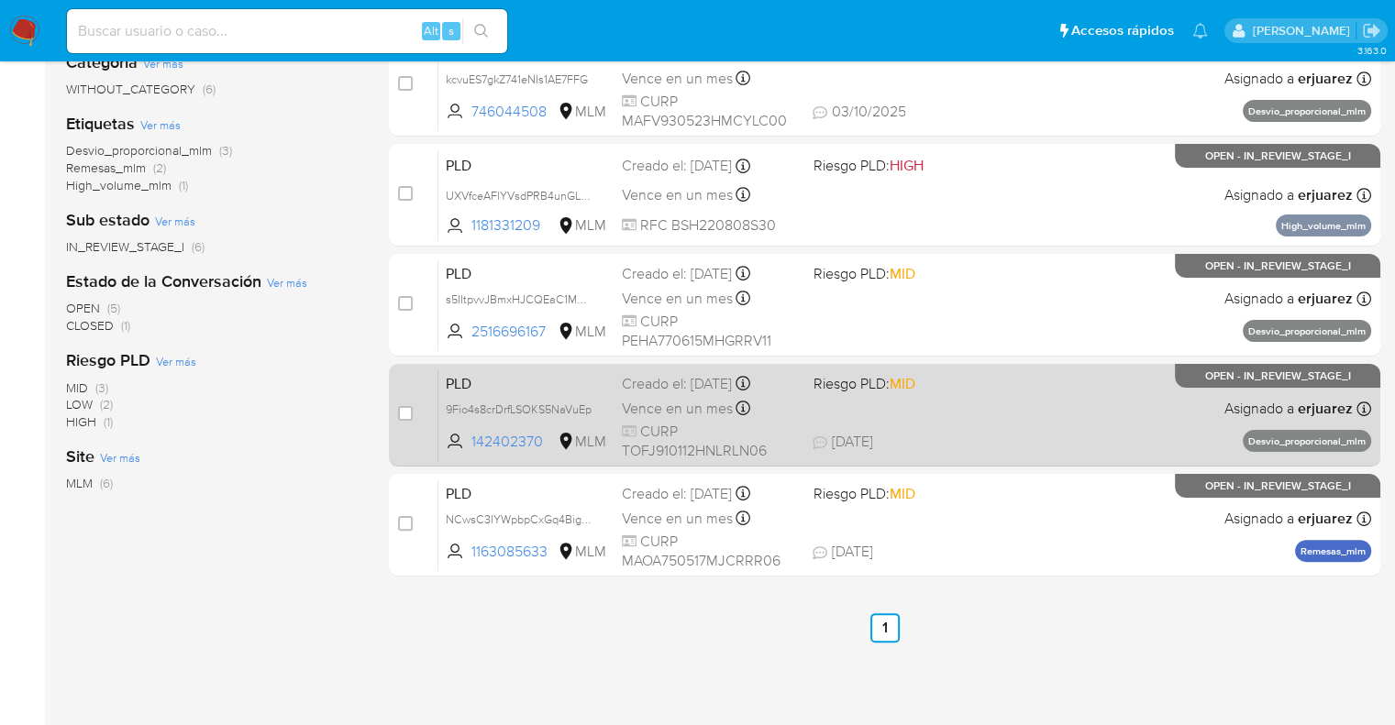
scroll to position [298, 0]
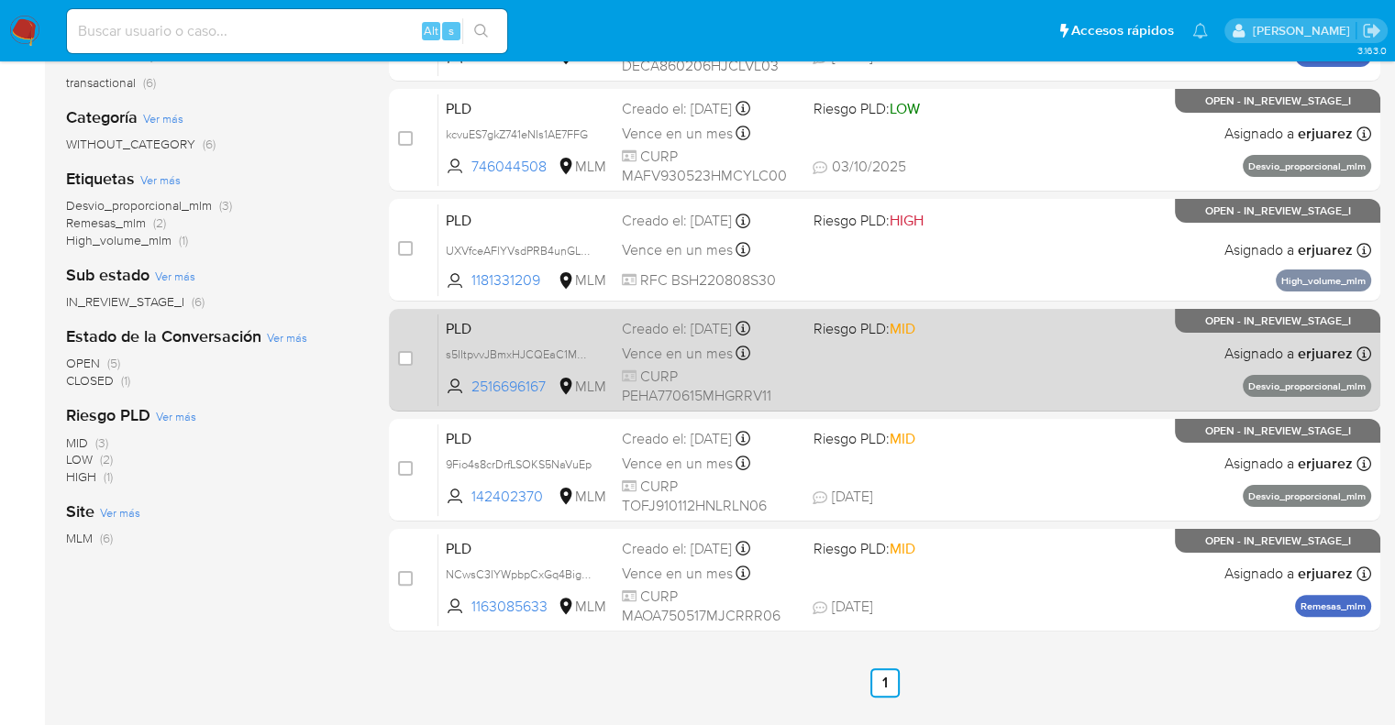
click at [955, 376] on div "PLD s5IItpvvJBmxHJCQEaC1MHsq 2516696167 MLM Riesgo PLD: MID Creado el: [DATE] C…" at bounding box center [904, 360] width 933 height 93
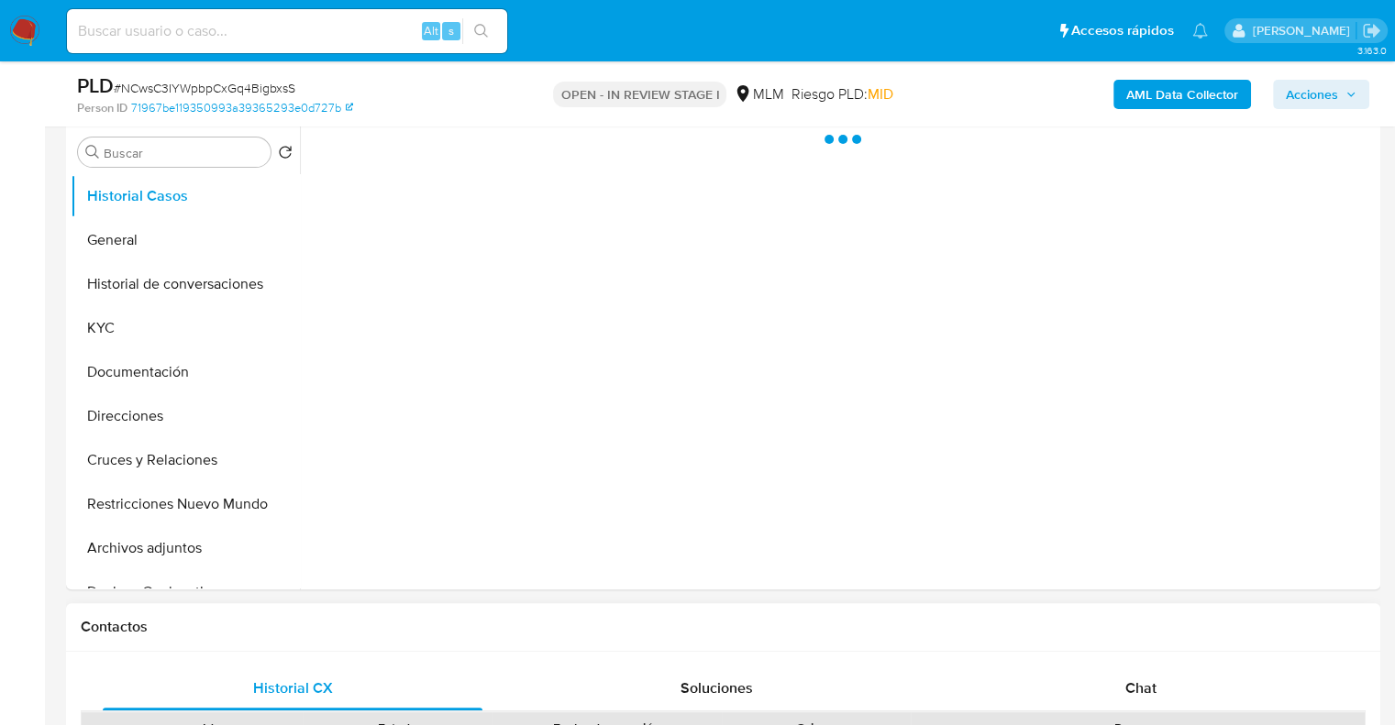
scroll to position [550, 0]
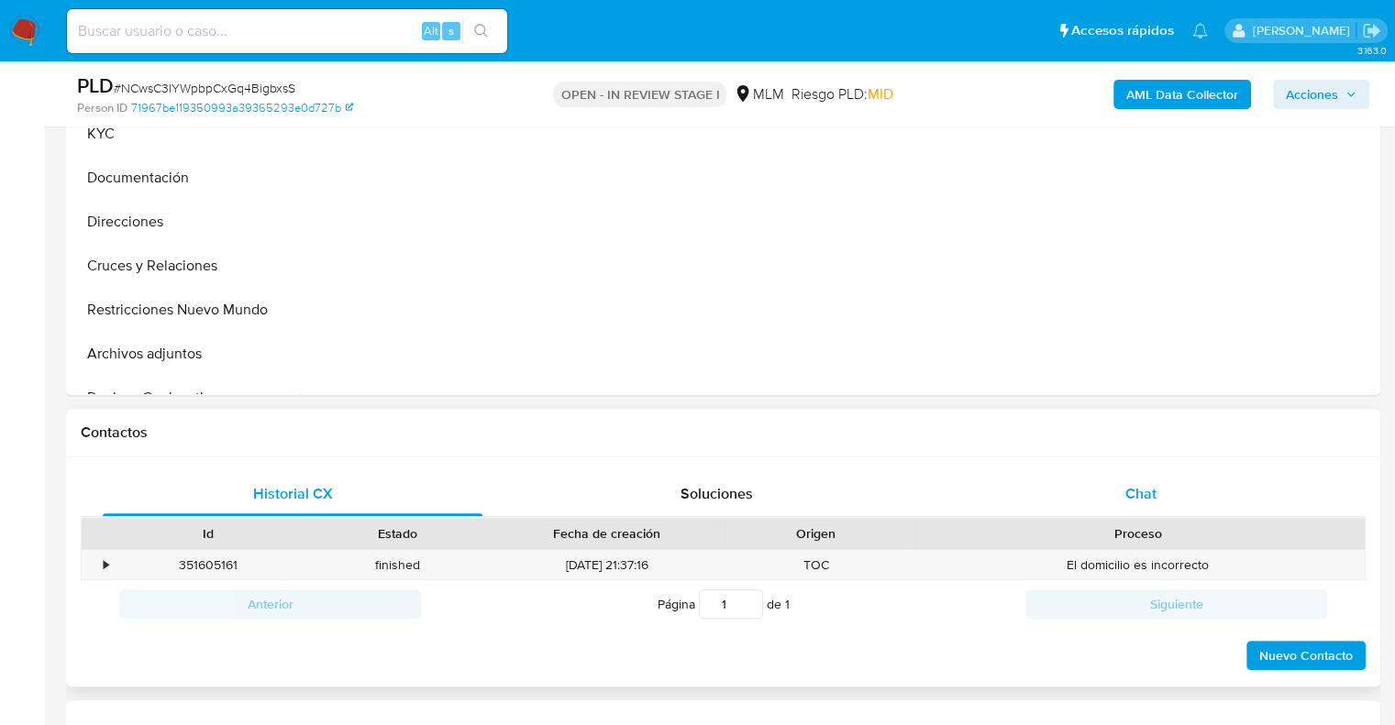
select select "10"
click at [1129, 486] on span "Chat" at bounding box center [1140, 493] width 31 height 21
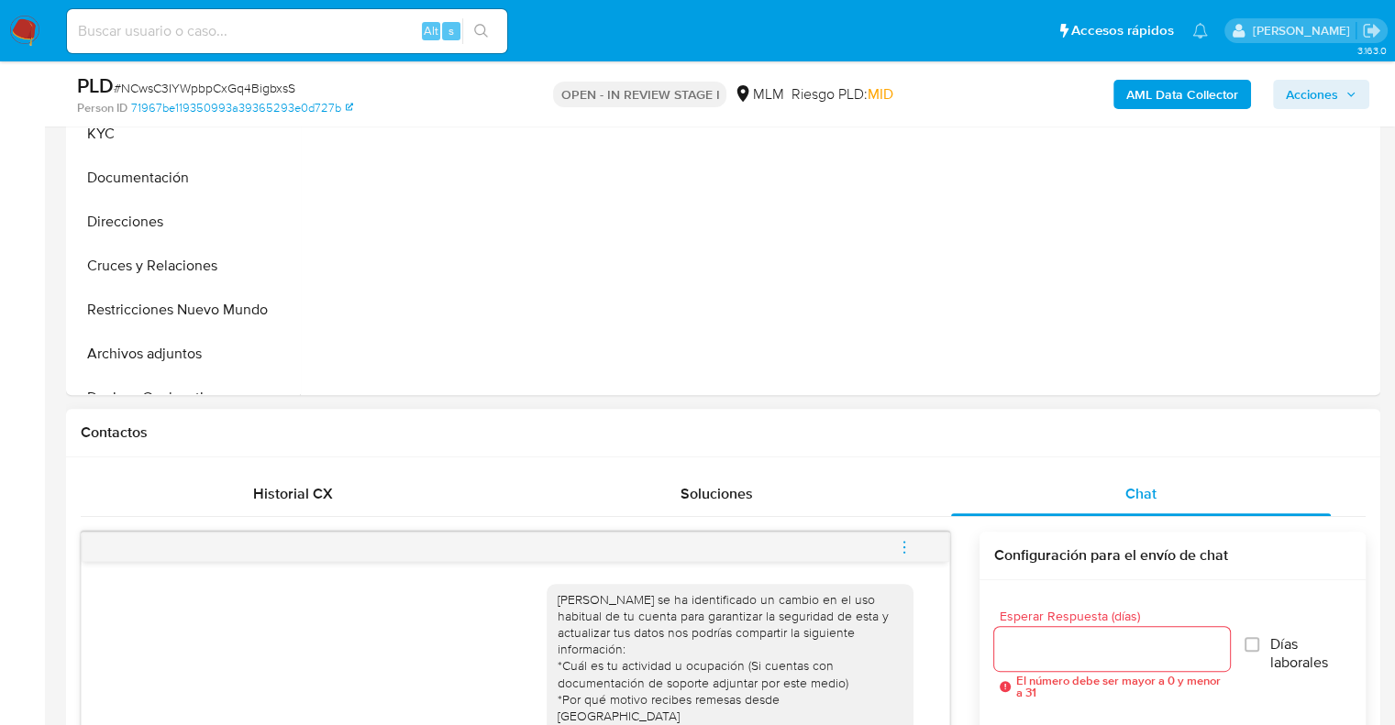
scroll to position [92, 0]
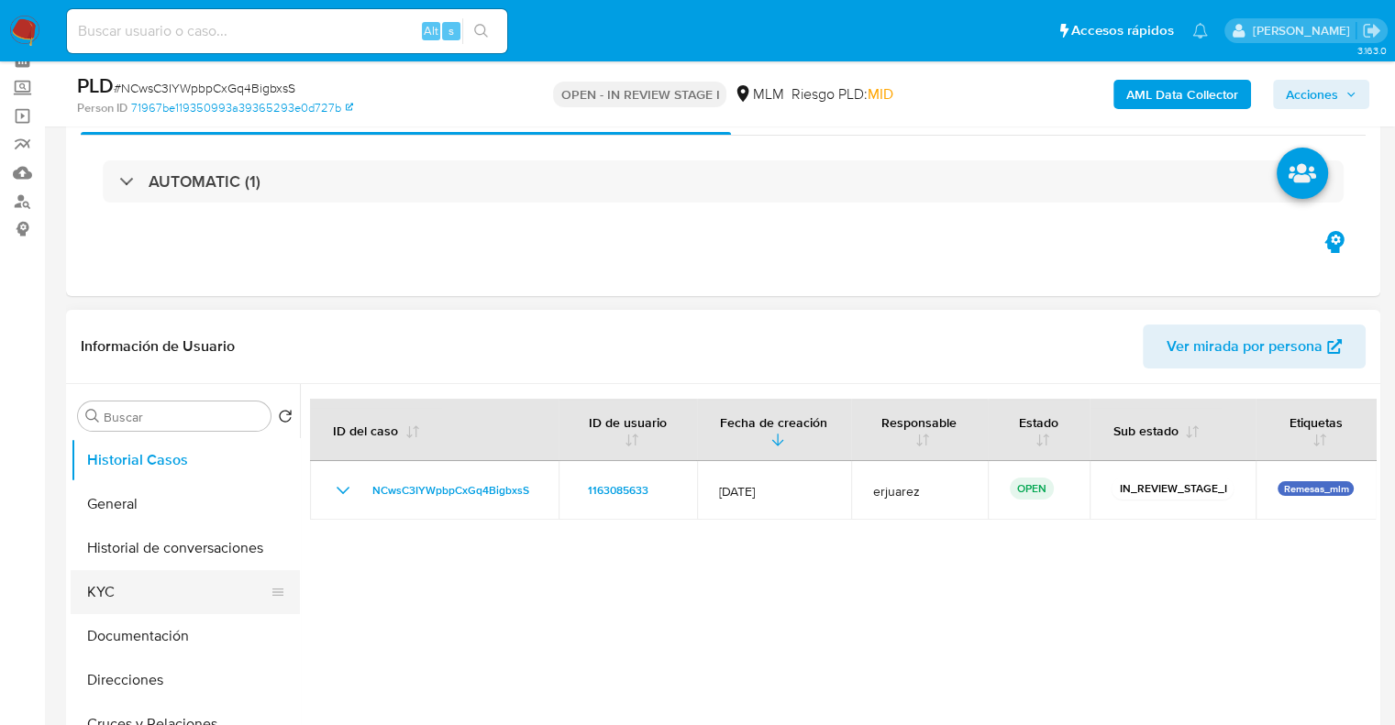
click at [158, 588] on button "KYC" at bounding box center [178, 592] width 215 height 44
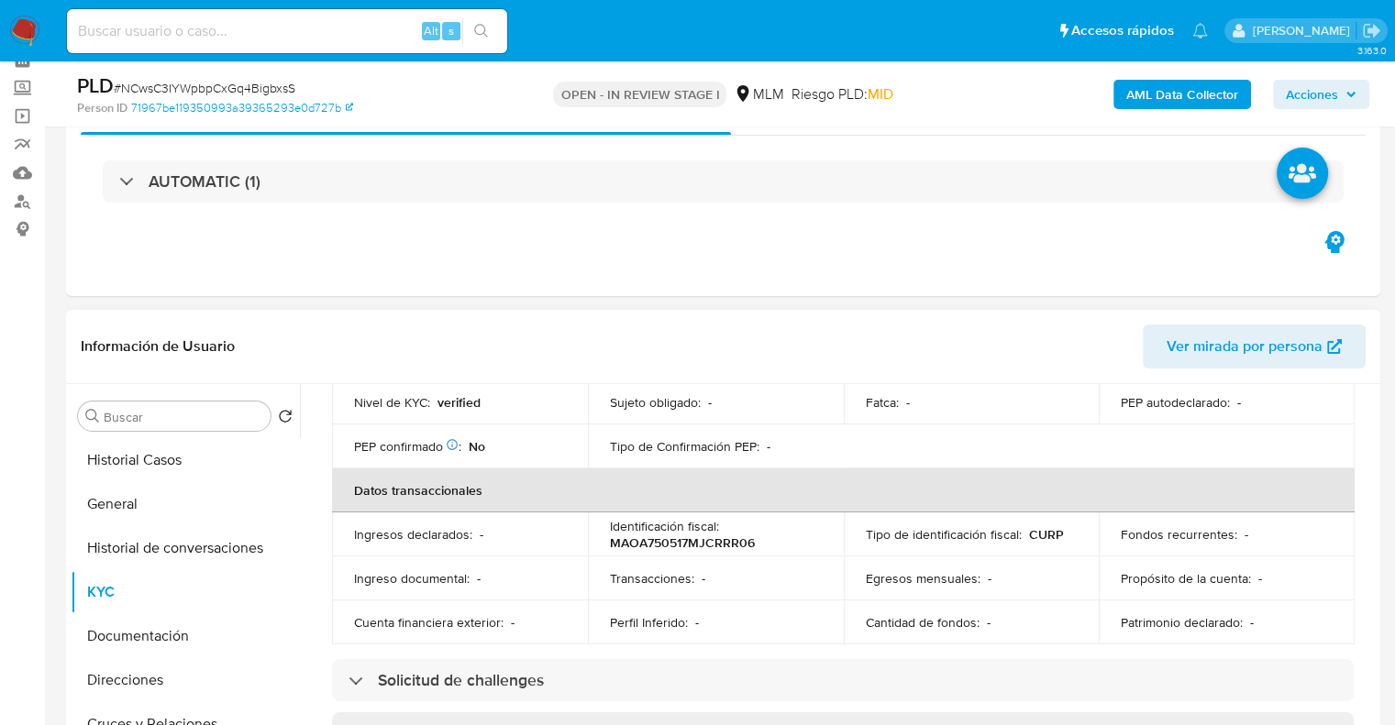
scroll to position [550, 0]
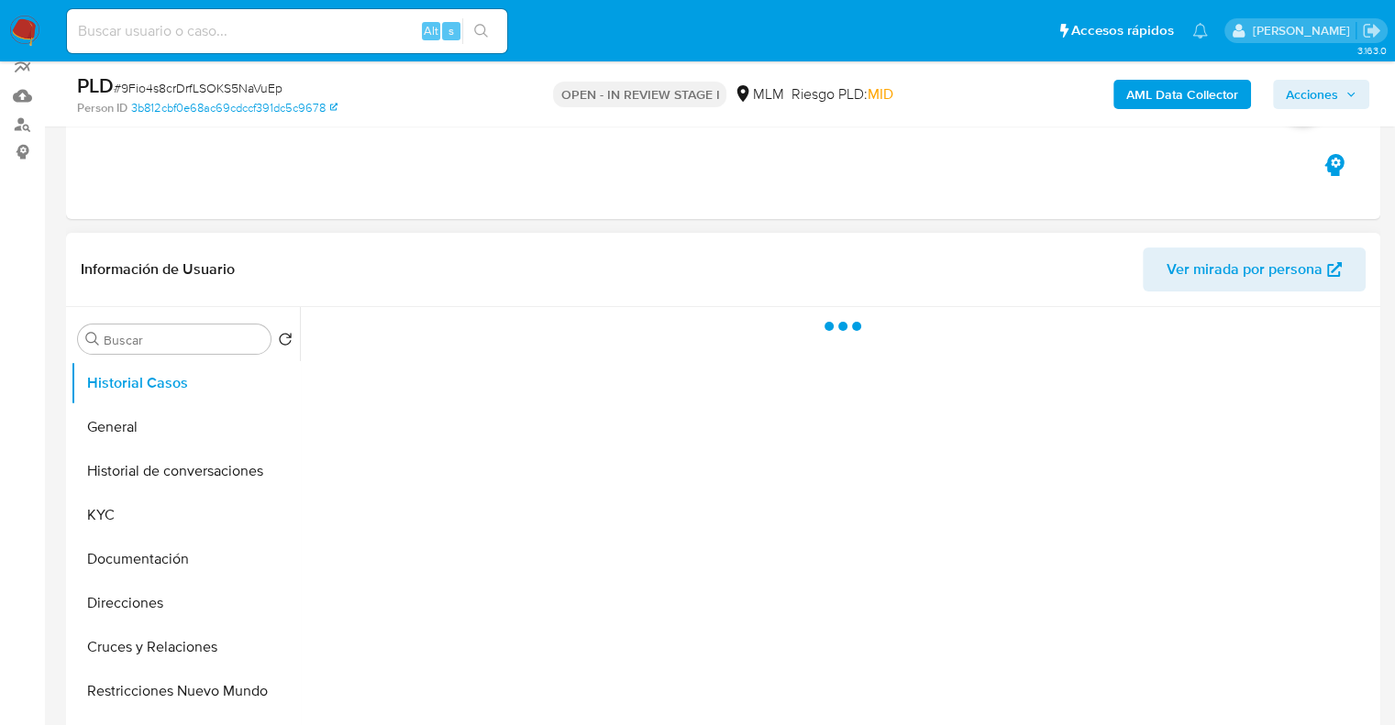
scroll to position [459, 0]
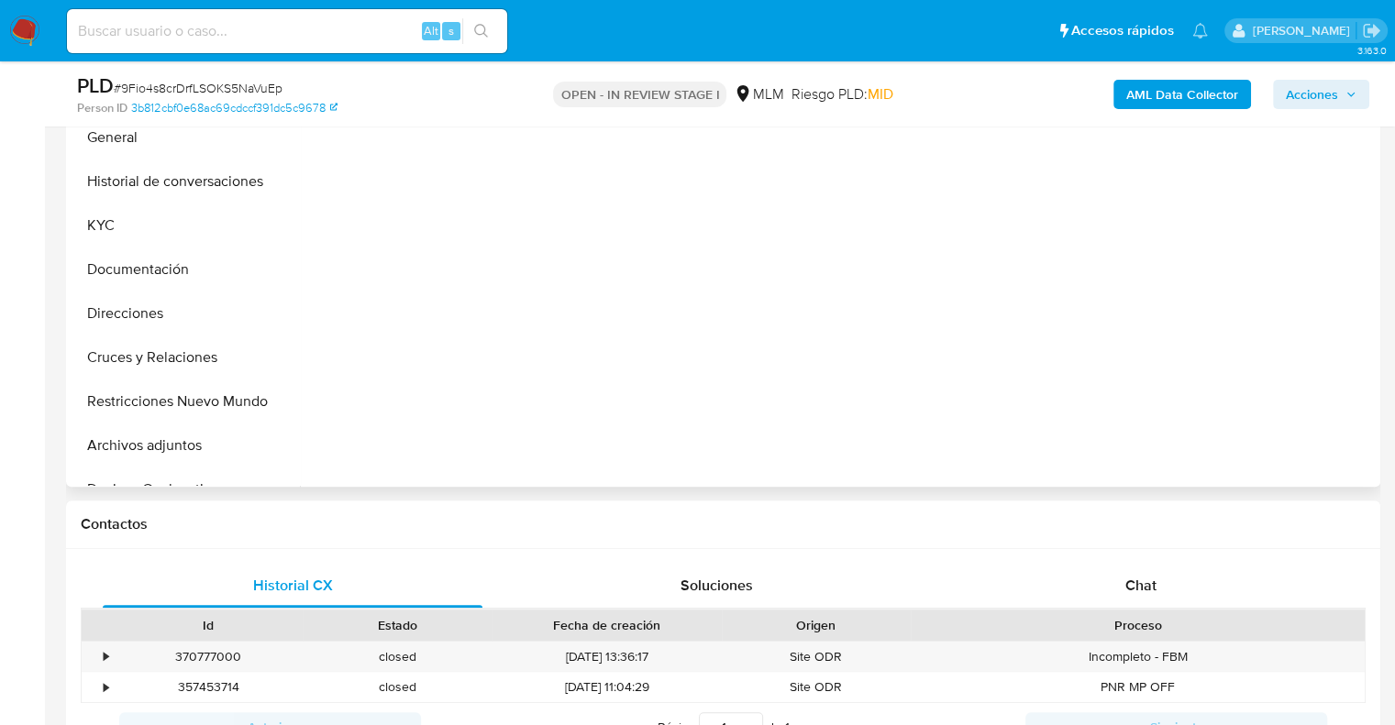
select select "10"
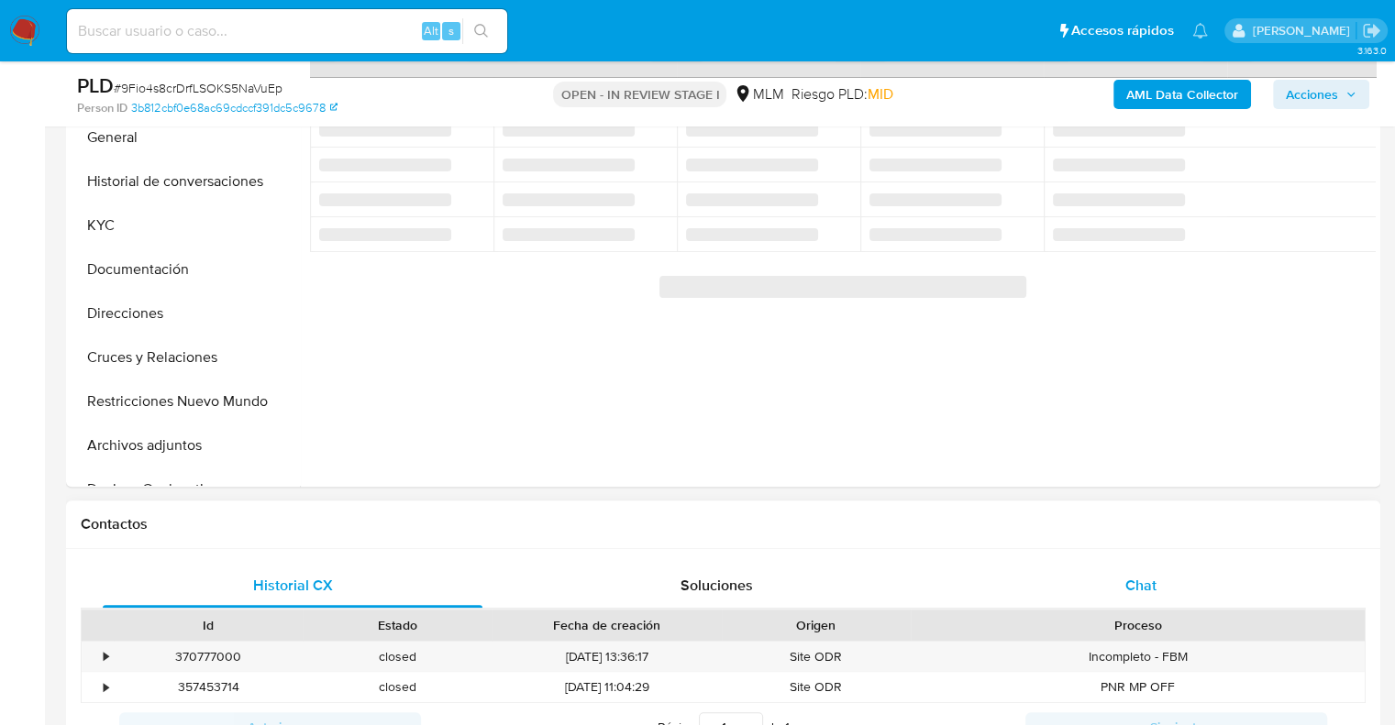
click at [1107, 575] on div "Chat" at bounding box center [1141, 586] width 380 height 44
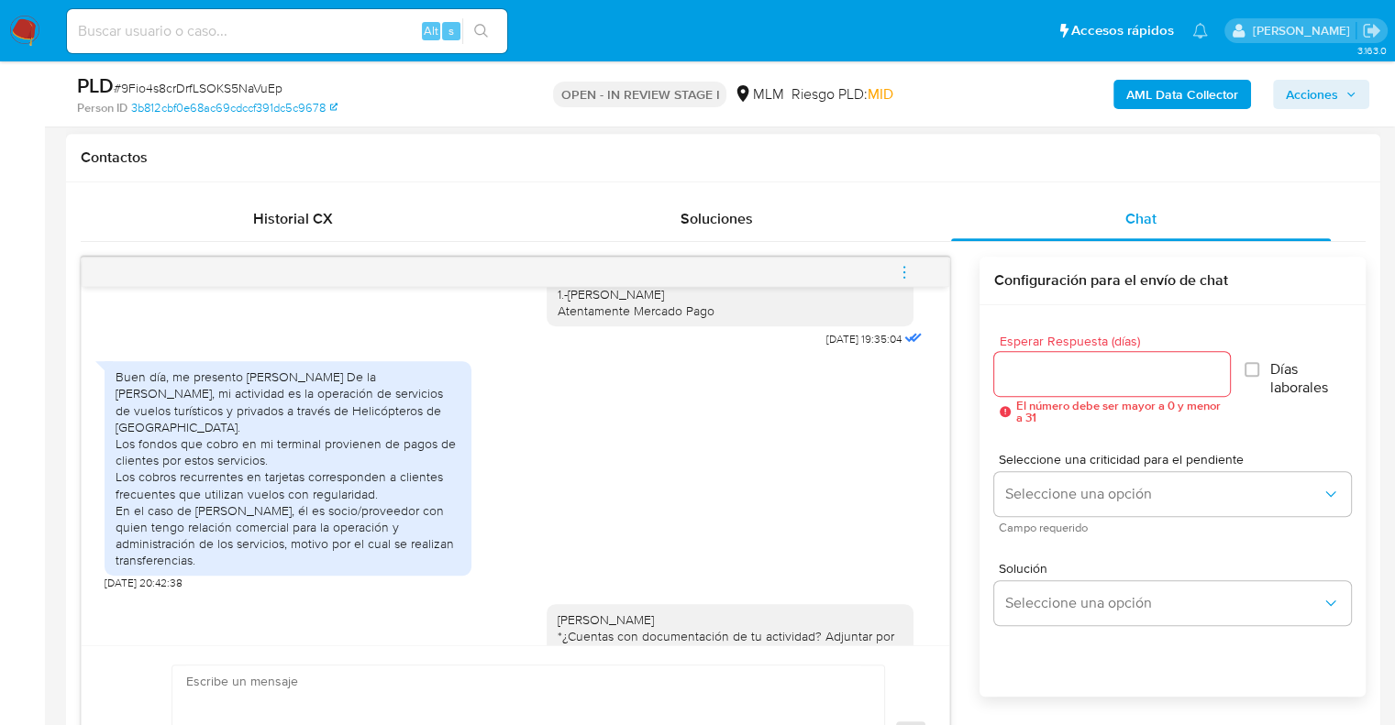
scroll to position [122, 0]
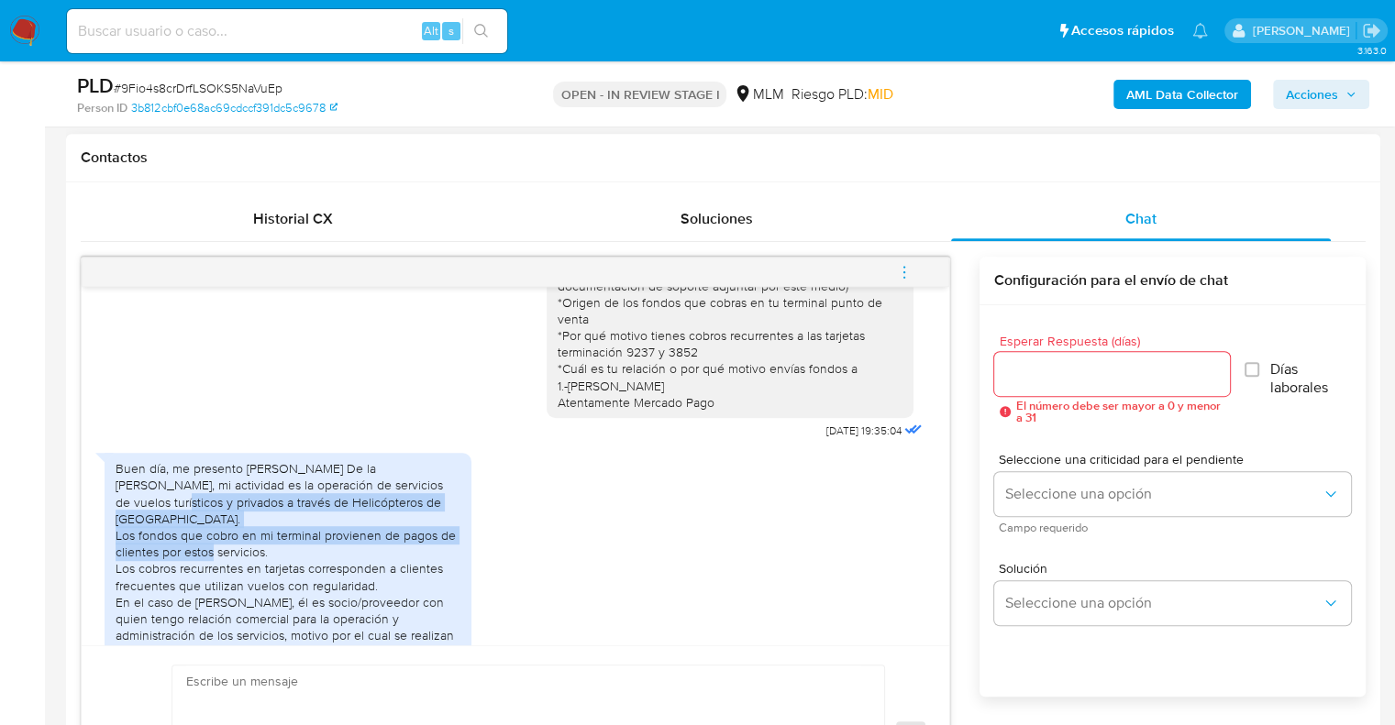
drag, startPoint x: 416, startPoint y: 486, endPoint x: 441, endPoint y: 531, distance: 51.3
click at [441, 531] on div "Buen día, me presento [PERSON_NAME] De la [PERSON_NAME], mi actividad es la ope…" at bounding box center [288, 560] width 345 height 200
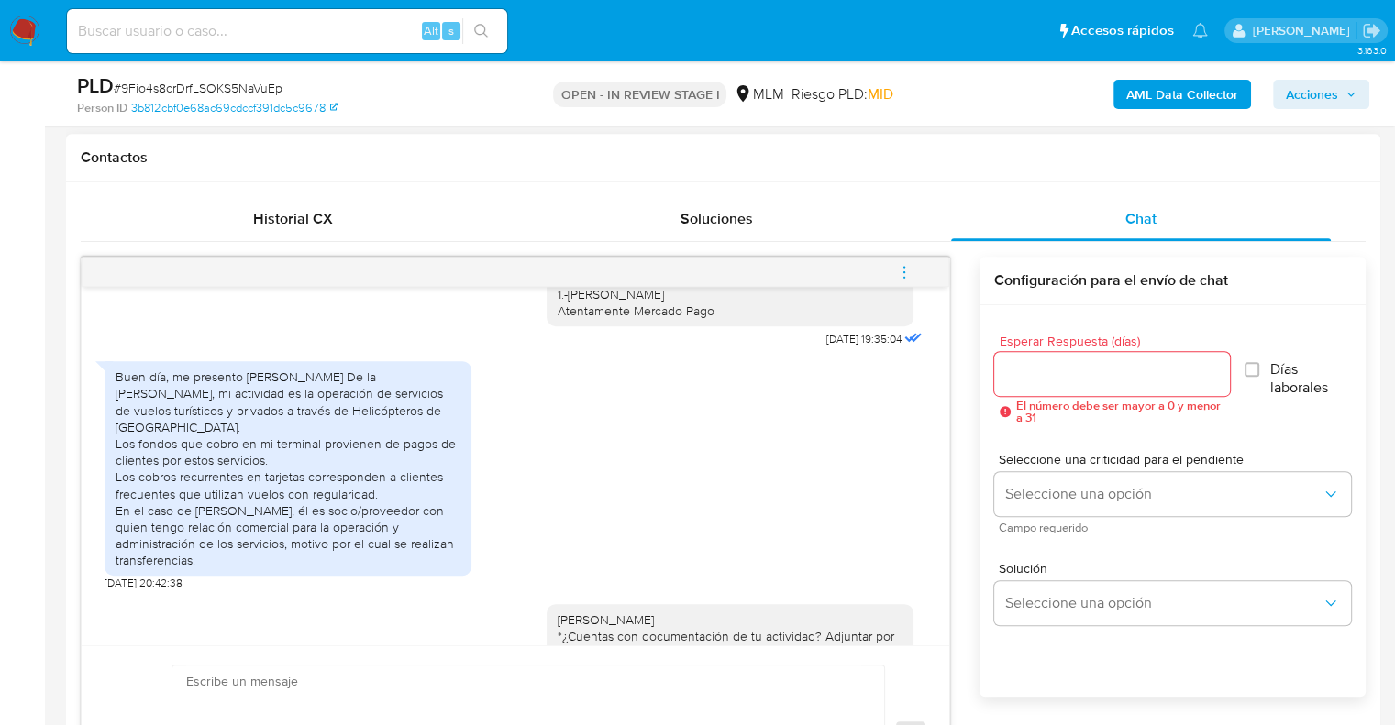
drag, startPoint x: 257, startPoint y: 472, endPoint x: 245, endPoint y: 454, distance: 21.9
click at [257, 472] on div "Buen día, me presento Juan Carlos De la Torre Flores, mi actividad es la operac…" at bounding box center [288, 469] width 345 height 200
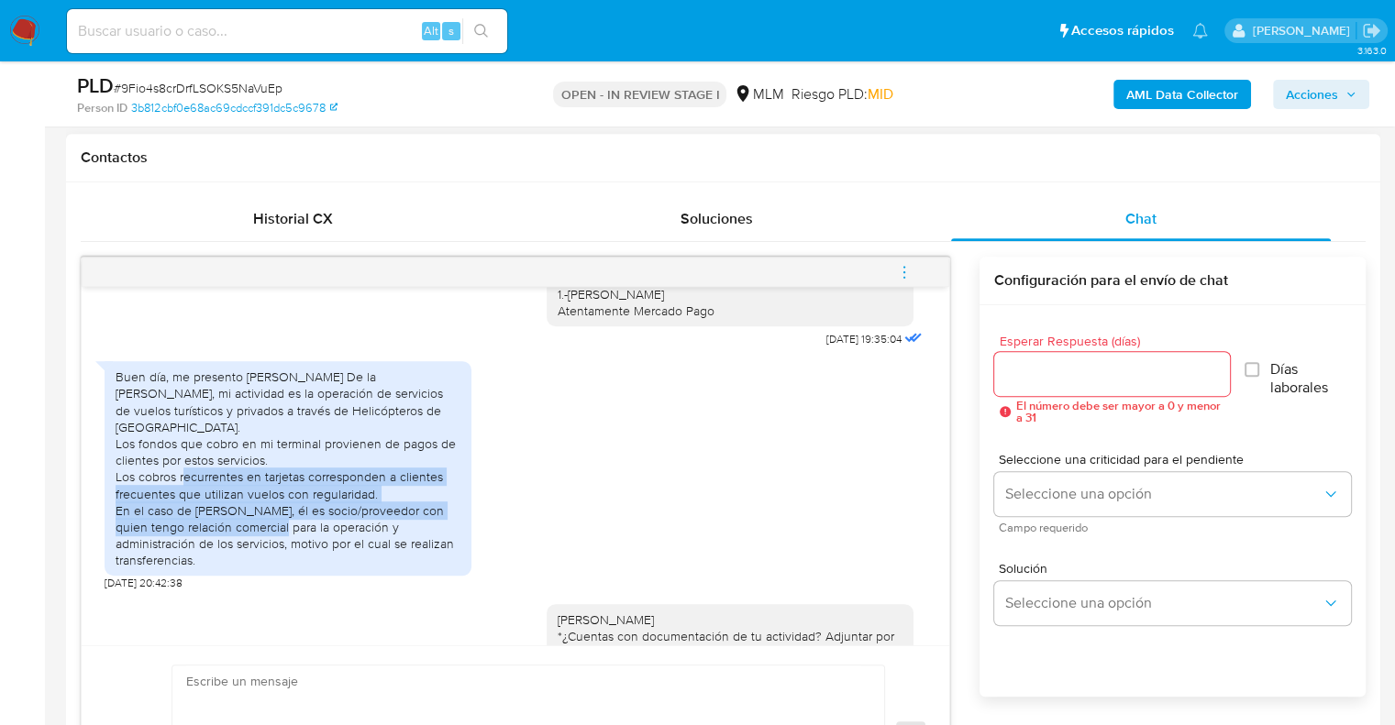
drag, startPoint x: 245, startPoint y: 454, endPoint x: 405, endPoint y: 505, distance: 168.5
click at [402, 515] on div "Buen día, me presento Juan Carlos De la Torre Flores, mi actividad es la operac…" at bounding box center [288, 469] width 345 height 200
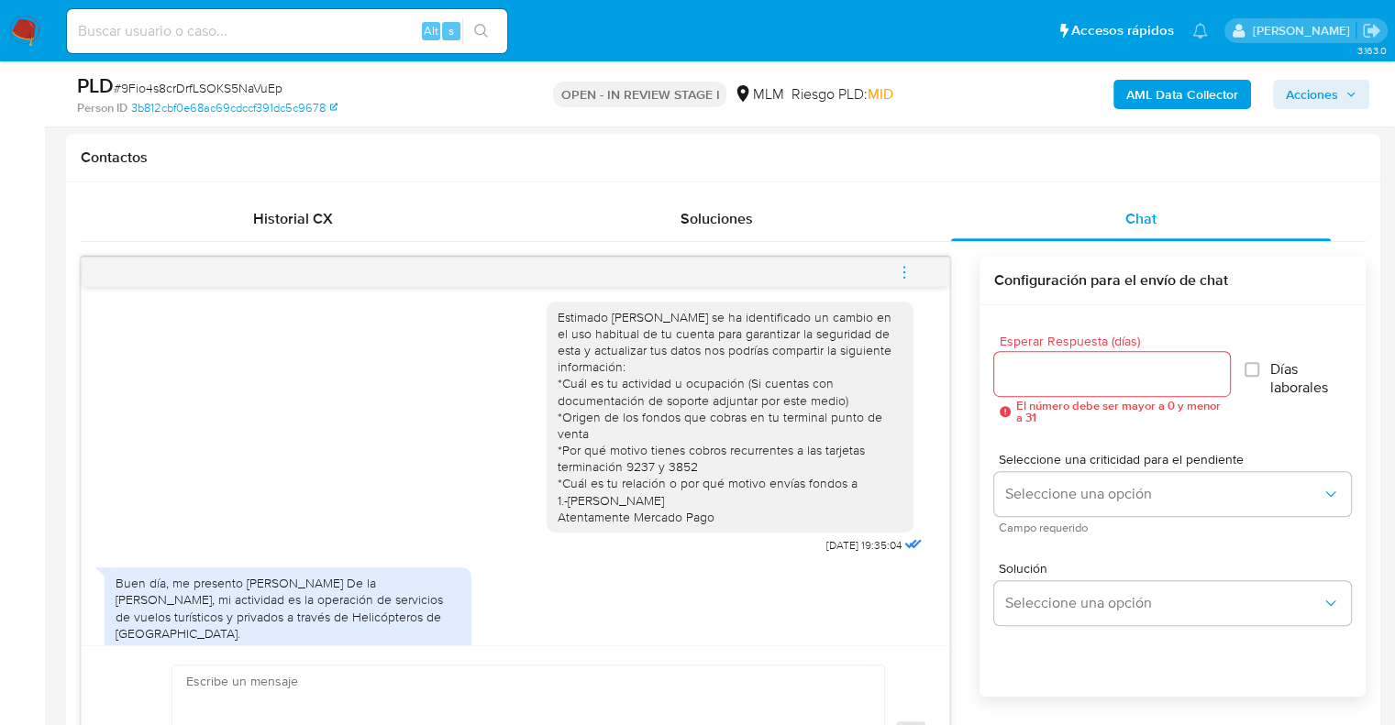
scroll to position [0, 0]
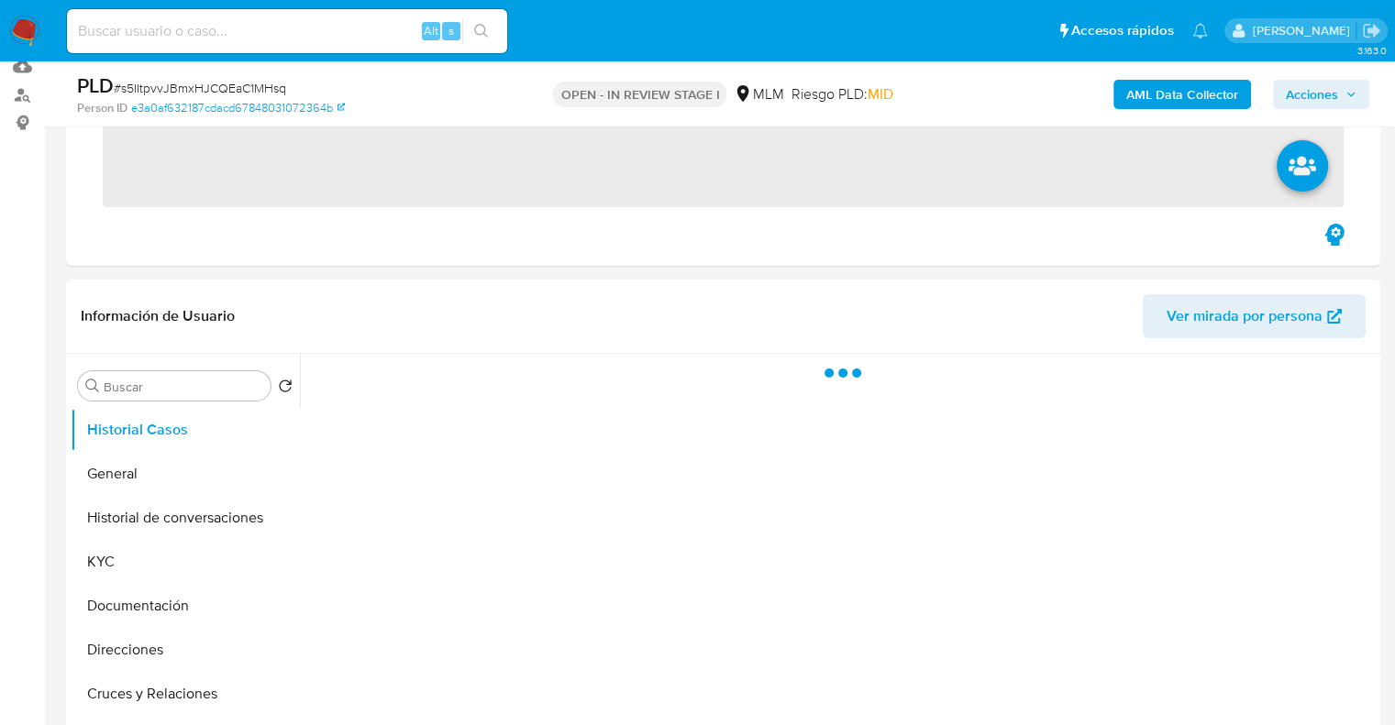
scroll to position [275, 0]
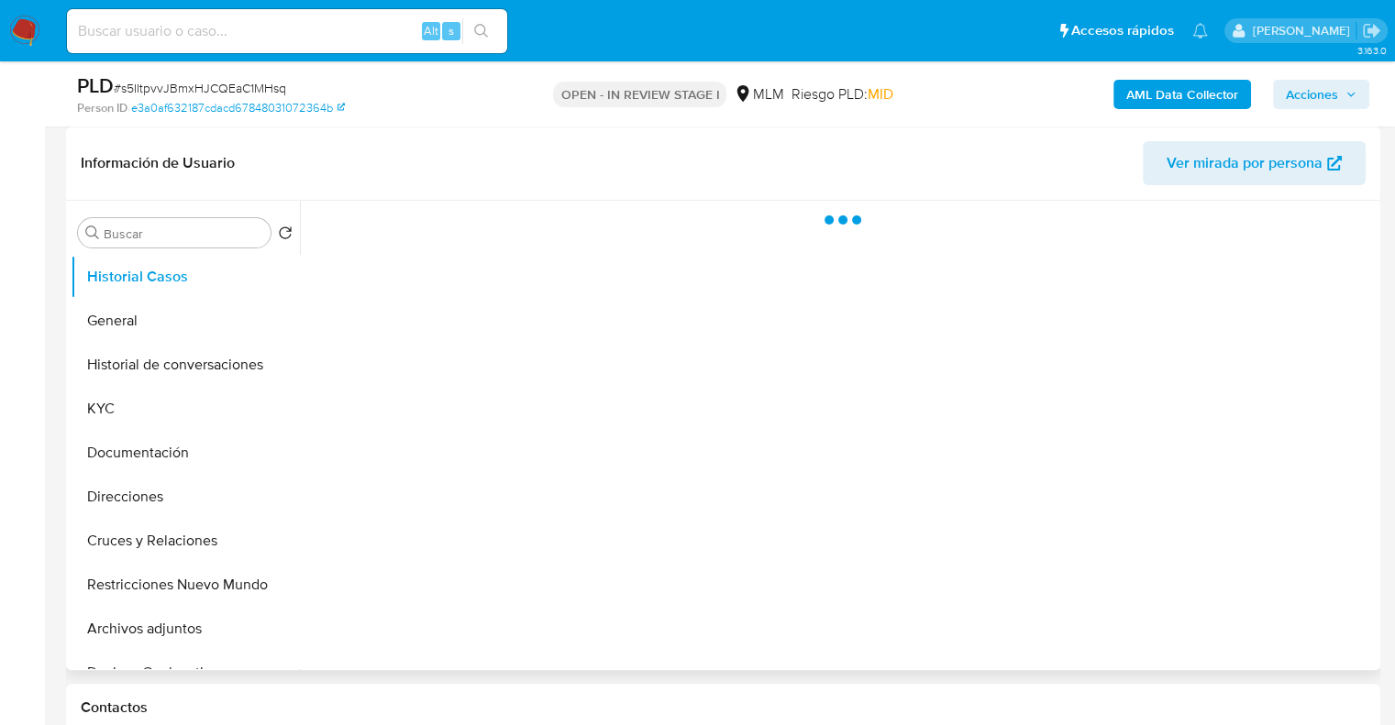
select select "10"
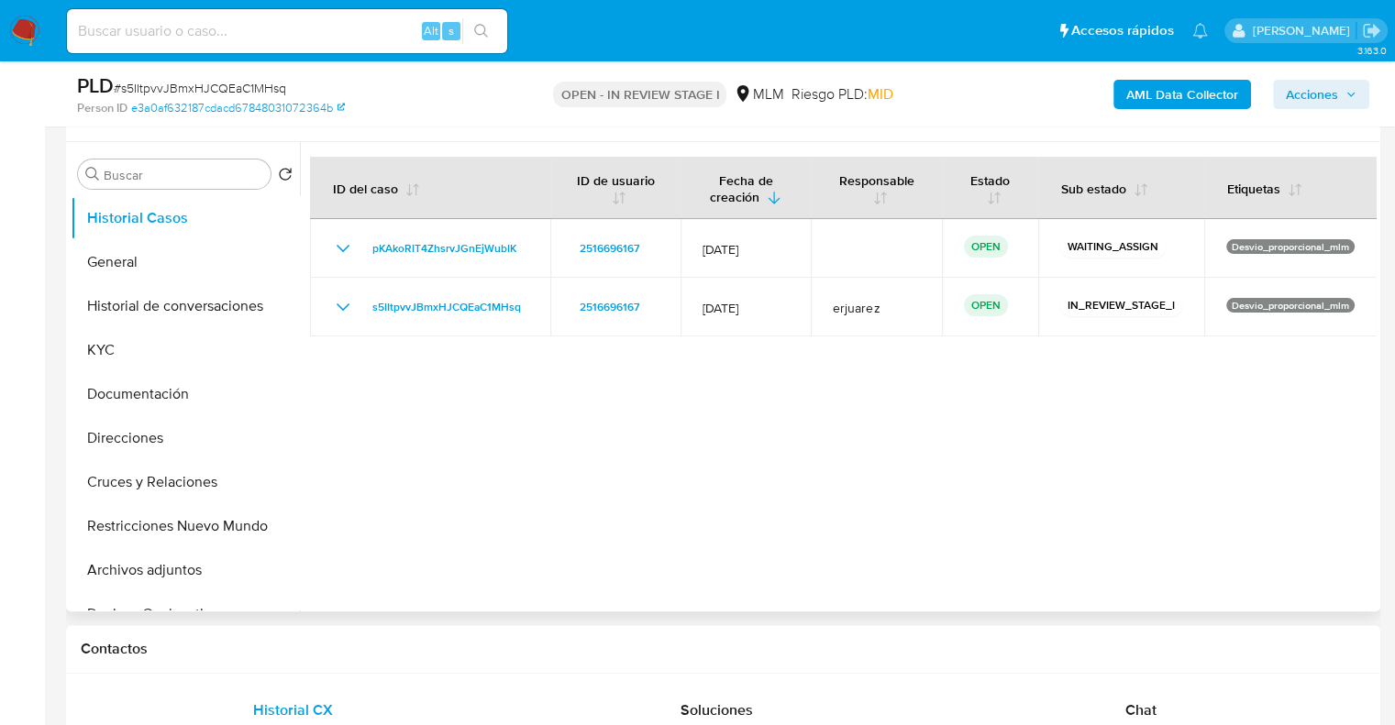
scroll to position [367, 0]
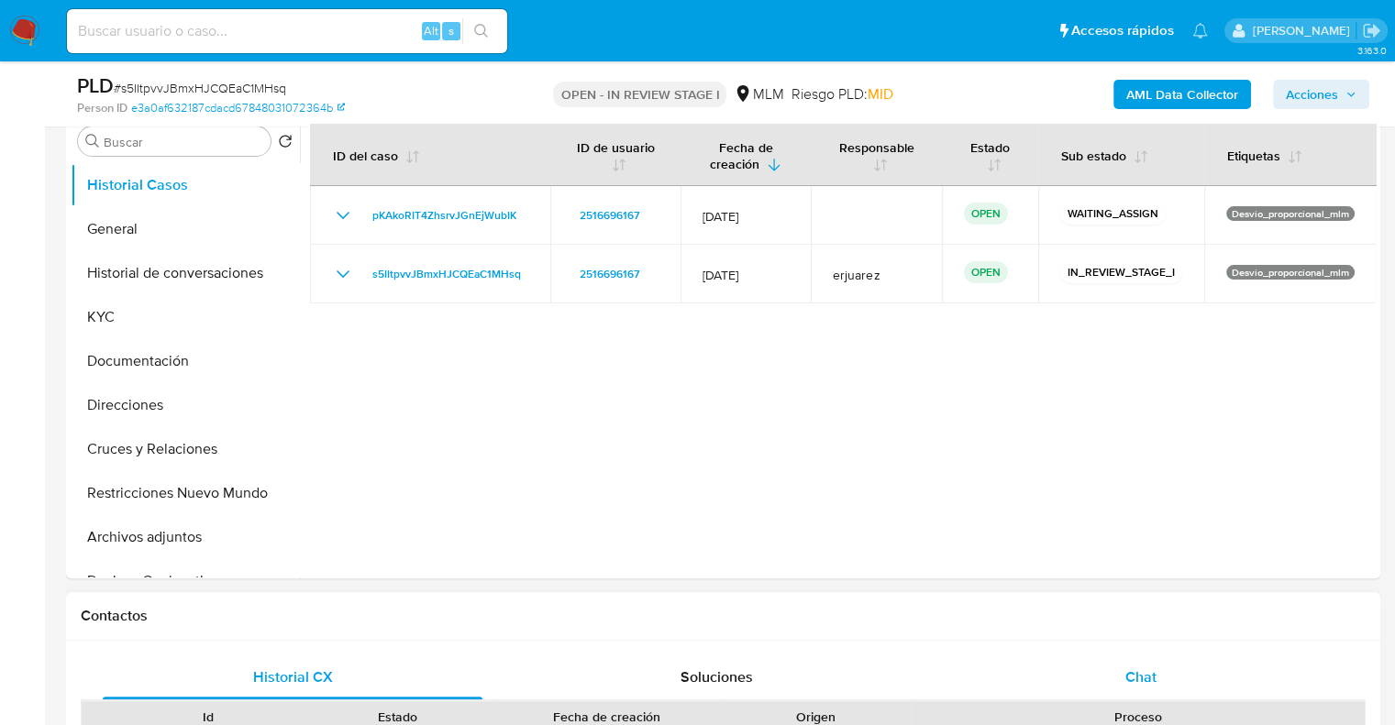
click at [1123, 685] on div "Chat" at bounding box center [1141, 678] width 380 height 44
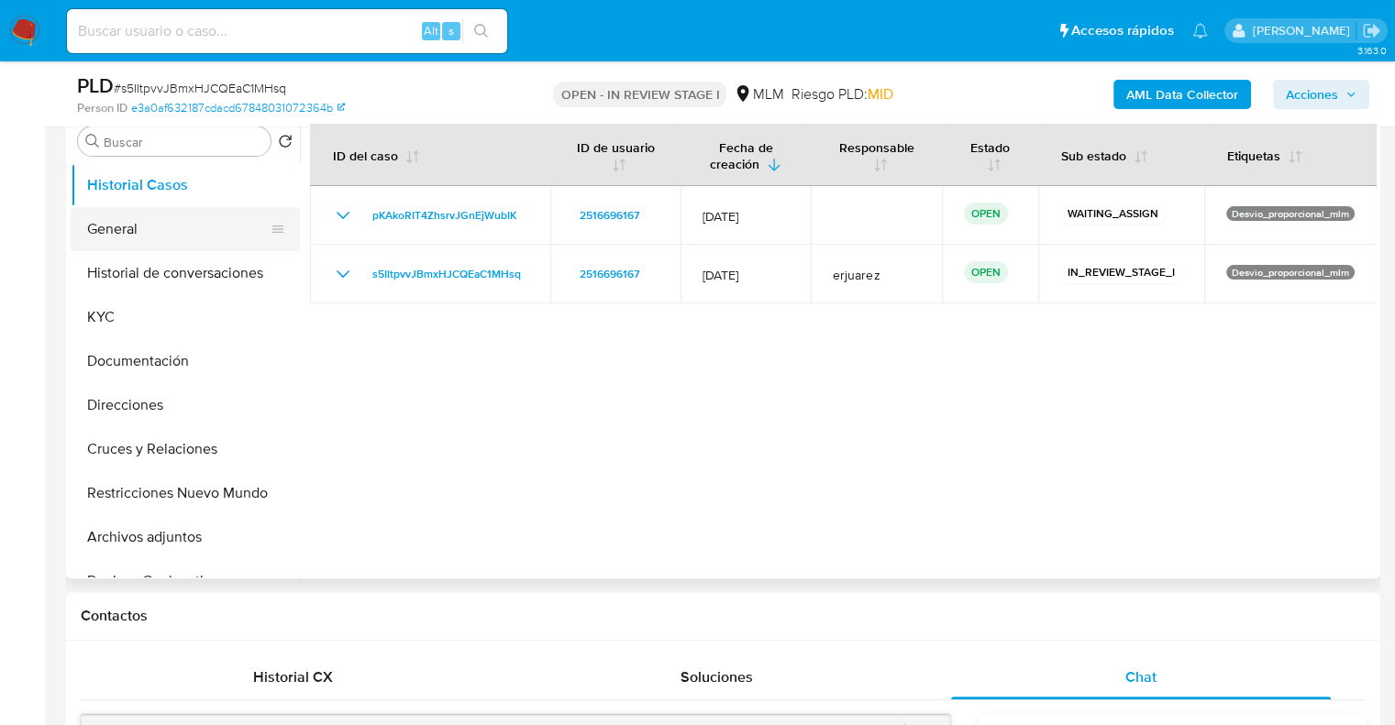
click at [180, 229] on button "General" at bounding box center [178, 229] width 215 height 44
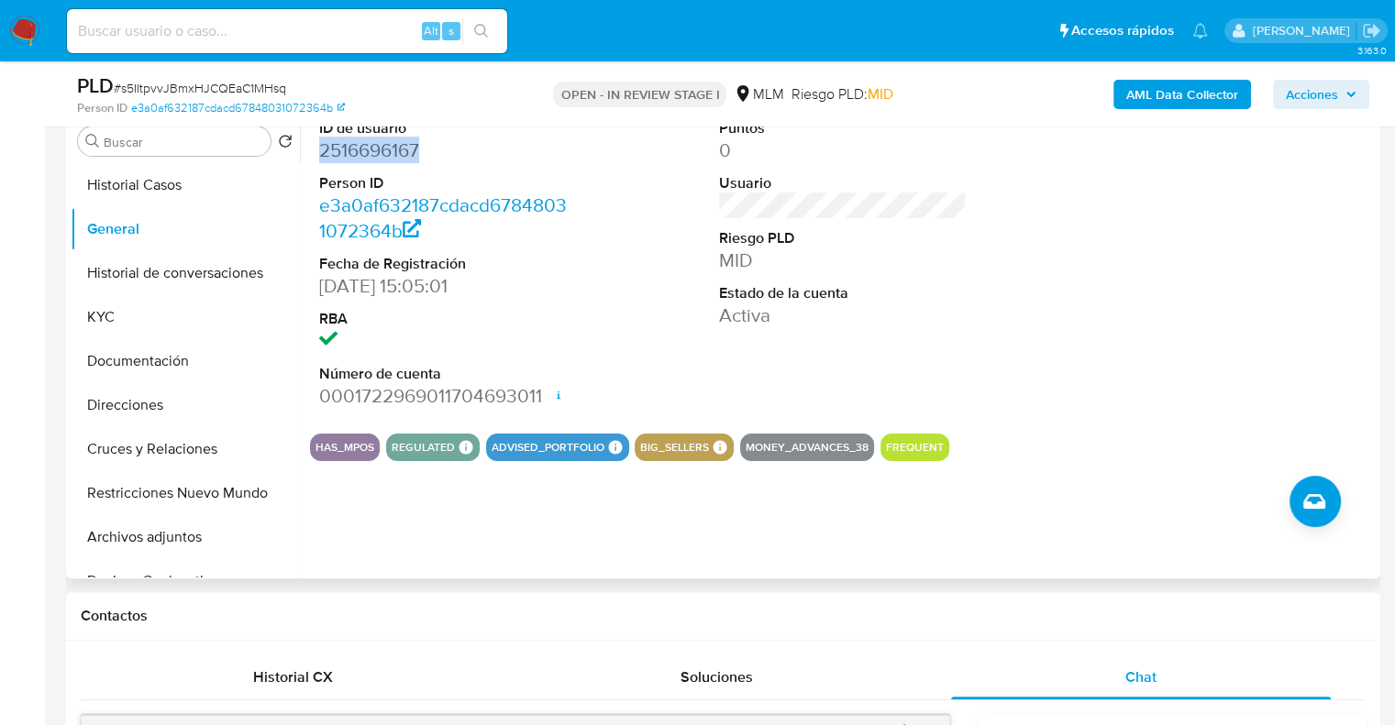
drag, startPoint x: 466, startPoint y: 158, endPoint x: 315, endPoint y: 157, distance: 150.4
click at [315, 157] on div "ID de usuario 2516696167 Person ID e3a0af632187cdacd67848031072364b Fecha de Re…" at bounding box center [443, 264] width 267 height 310
copy dd "2516696167"
drag, startPoint x: 548, startPoint y: 625, endPoint x: 580, endPoint y: 348, distance: 279.7
click at [548, 625] on div "Contactos" at bounding box center [723, 616] width 1314 height 49
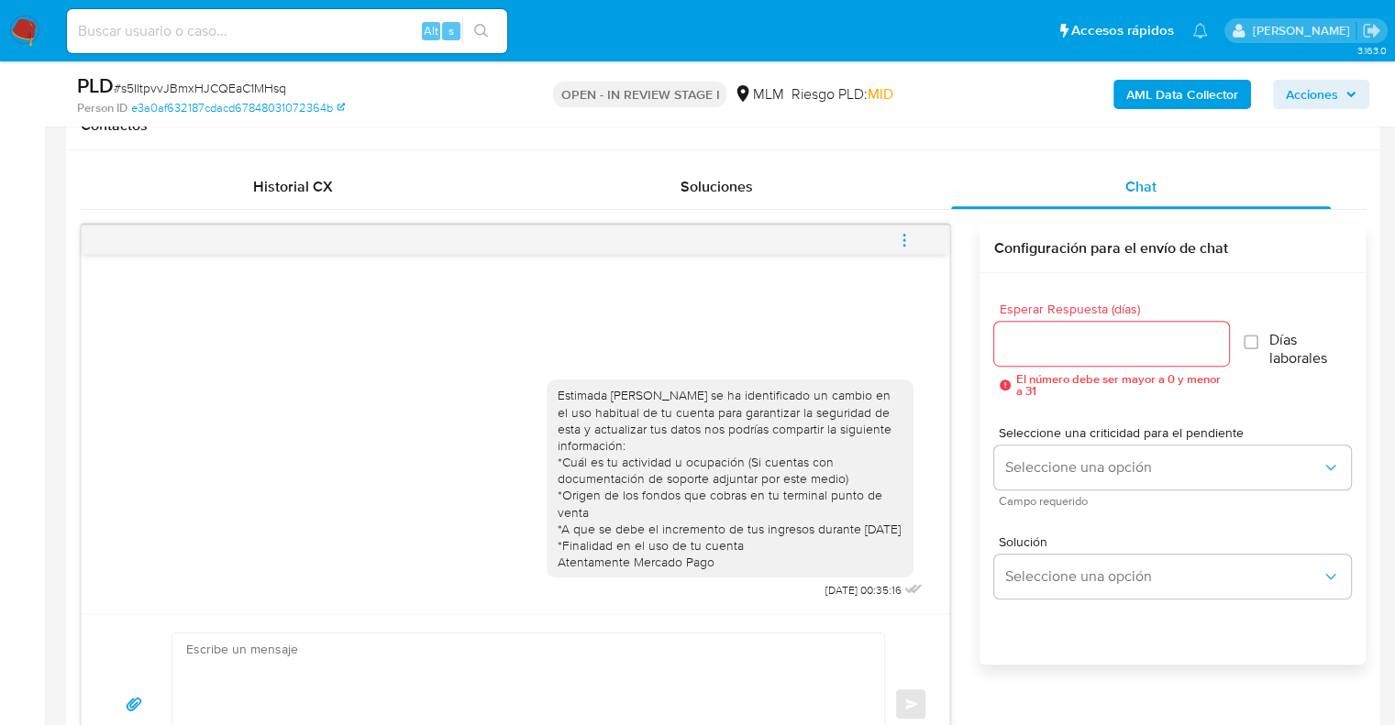
scroll to position [825, 0]
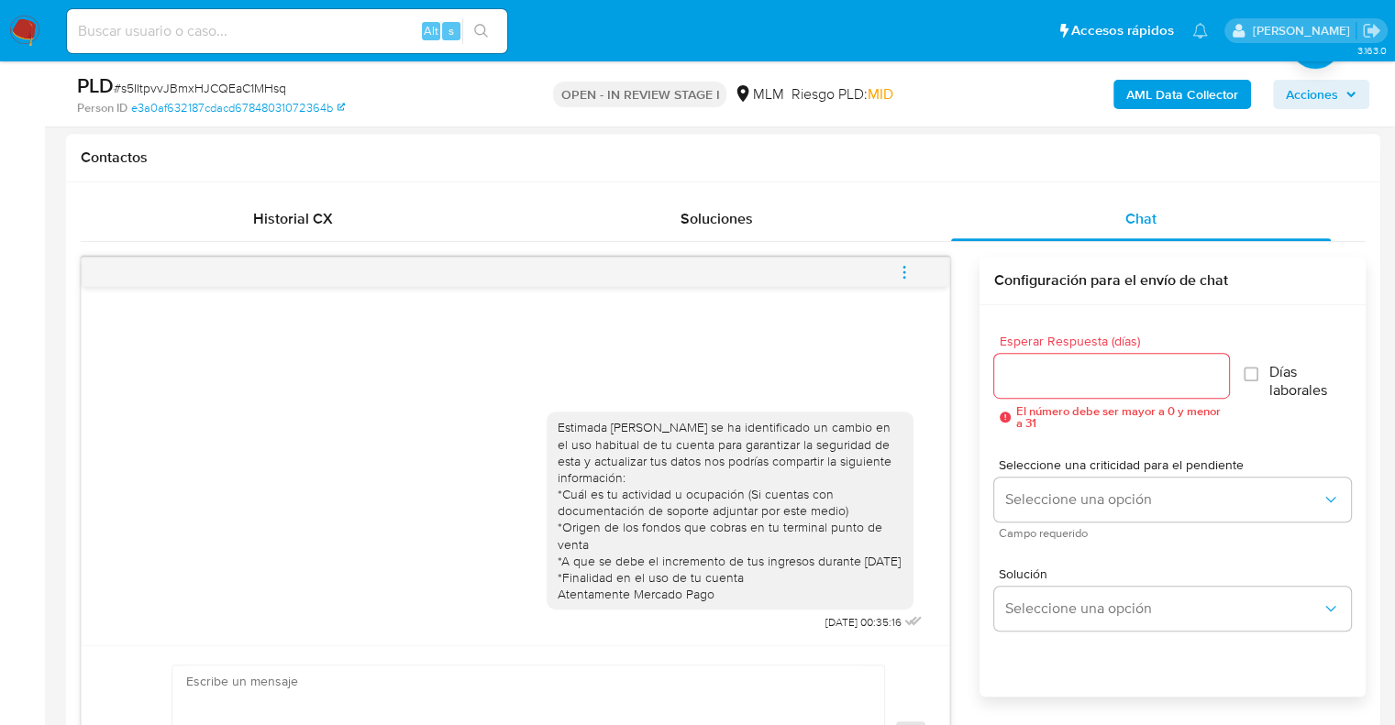
click at [898, 264] on icon "menu-action" at bounding box center [904, 272] width 17 height 17
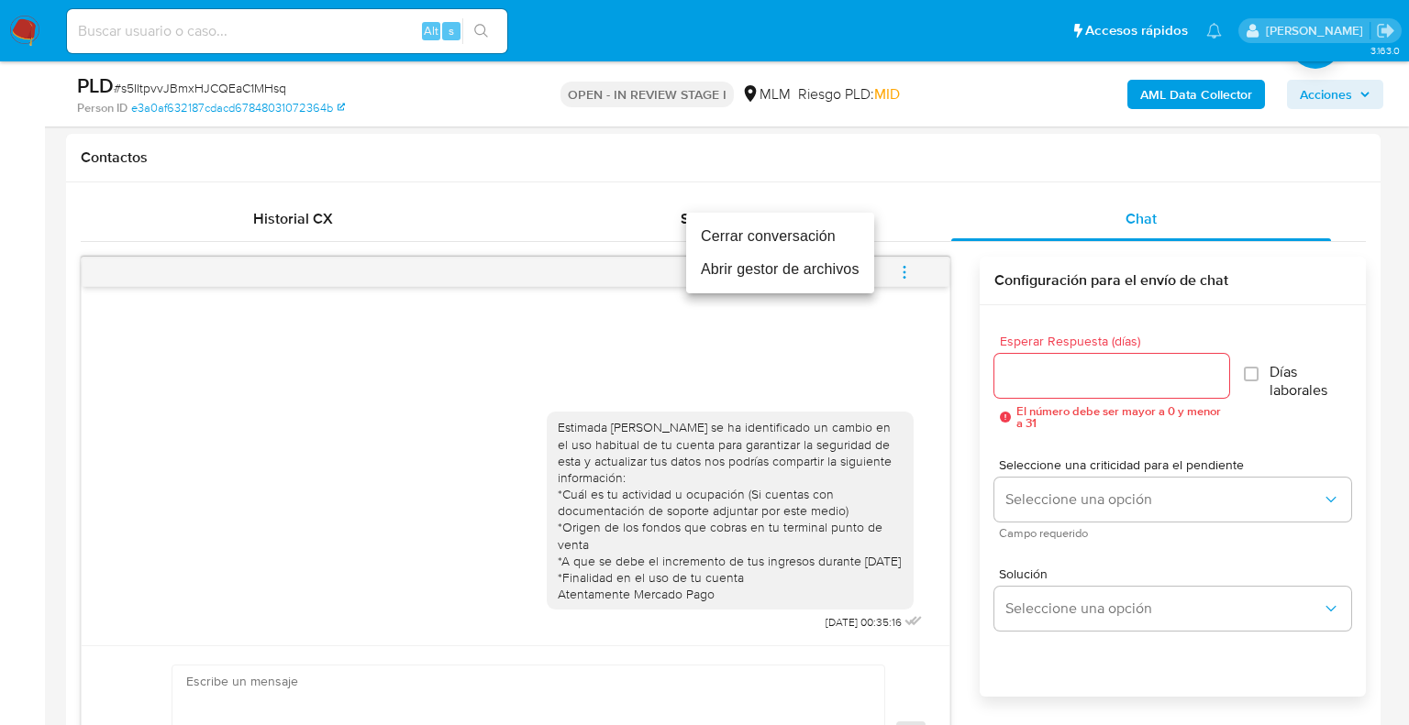
click at [811, 236] on li "Cerrar conversación" at bounding box center [780, 236] width 188 height 33
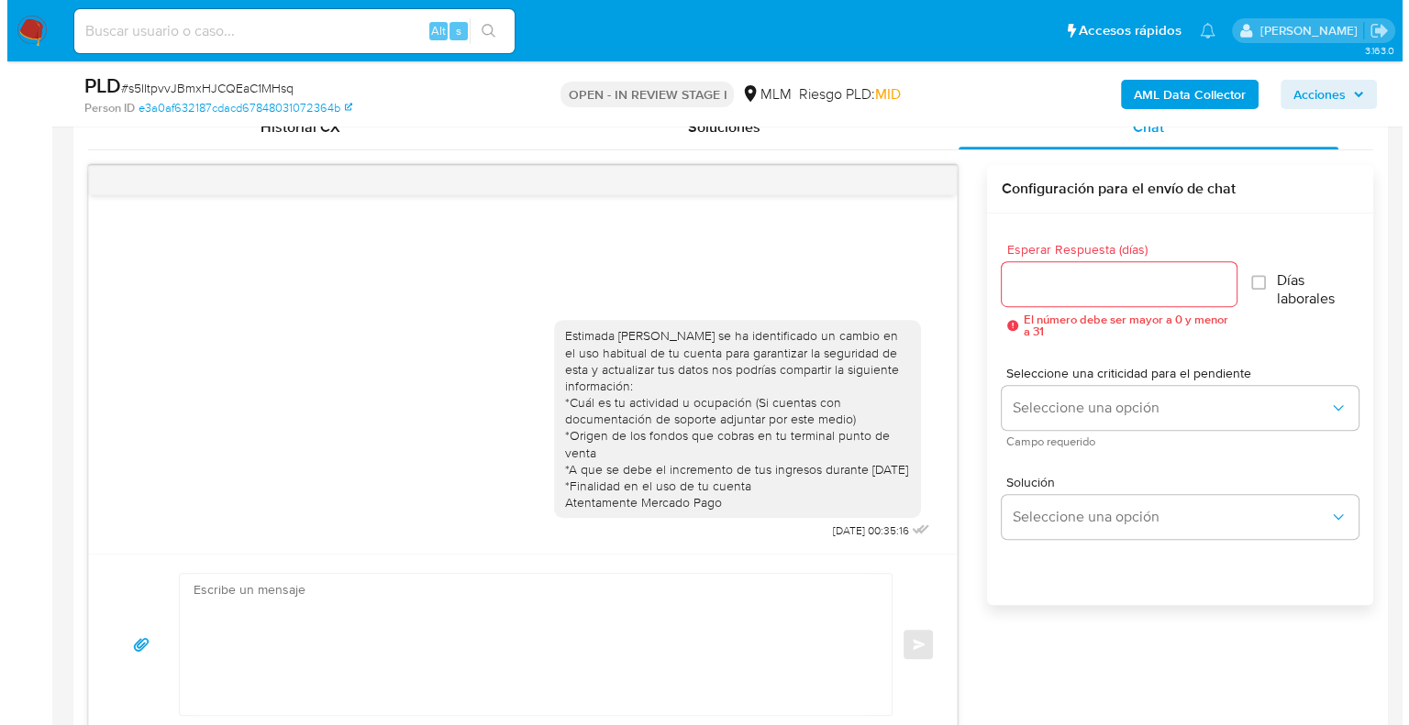
scroll to position [275, 0]
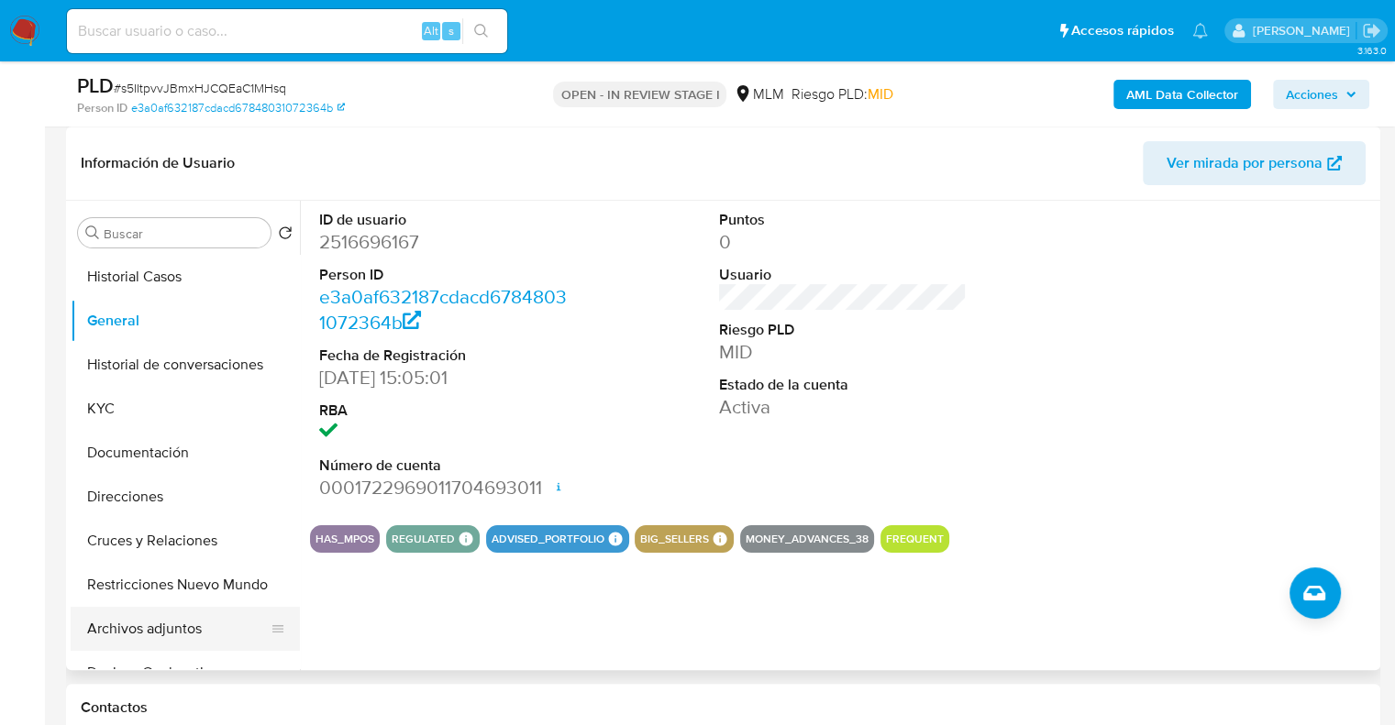
click at [176, 624] on button "Archivos adjuntos" at bounding box center [178, 629] width 215 height 44
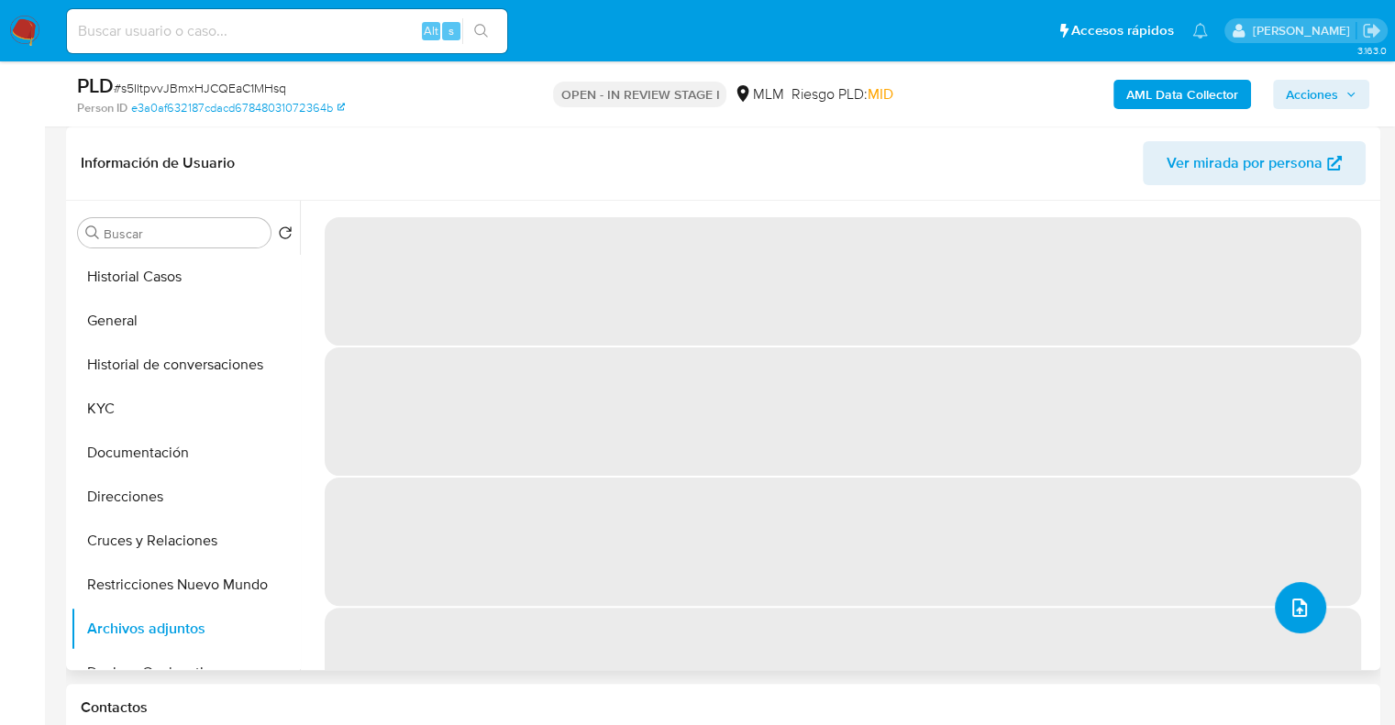
click at [1306, 615] on button "upload-file" at bounding box center [1300, 607] width 51 height 51
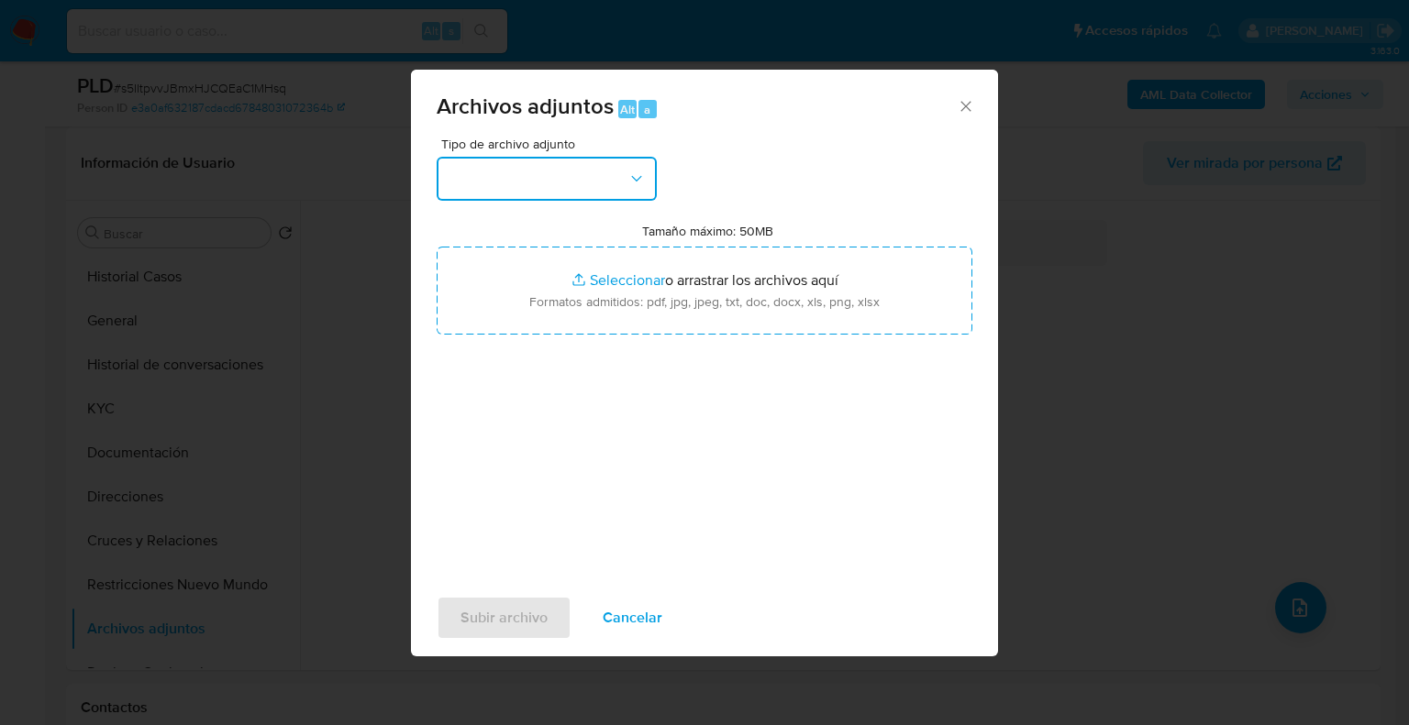
click at [587, 198] on button "button" at bounding box center [547, 179] width 220 height 44
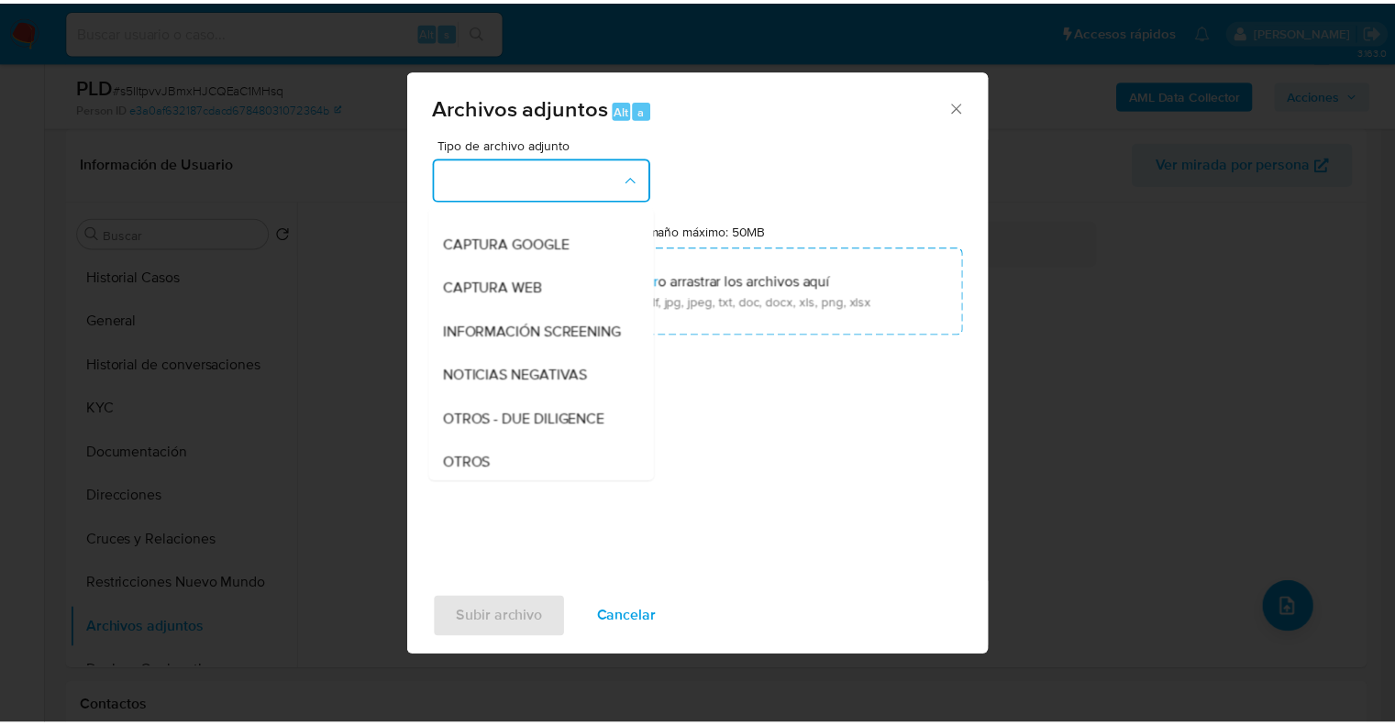
scroll to position [183, 0]
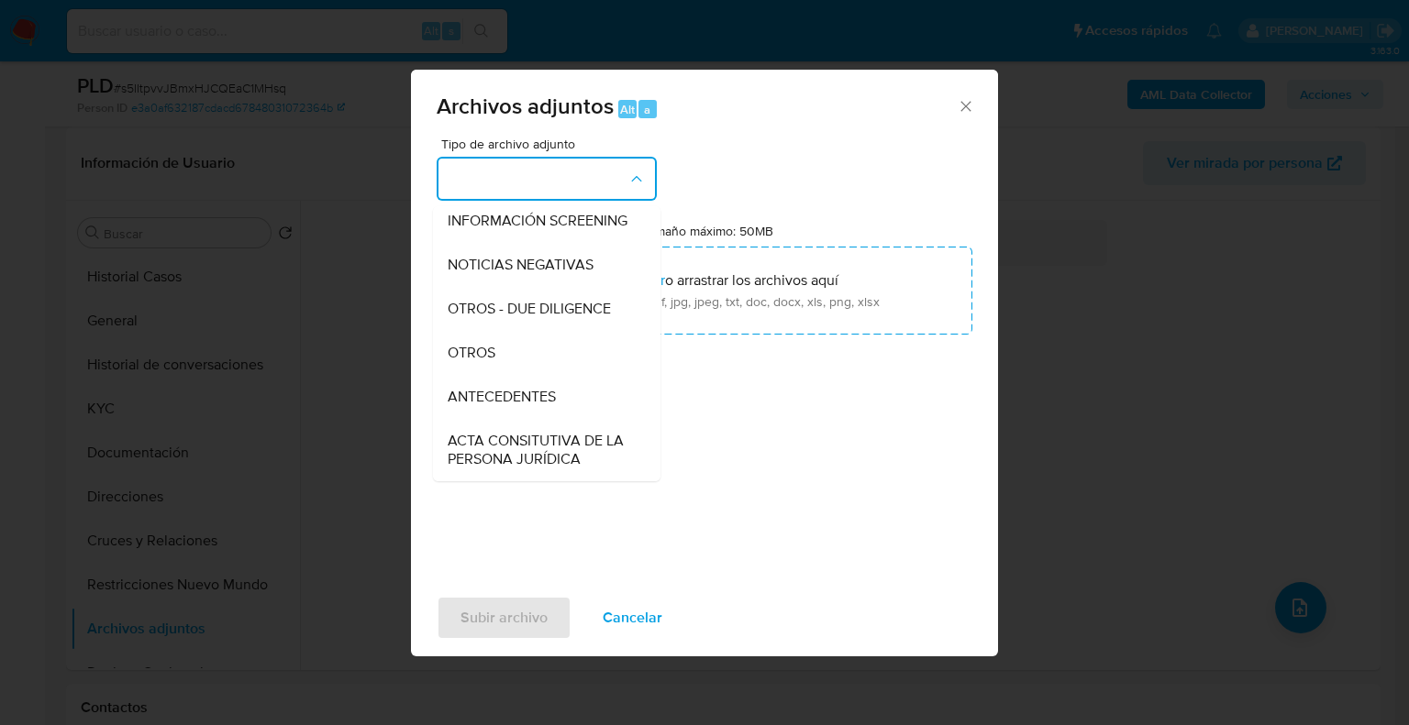
drag, startPoint x: 476, startPoint y: 376, endPoint x: 484, endPoint y: 368, distance: 11.7
click at [476, 362] on span "OTROS" at bounding box center [472, 353] width 48 height 18
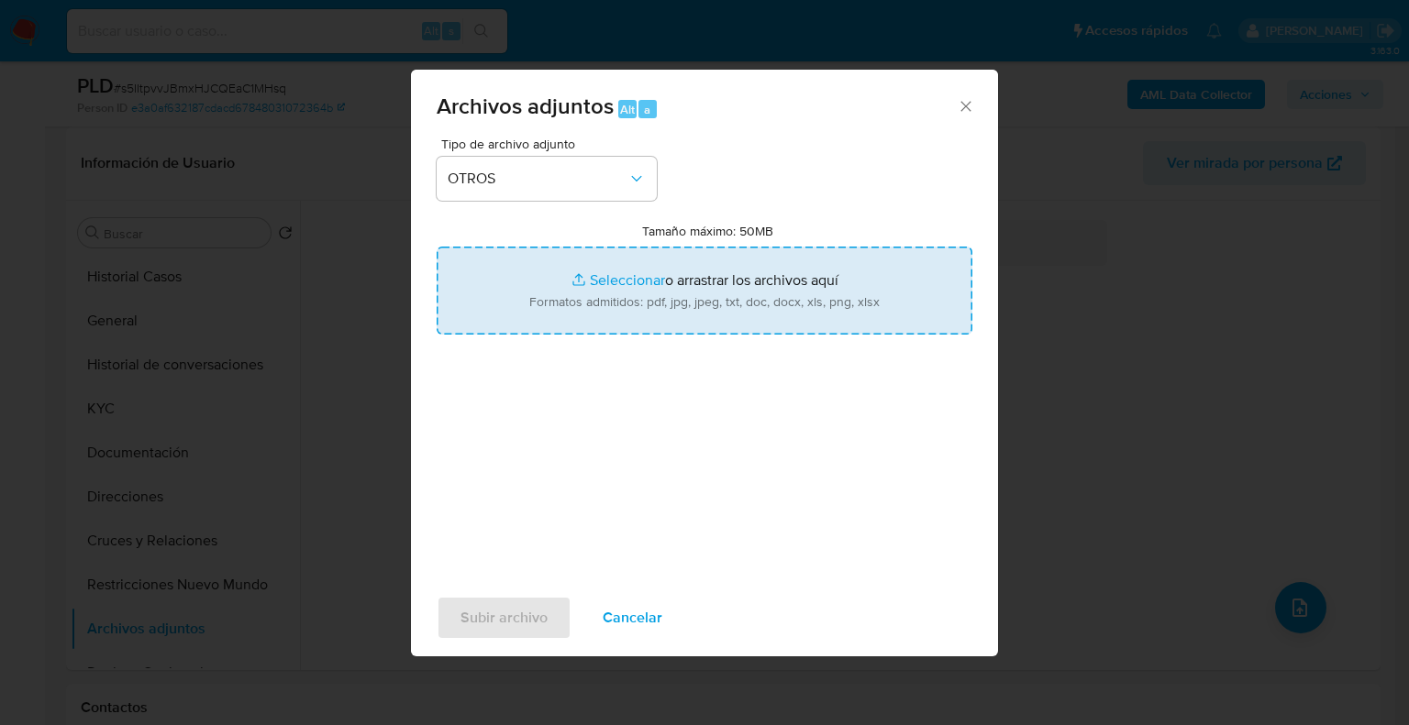
click at [628, 280] on input "Tamaño máximo: 50MB Seleccionar archivos" at bounding box center [705, 291] width 536 height 88
type input "C:\fakepath\2516696167_Avril Meritt Perez Hernandez_Sep25.pdf"
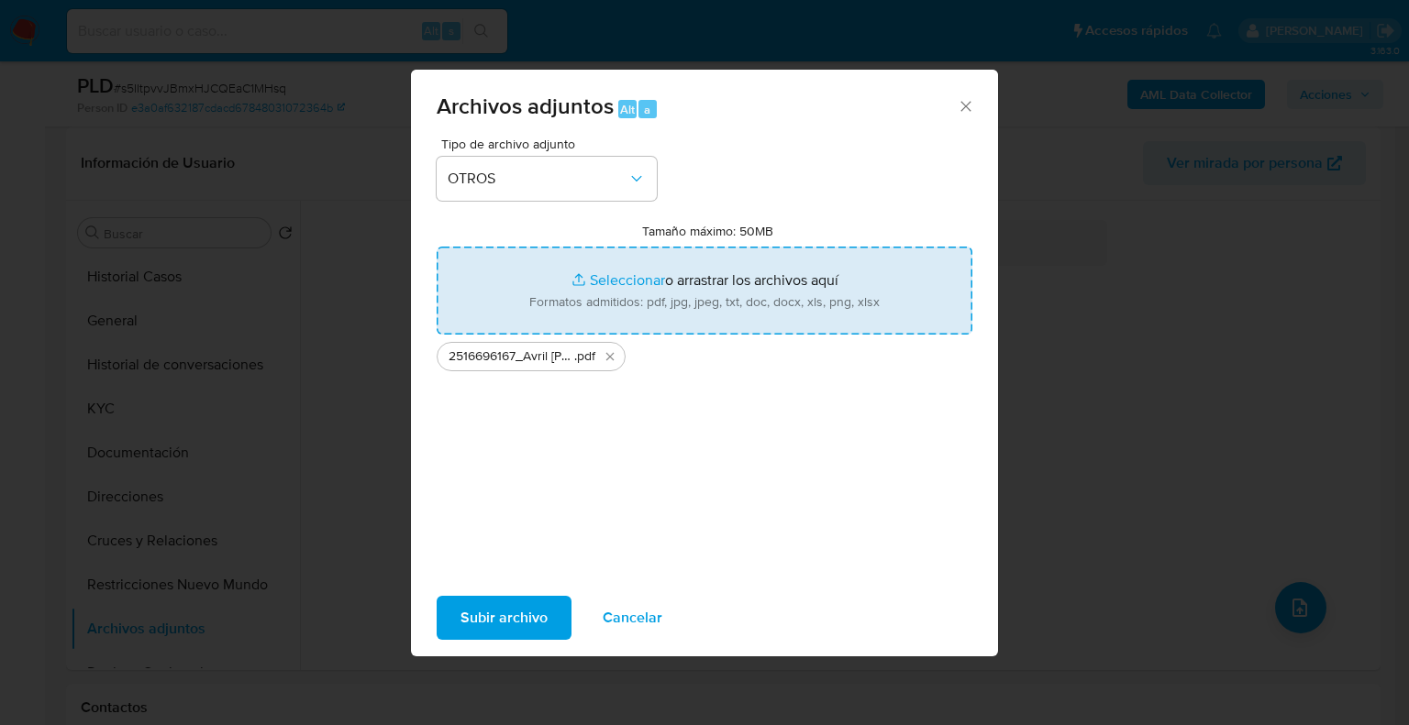
drag, startPoint x: 628, startPoint y: 280, endPoint x: 620, endPoint y: 285, distance: 9.9
click at [620, 285] on input "Tamaño máximo: 50MB Seleccionar archivos" at bounding box center [705, 291] width 536 height 88
type input "C:\fakepath\2516696167_Avril Meritt Perez Hernandez_Sep25.xlsx"
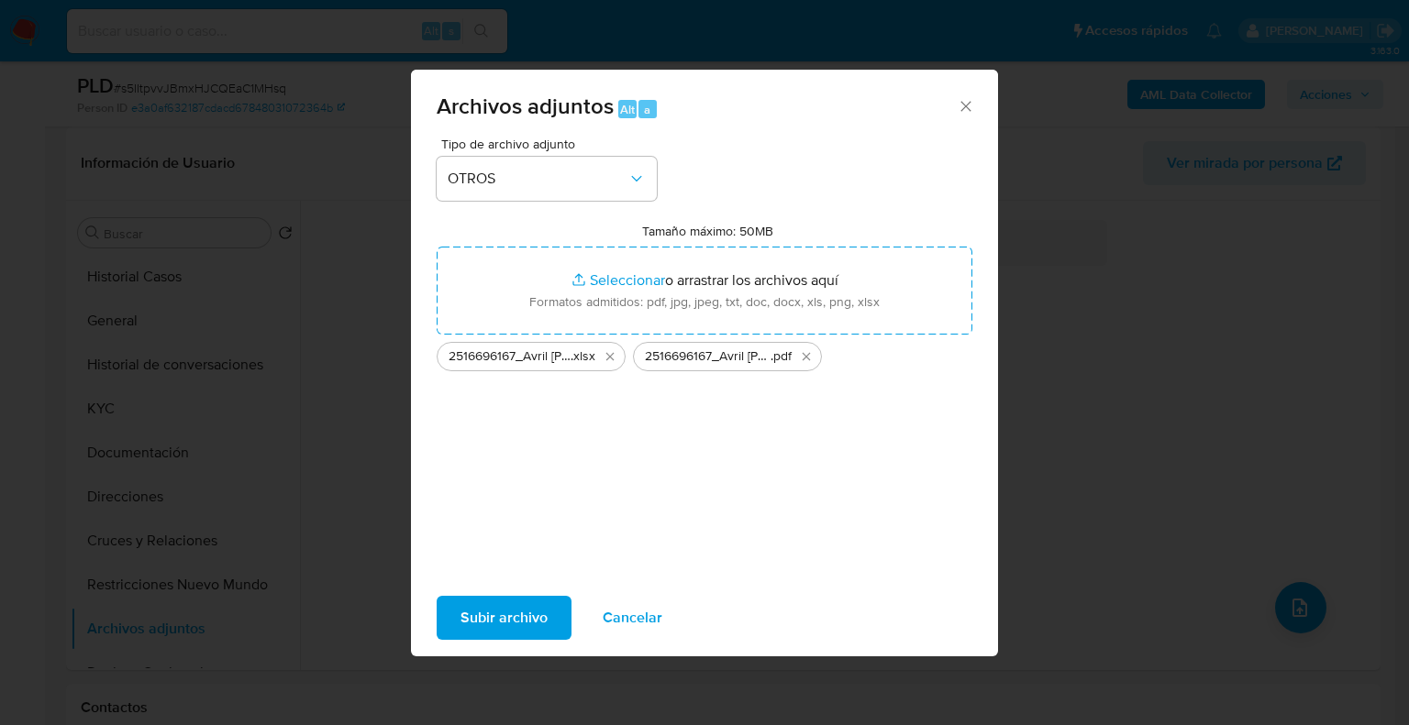
click at [664, 443] on div "Tipo de archivo adjunto OTROS Tamaño máximo: 50MB Seleccionar archivos Seleccio…" at bounding box center [705, 354] width 536 height 433
click at [497, 614] on span "Subir archivo" at bounding box center [503, 618] width 87 height 40
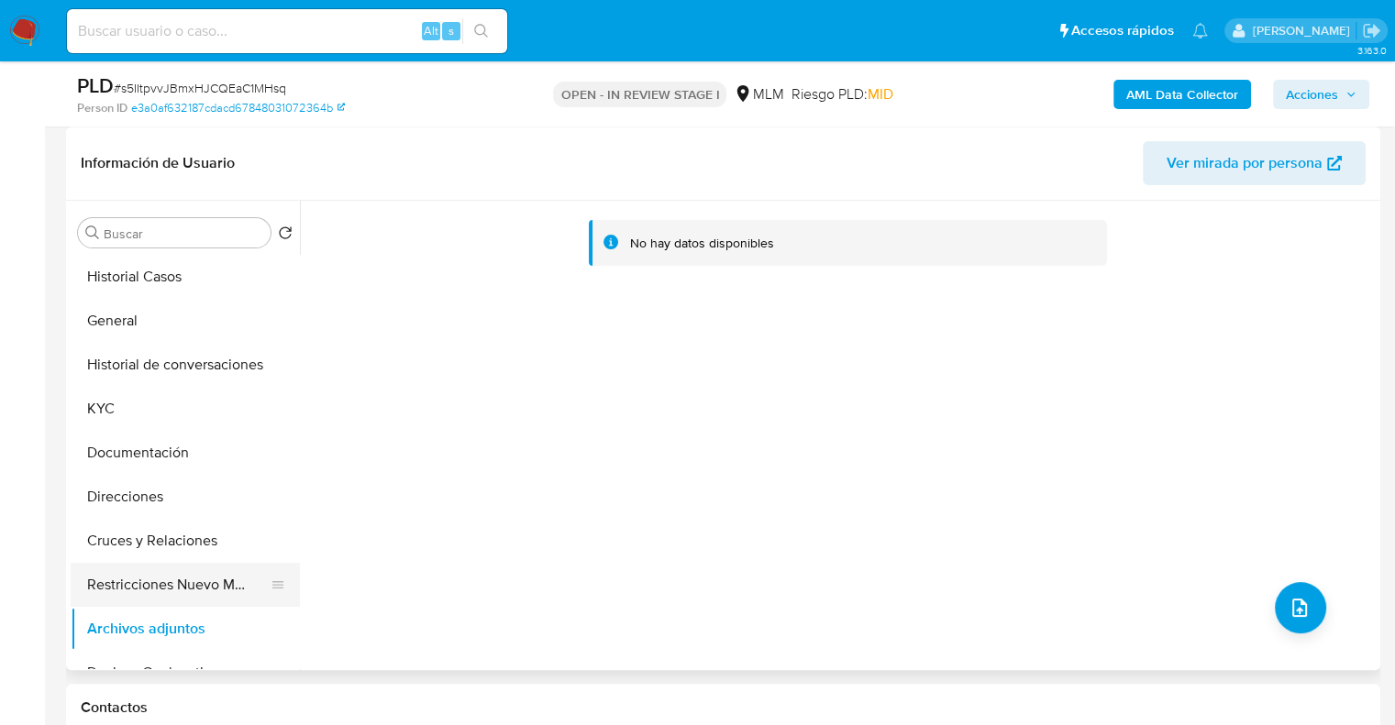
click at [138, 580] on button "Restricciones Nuevo Mundo" at bounding box center [178, 585] width 215 height 44
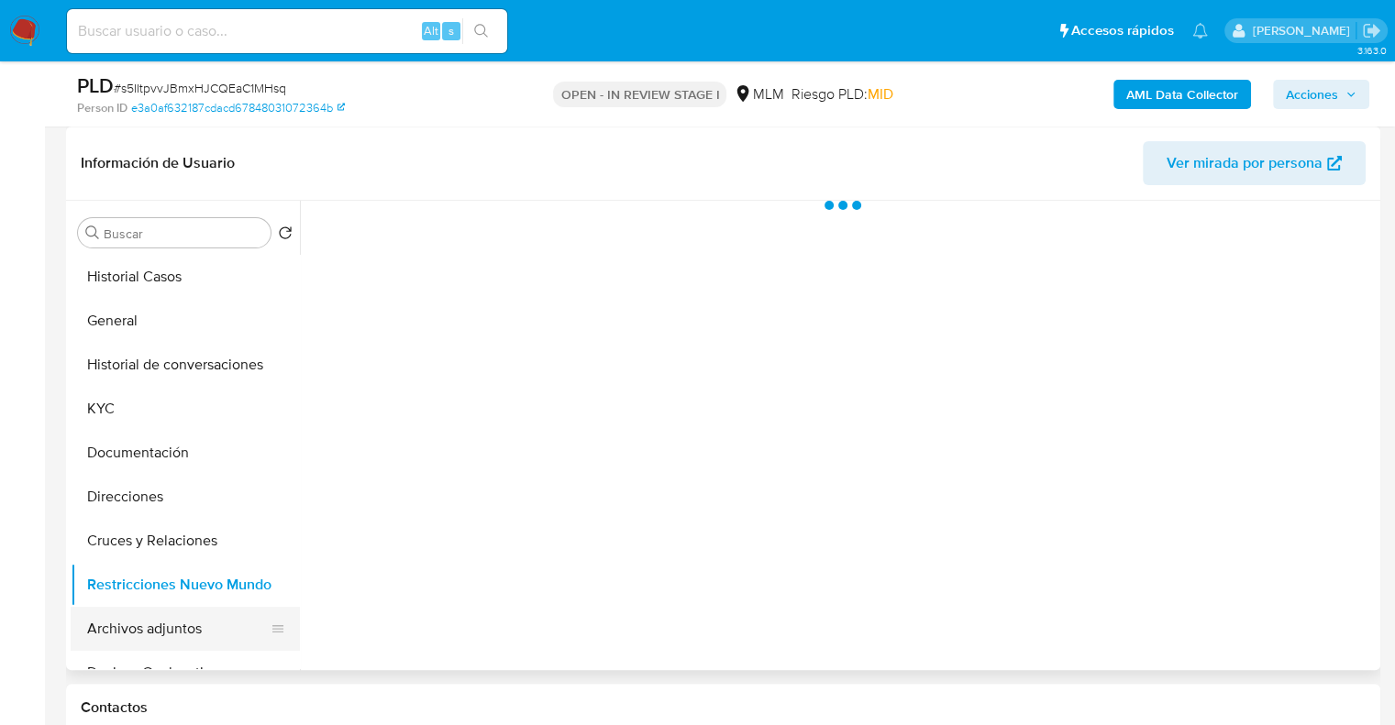
click at [143, 627] on button "Archivos adjuntos" at bounding box center [178, 629] width 215 height 44
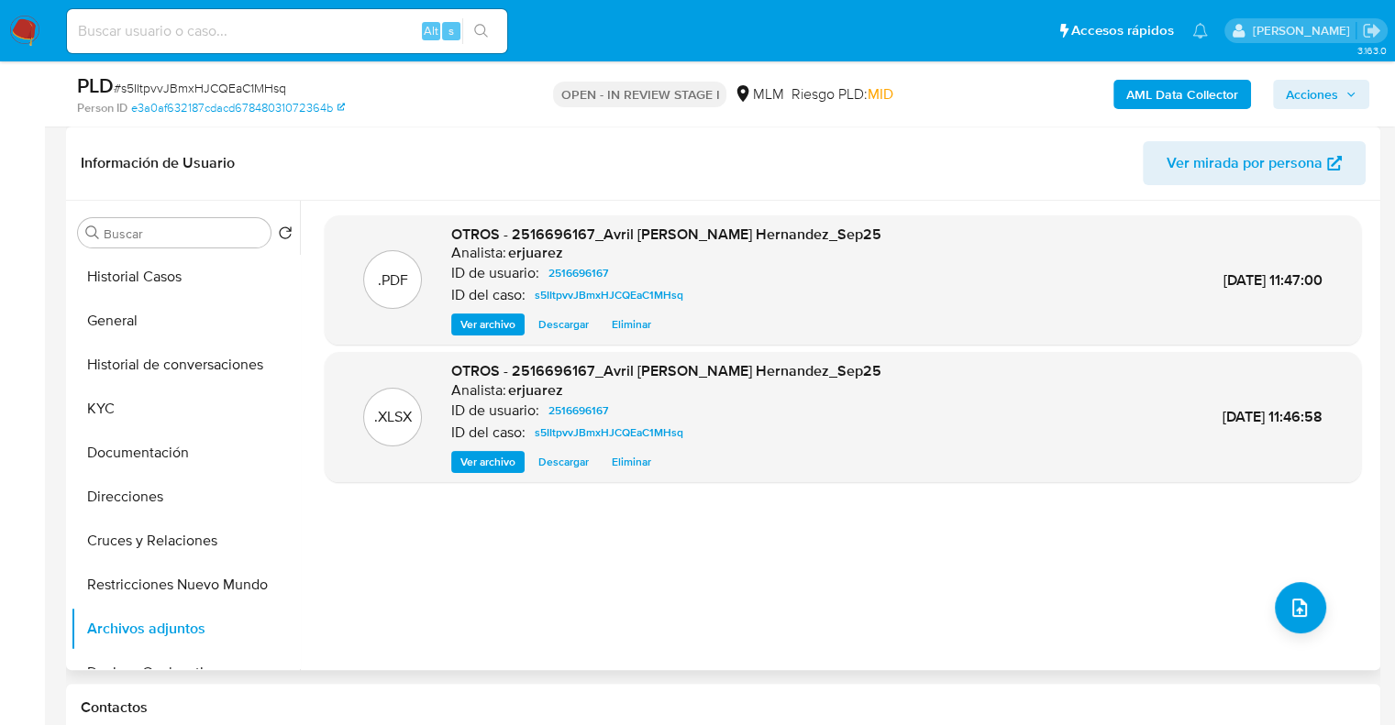
click at [465, 323] on span "Ver archivo" at bounding box center [487, 324] width 55 height 18
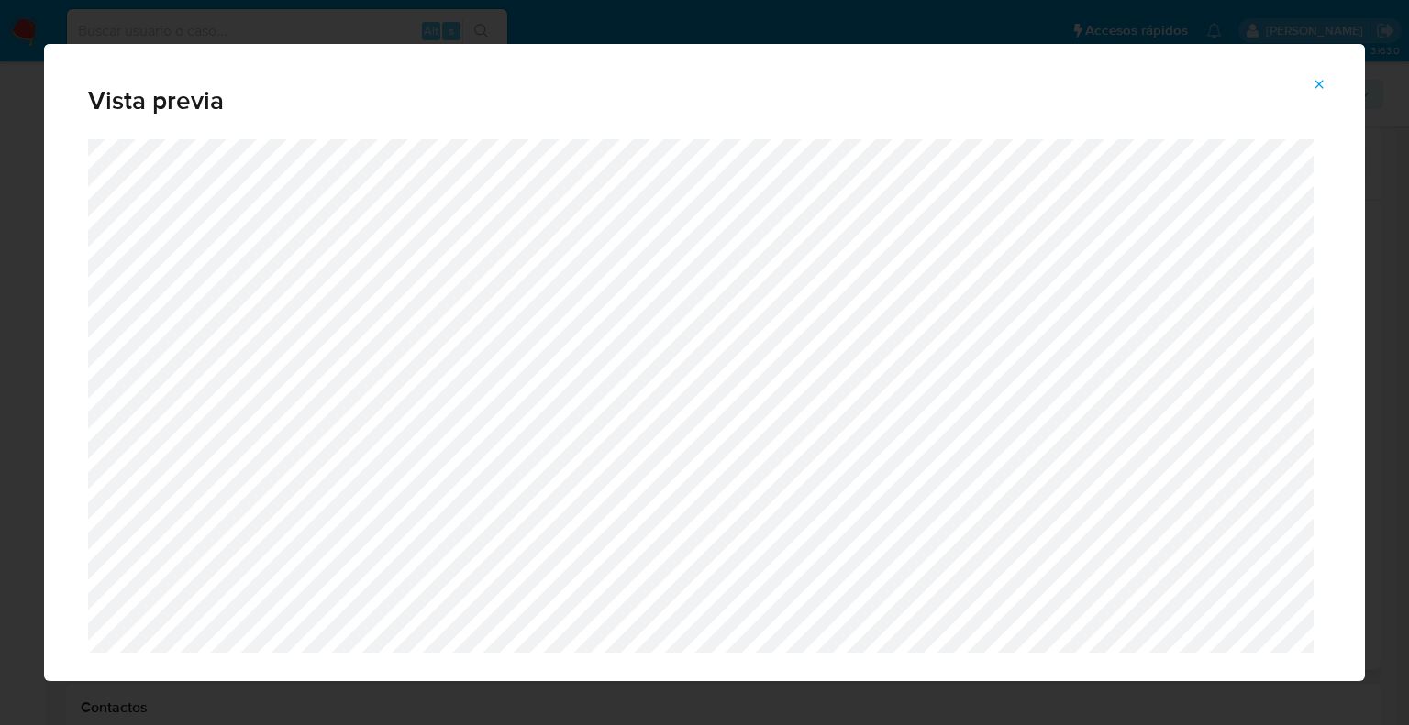
click at [1325, 83] on icon "Attachment preview" at bounding box center [1318, 84] width 15 height 15
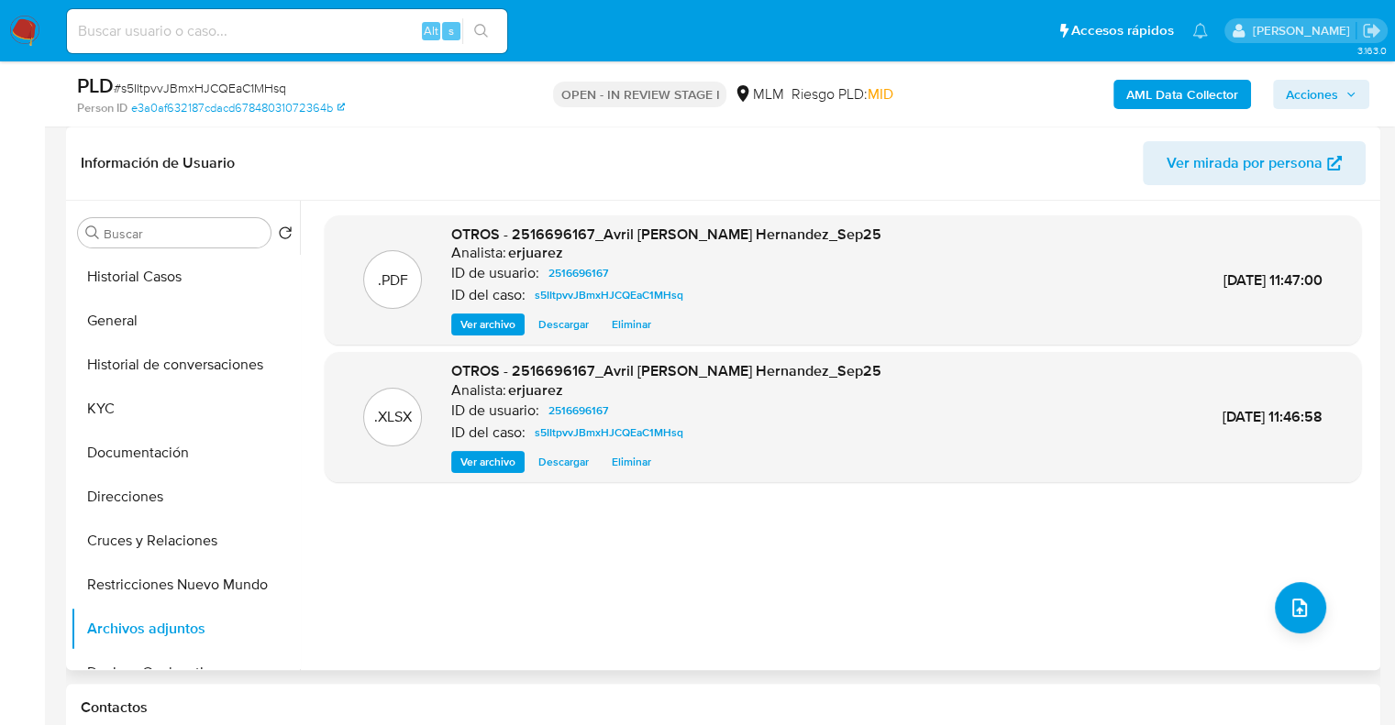
drag, startPoint x: 1319, startPoint y: 92, endPoint x: 1306, endPoint y: 95, distance: 13.4
click at [1313, 94] on span "Acciones" at bounding box center [1312, 94] width 52 height 29
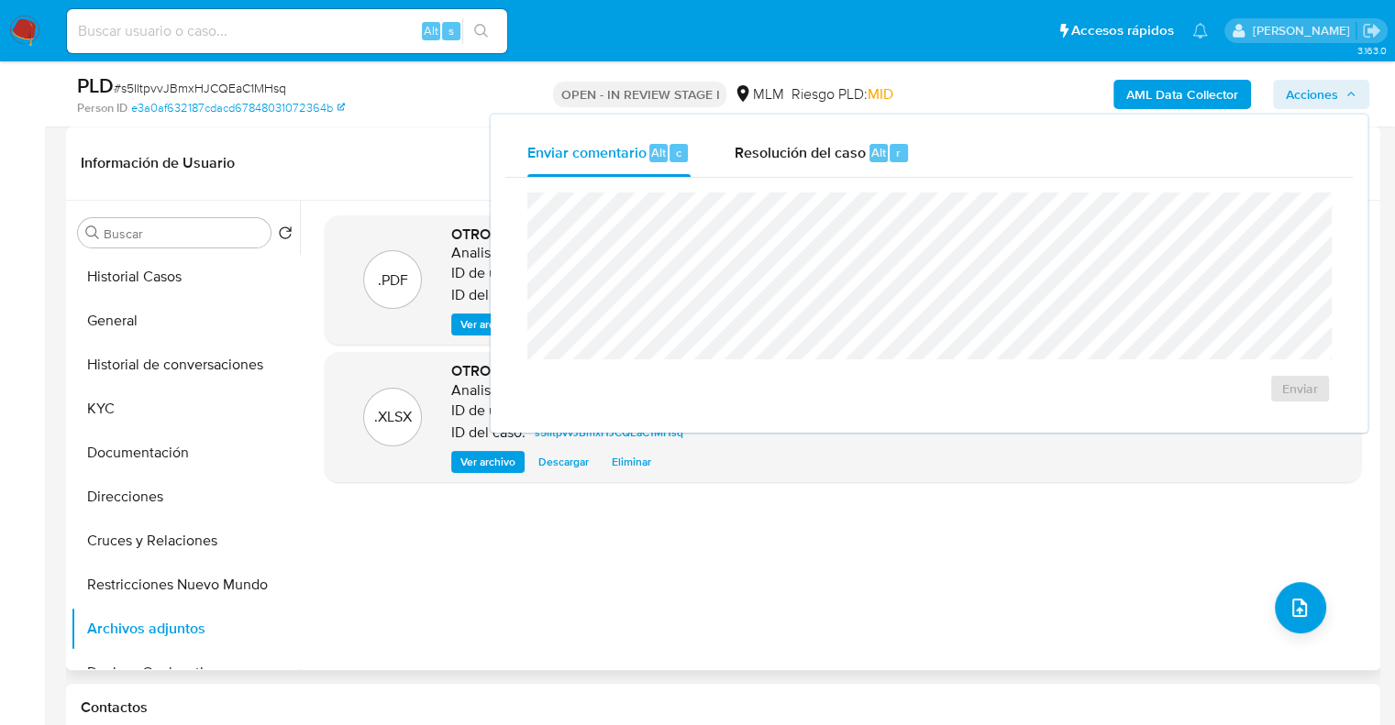
drag, startPoint x: 791, startPoint y: 147, endPoint x: 766, endPoint y: 178, distance: 39.8
click at [791, 149] on span "Resolución del caso" at bounding box center [800, 151] width 131 height 21
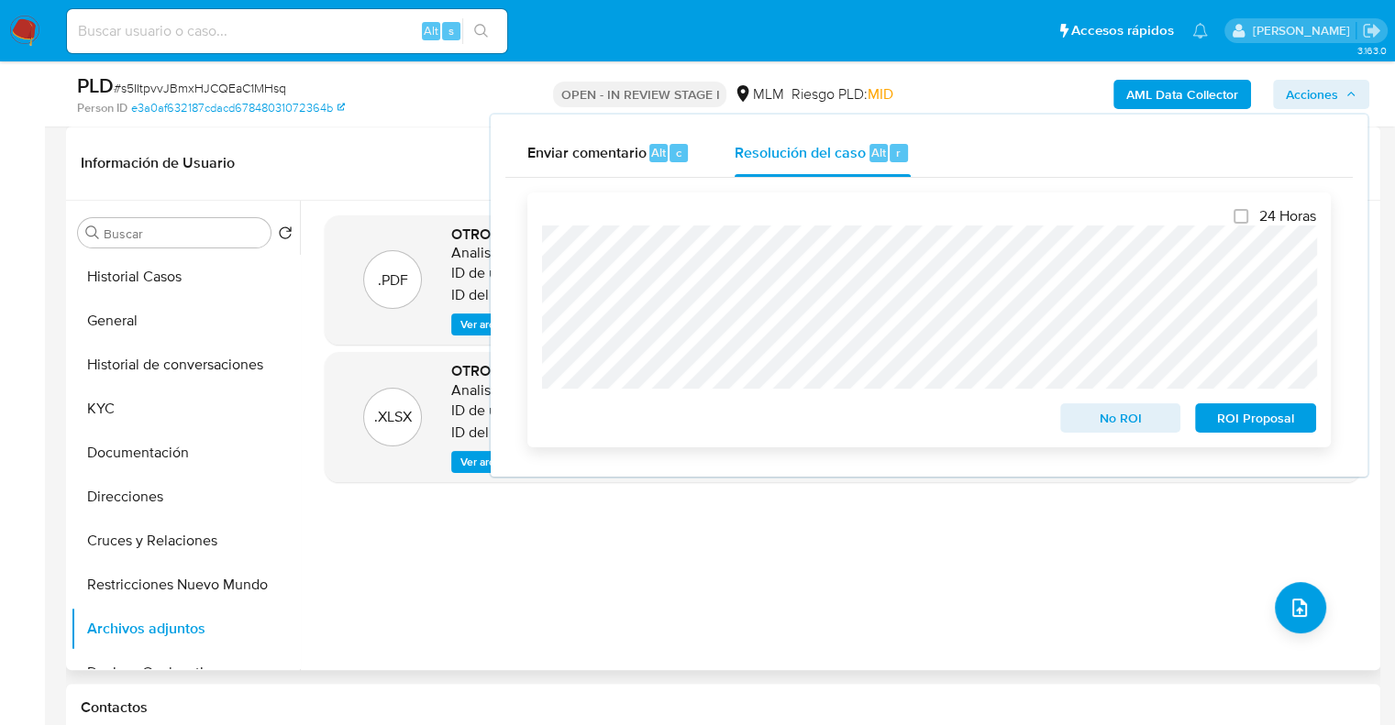
click at [1101, 423] on span "No ROI" at bounding box center [1120, 418] width 95 height 26
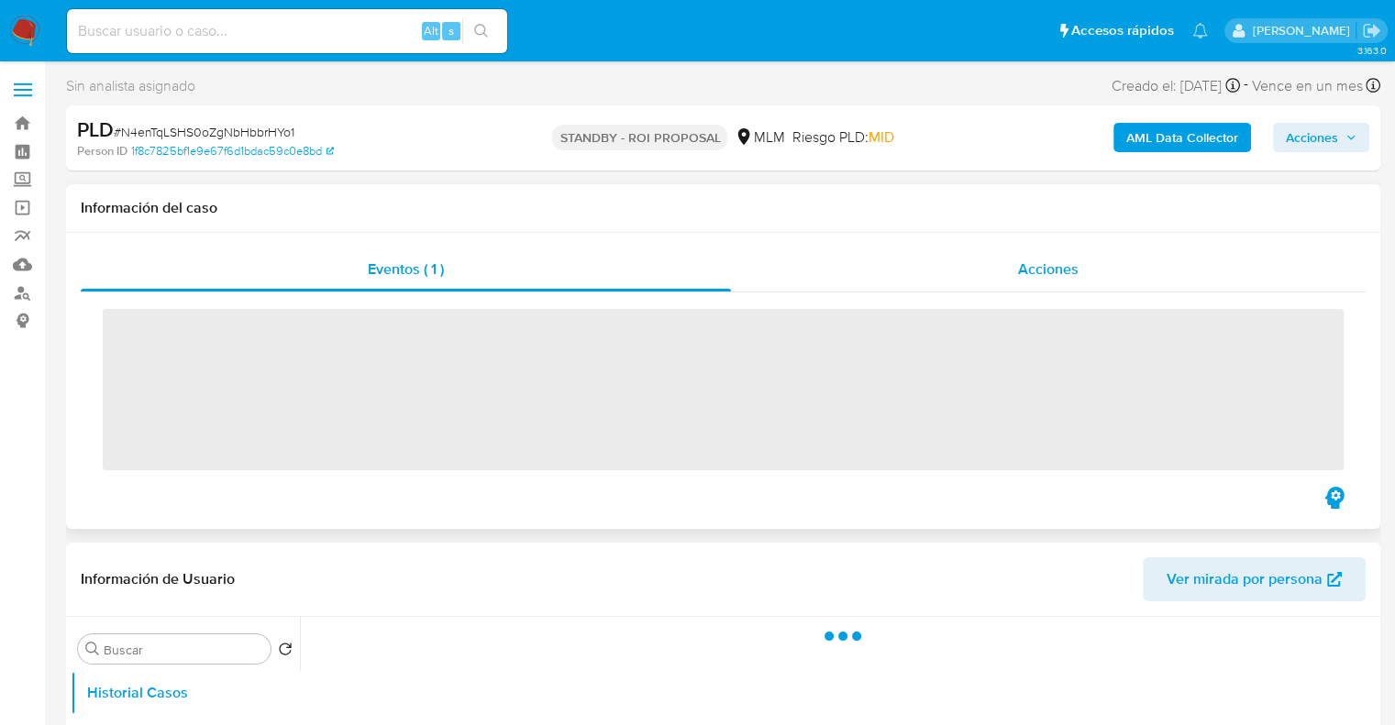
click at [1029, 284] on div "Acciones" at bounding box center [1048, 270] width 635 height 44
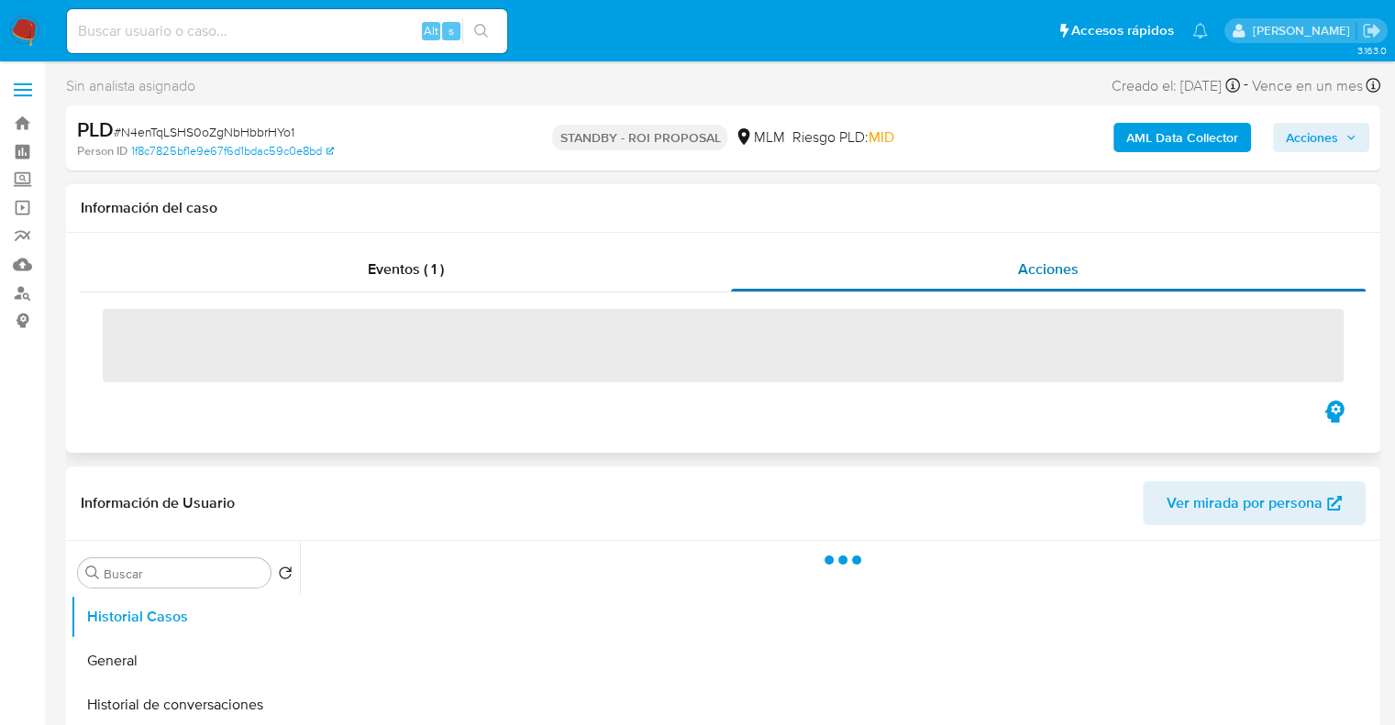
click at [1031, 278] on span "Acciones" at bounding box center [1048, 269] width 61 height 21
select select "10"
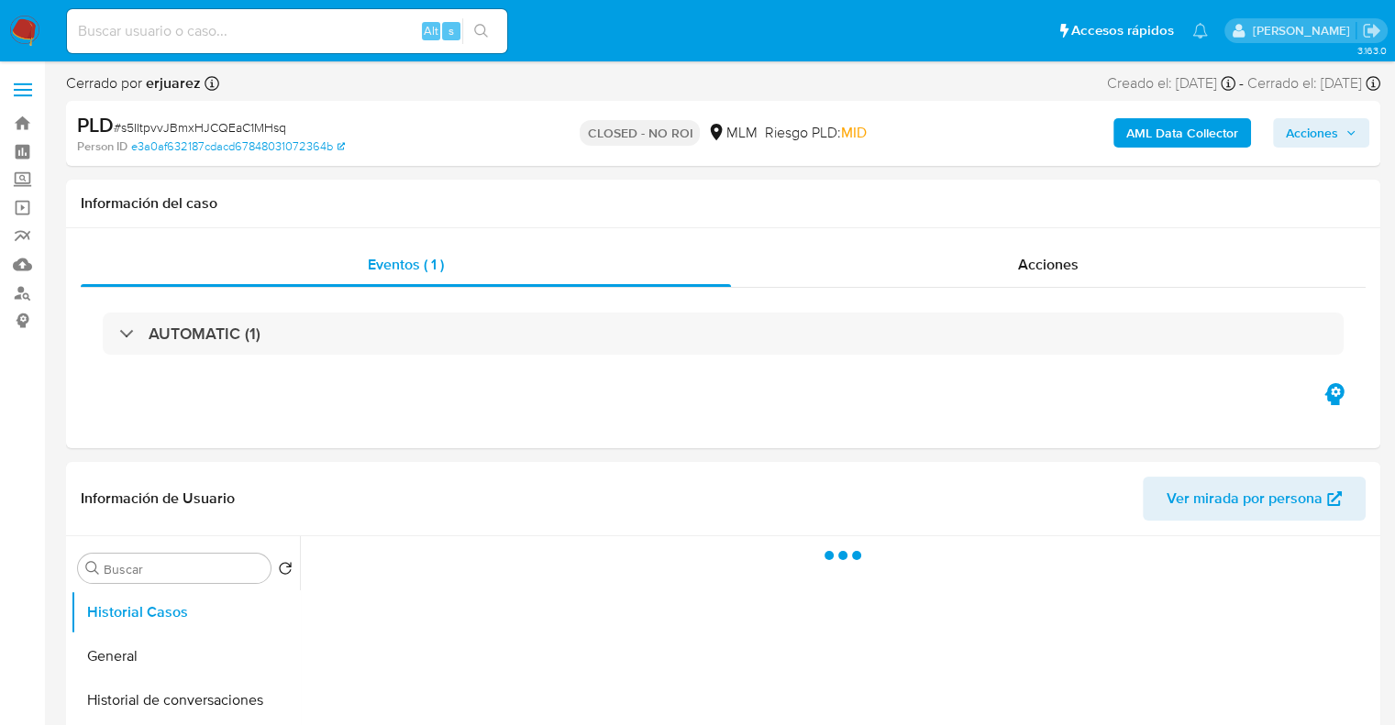
select select "10"
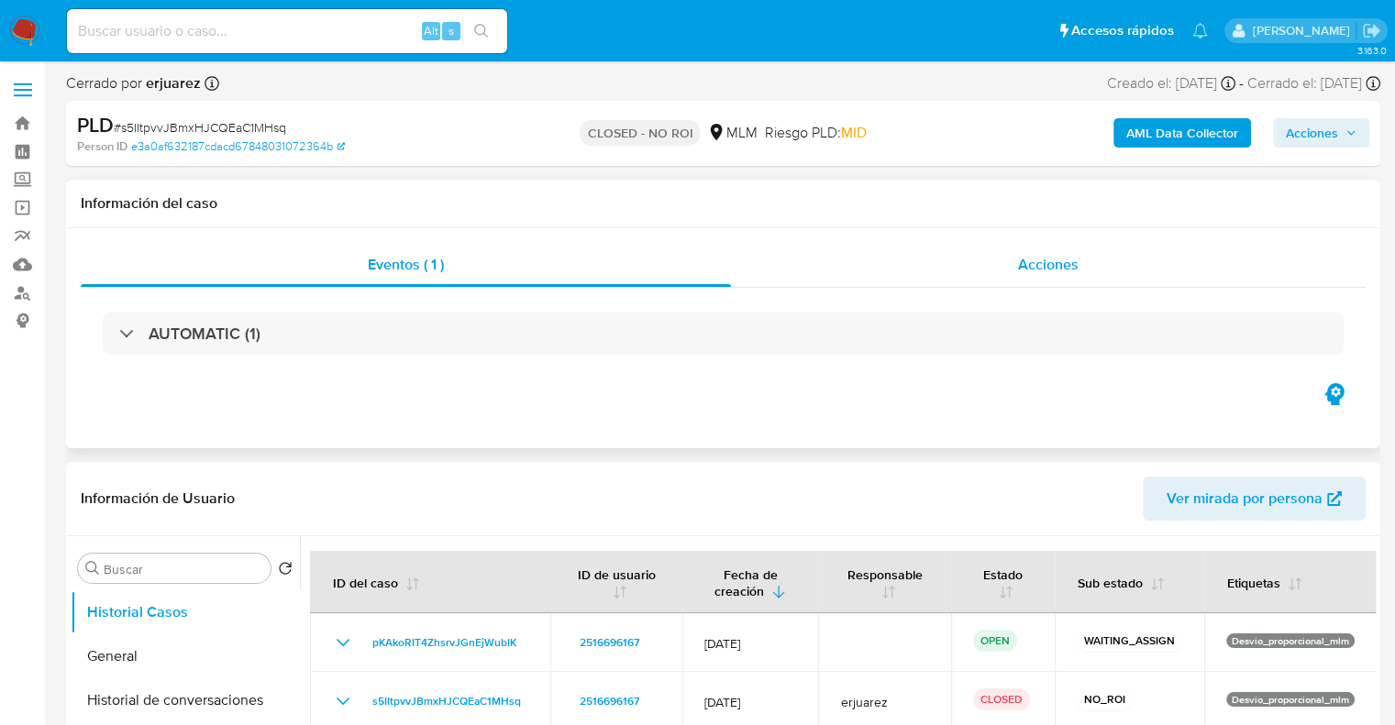
click at [1073, 267] on span "Acciones" at bounding box center [1048, 264] width 61 height 21
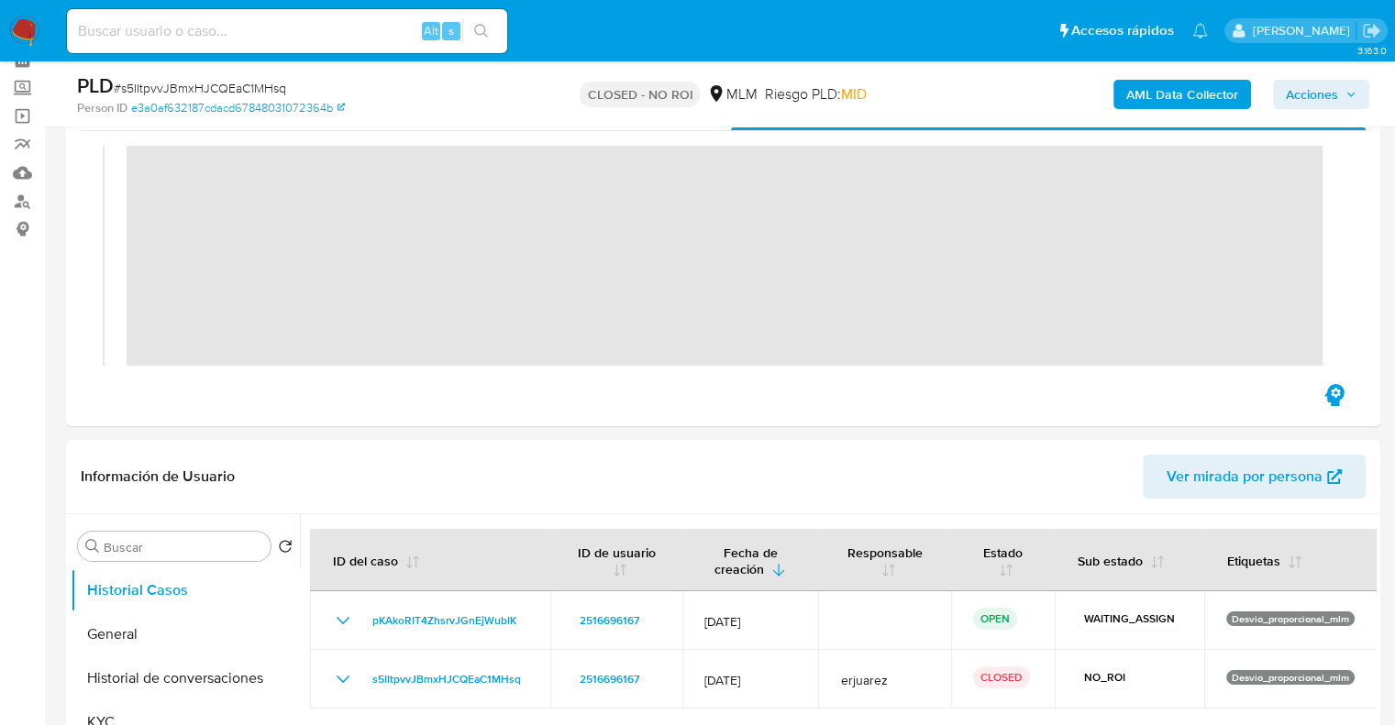
scroll to position [92, 0]
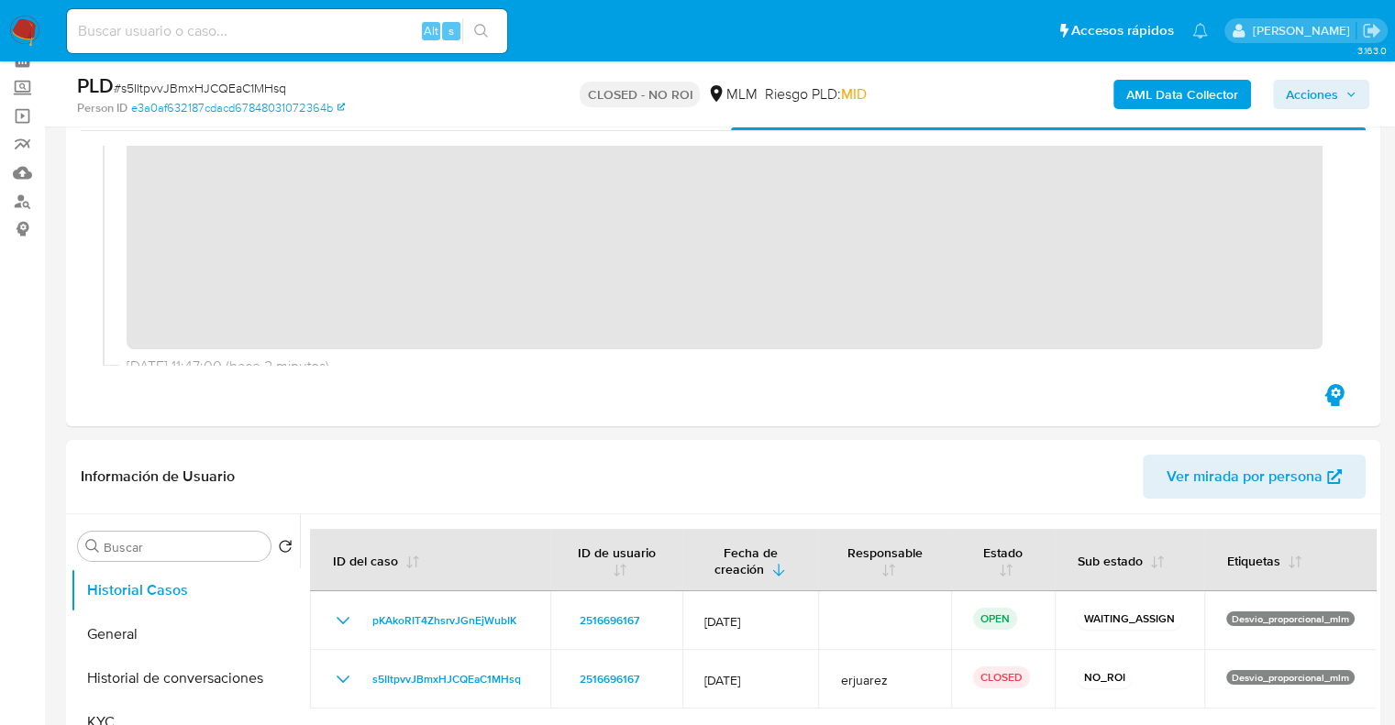
click at [17, 17] on img at bounding box center [24, 31] width 31 height 31
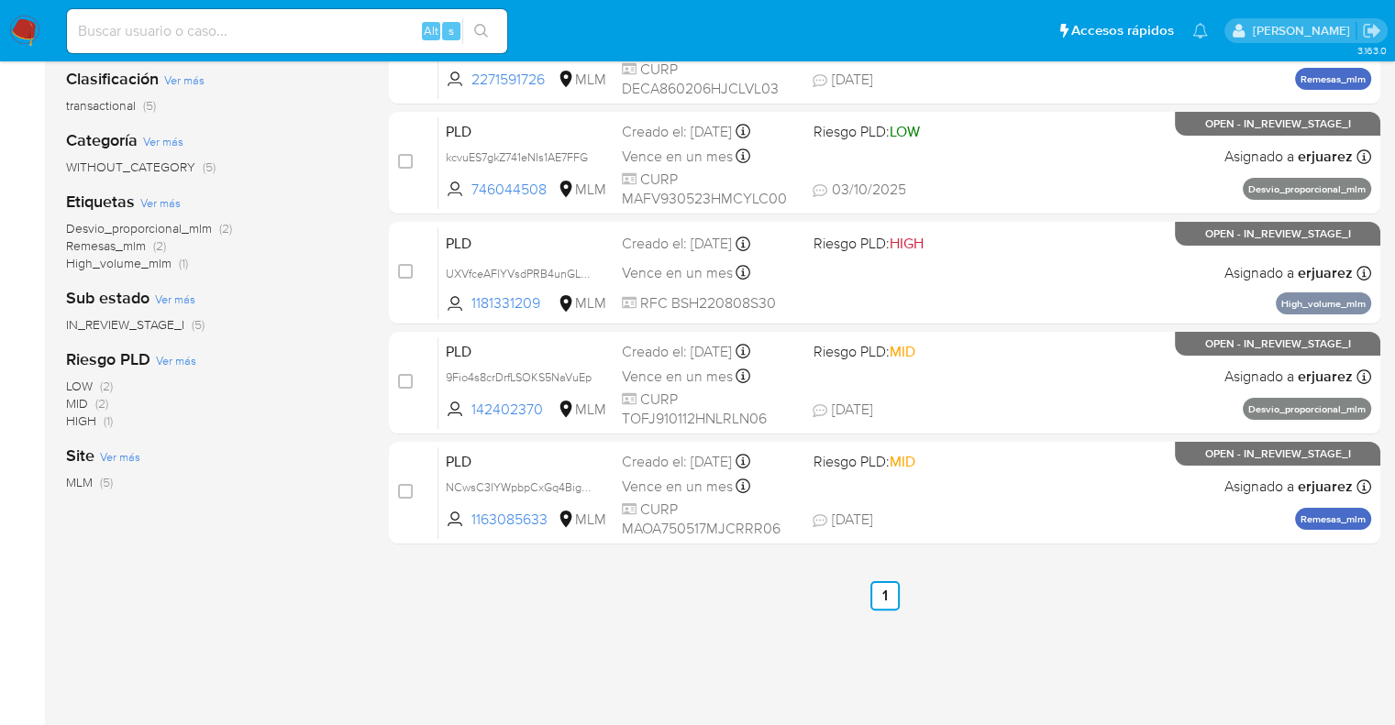
scroll to position [183, 0]
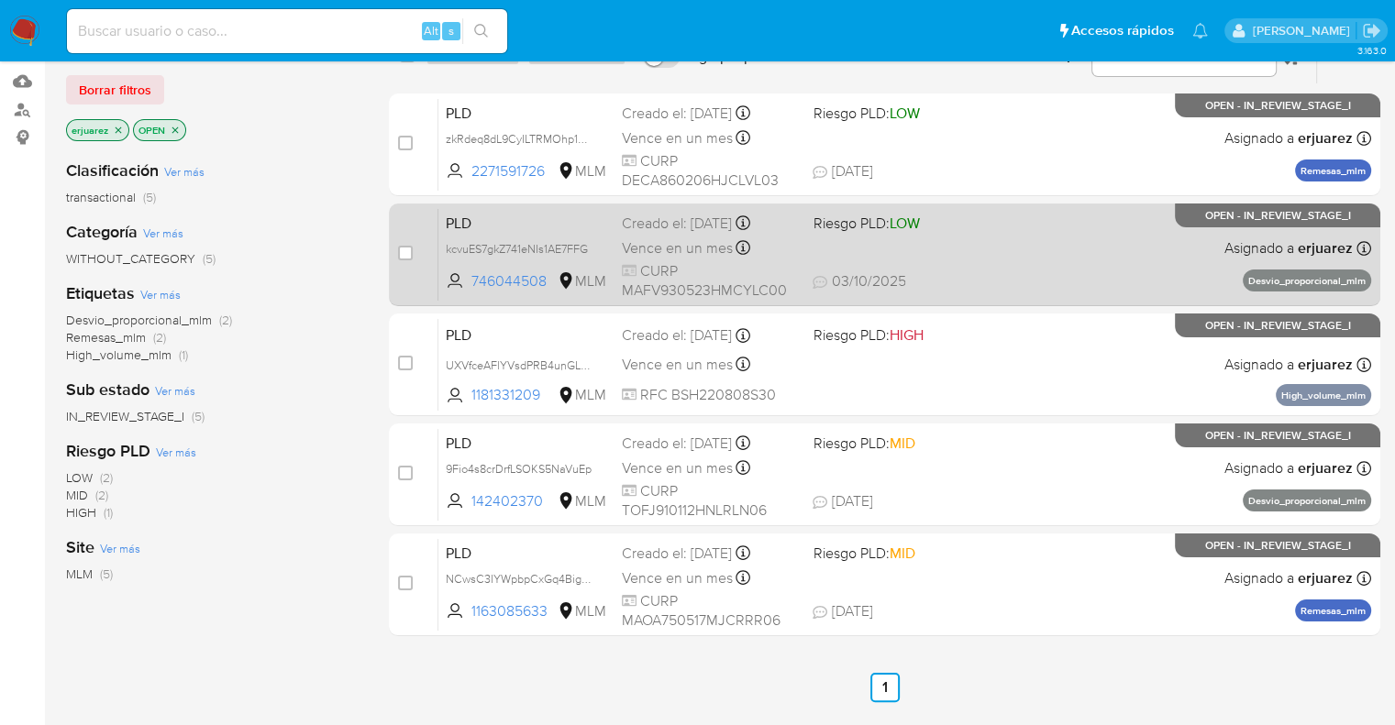
click at [759, 231] on div "Creado el: [DATE] Creado el: [DATE] 02:13:30" at bounding box center [710, 224] width 176 height 20
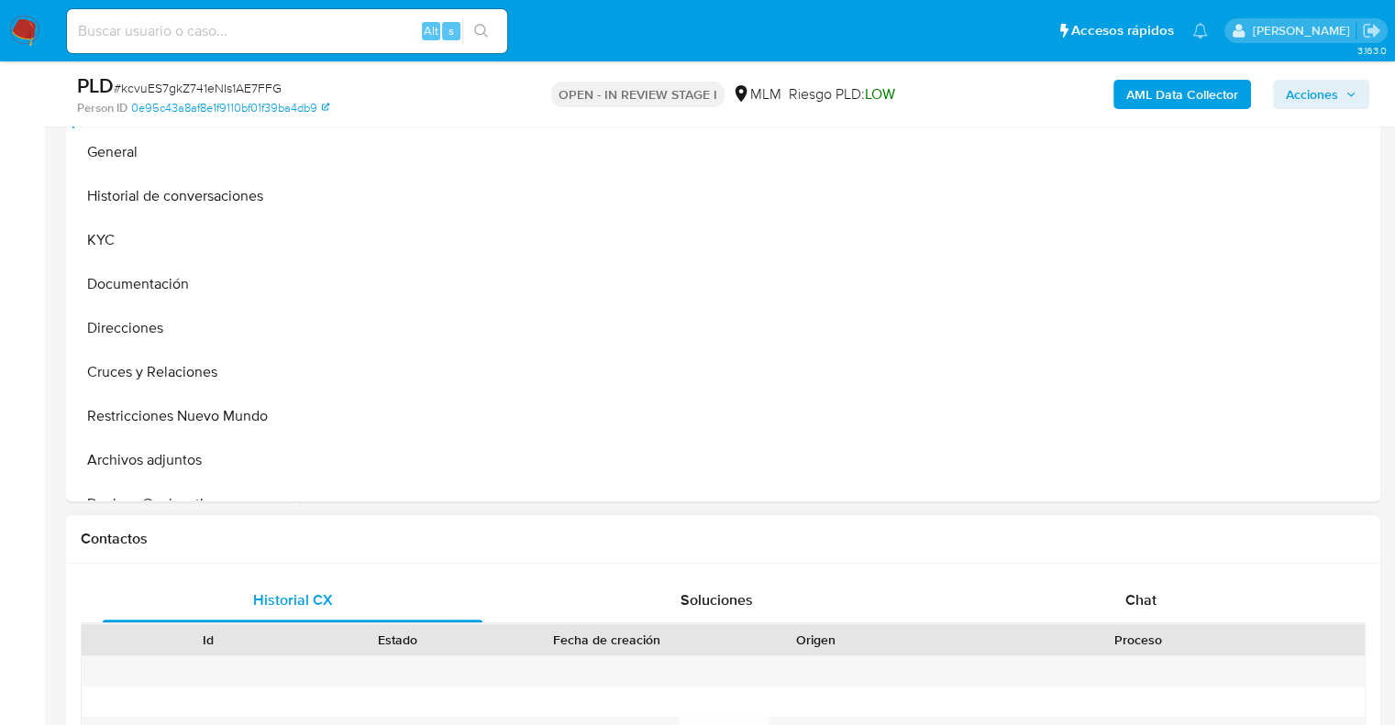
scroll to position [550, 0]
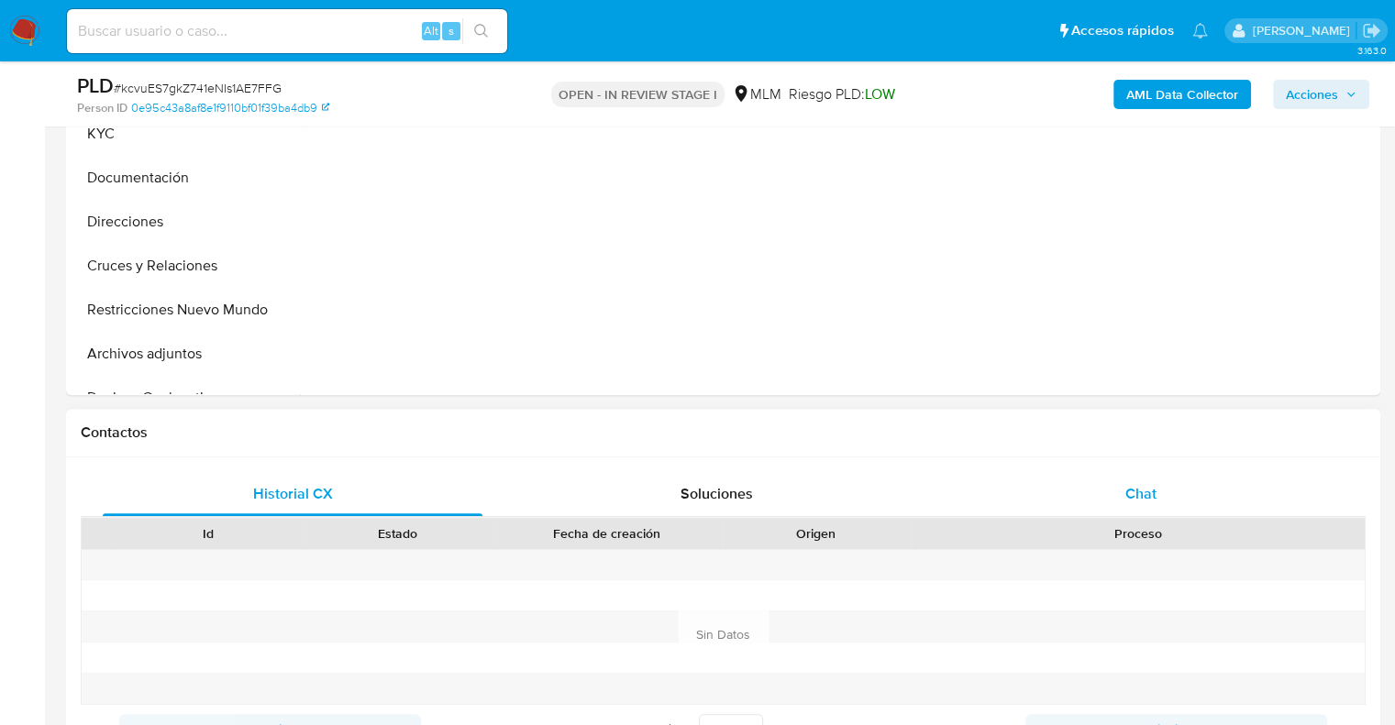
click at [1120, 493] on div "Chat" at bounding box center [1141, 494] width 380 height 44
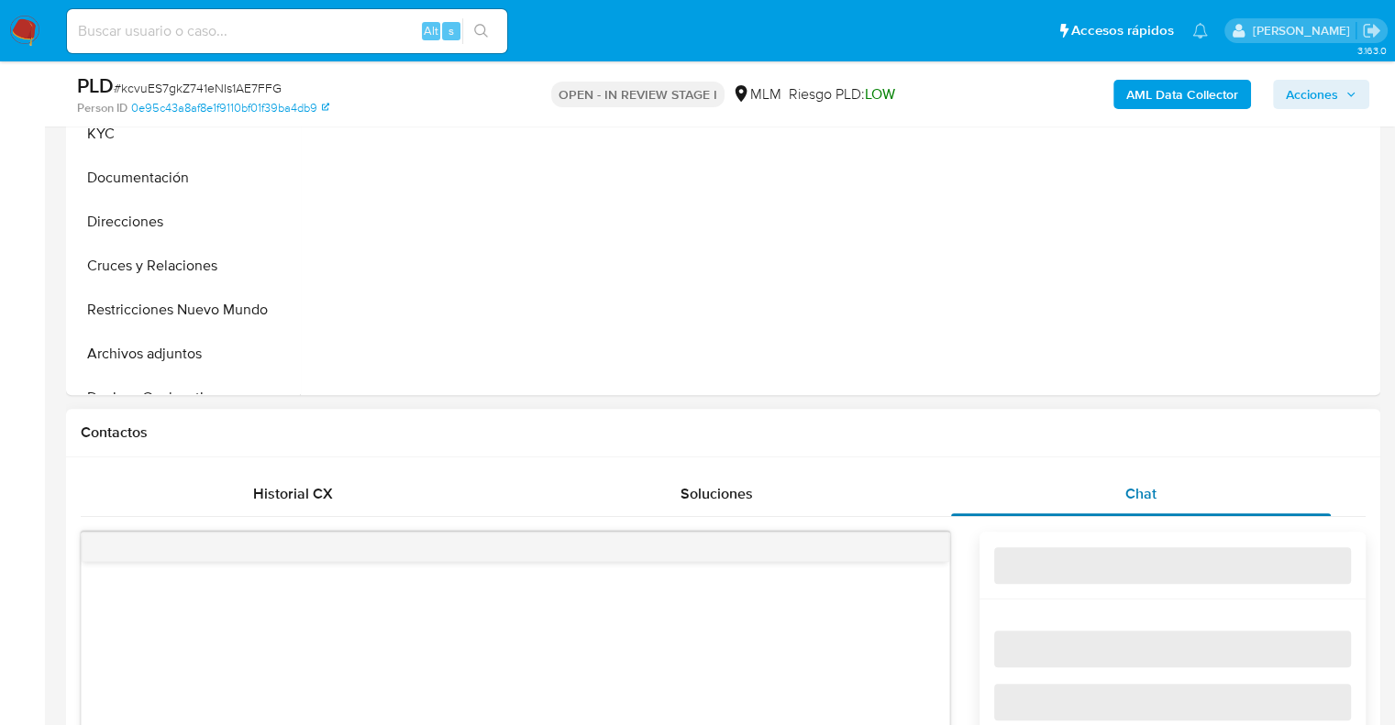
select select "10"
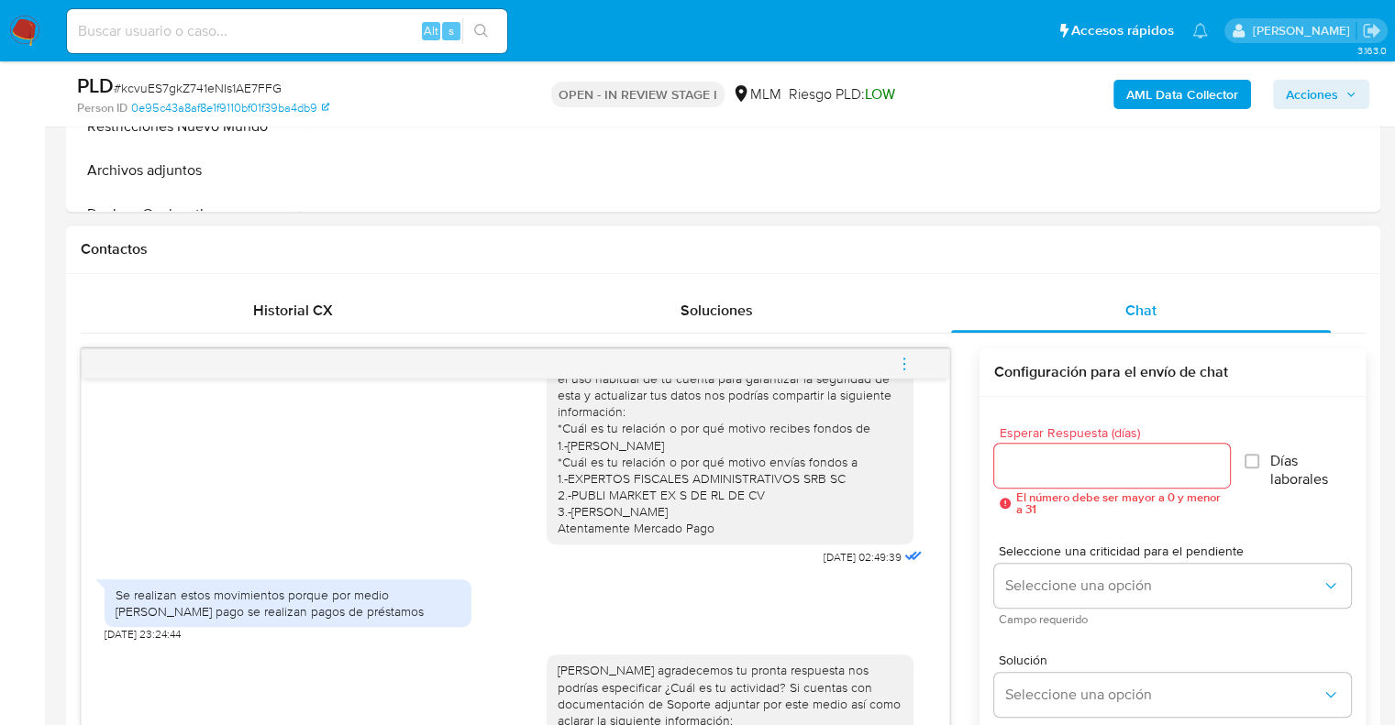
scroll to position [205, 0]
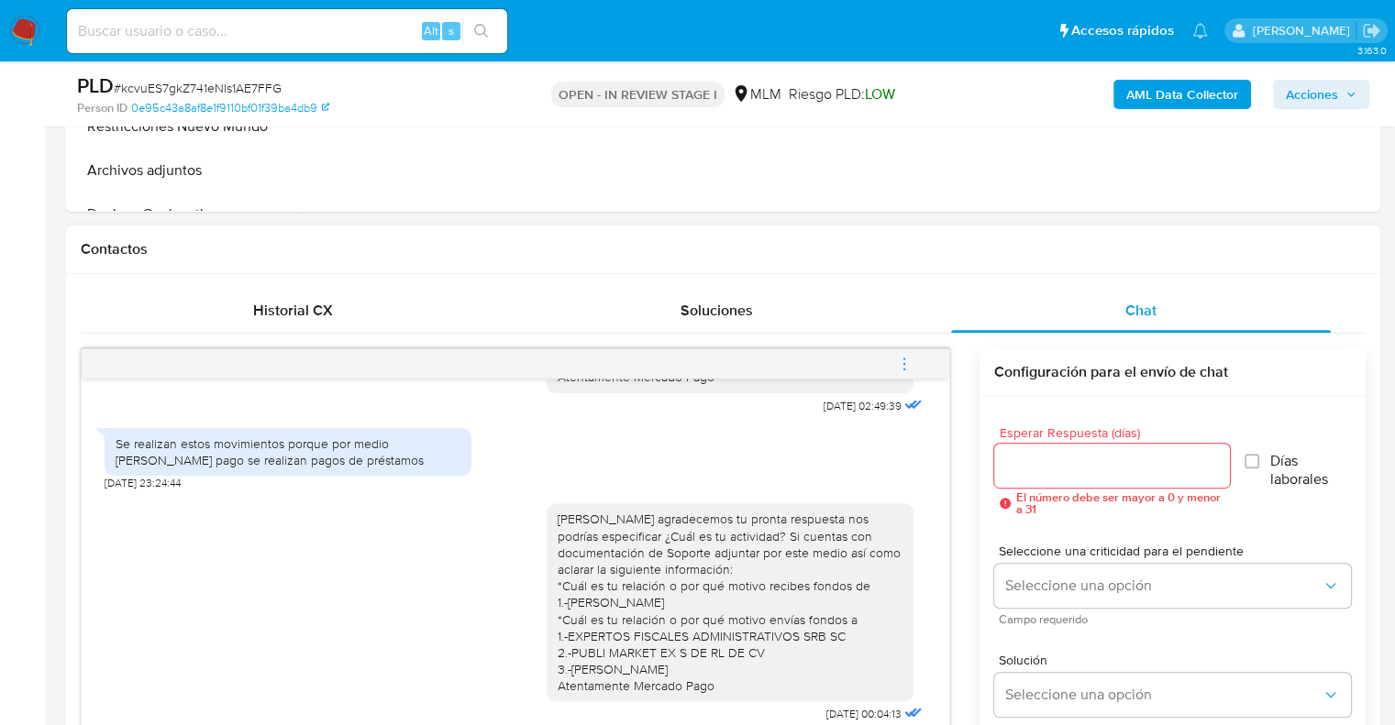
click at [901, 359] on icon "menu-action" at bounding box center [904, 364] width 17 height 17
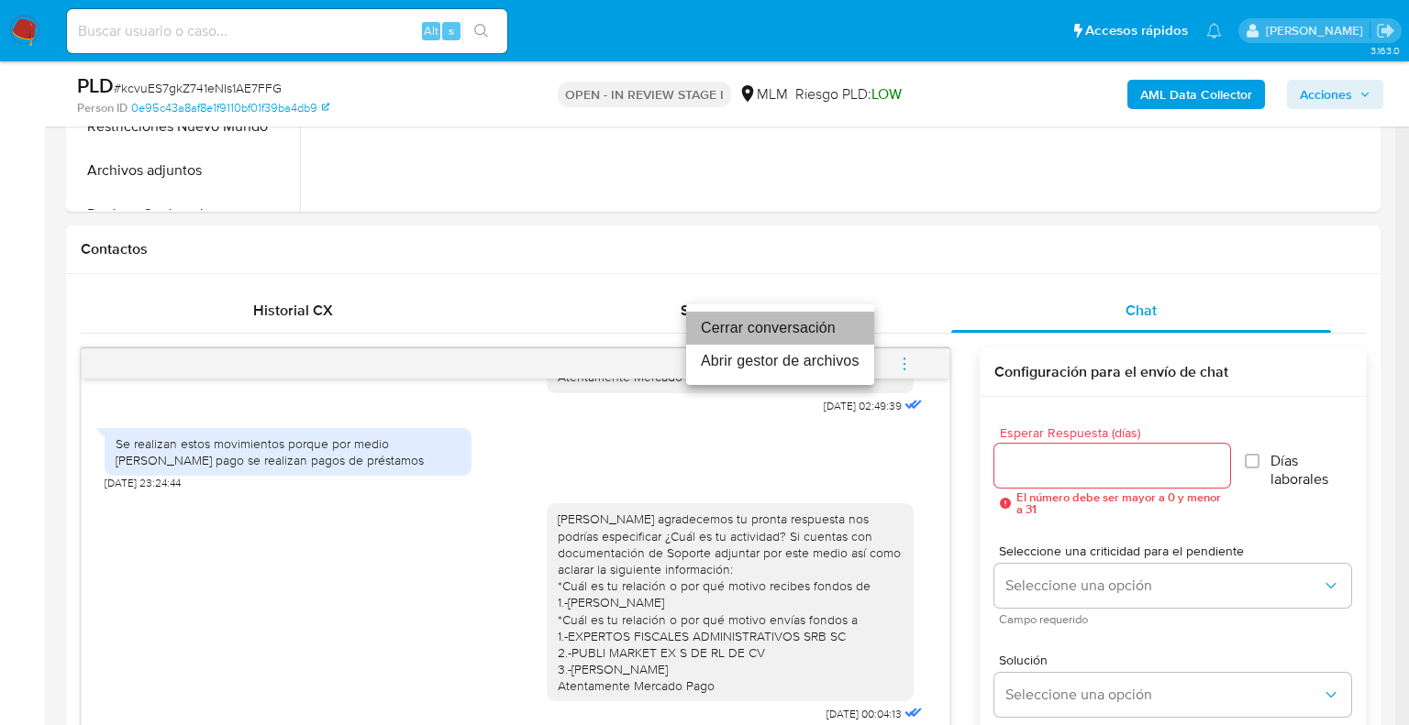
click at [749, 326] on li "Cerrar conversación" at bounding box center [780, 328] width 188 height 33
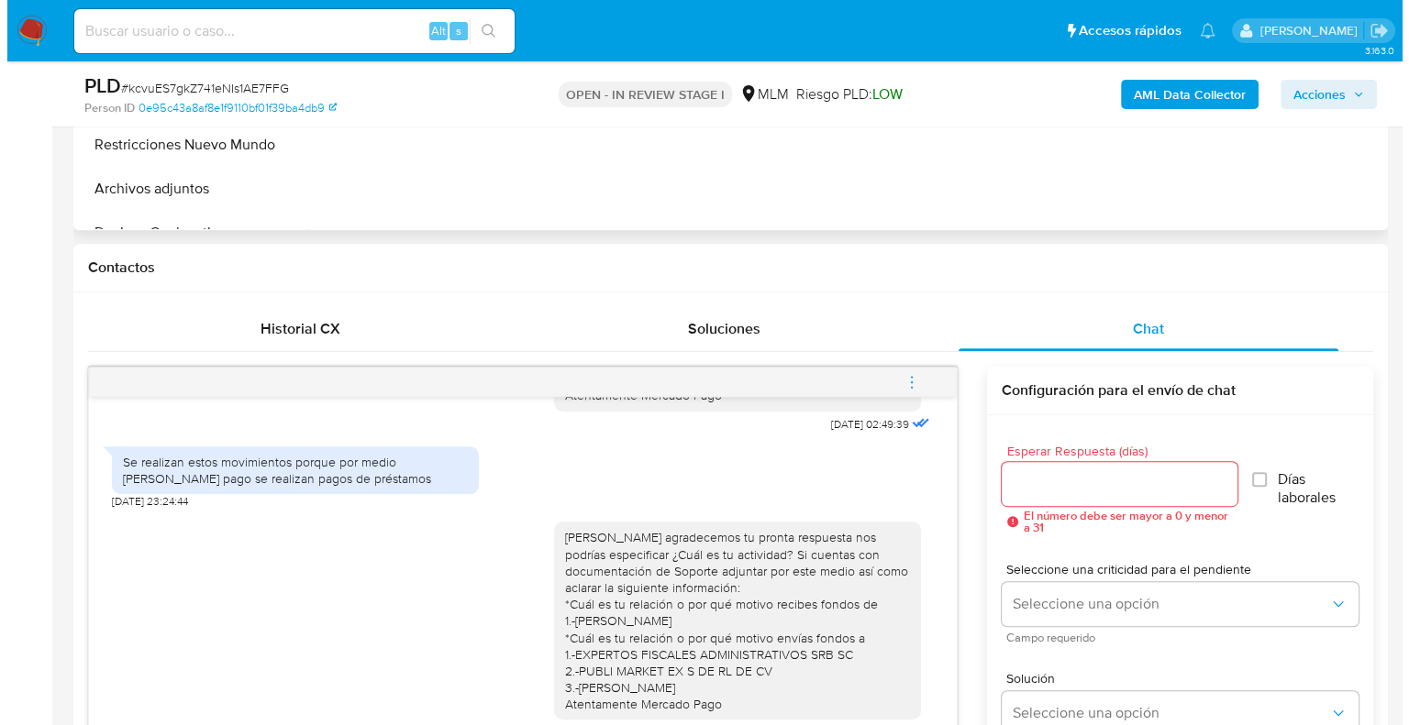
scroll to position [275, 0]
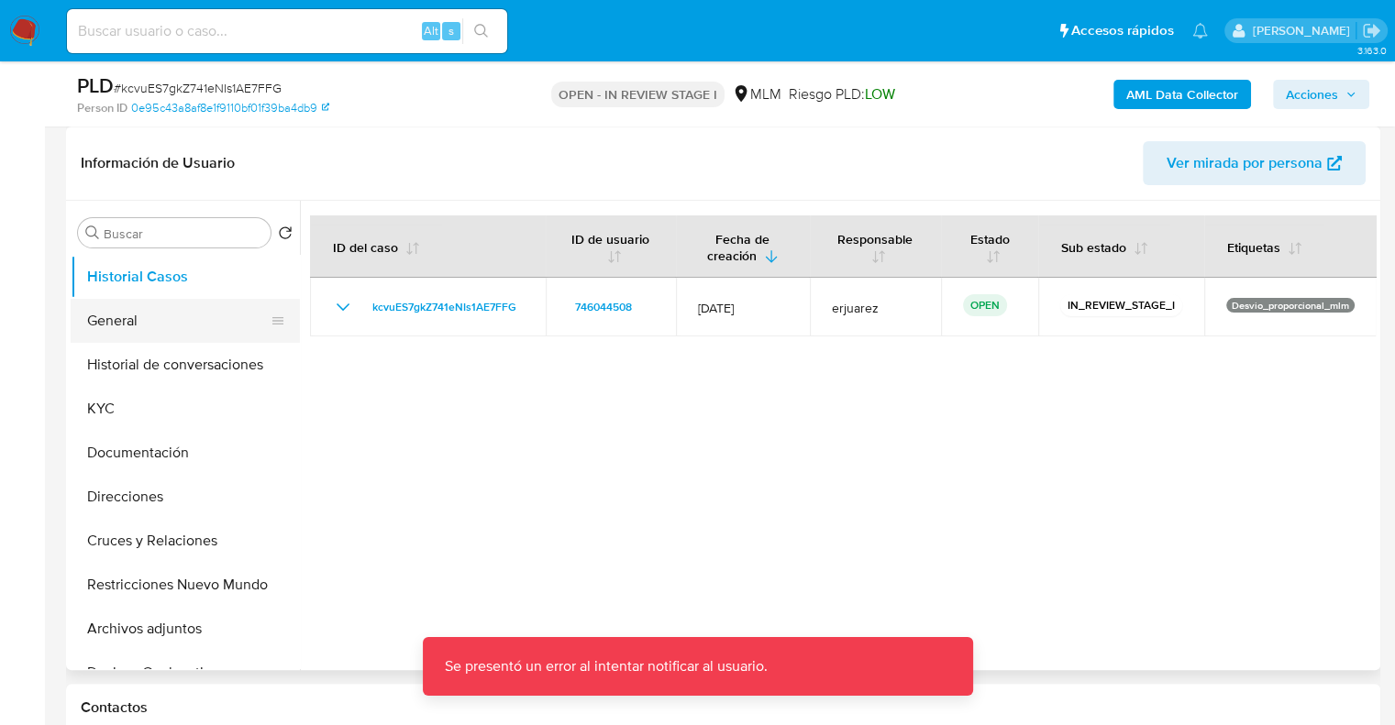
click at [111, 316] on button "General" at bounding box center [178, 321] width 215 height 44
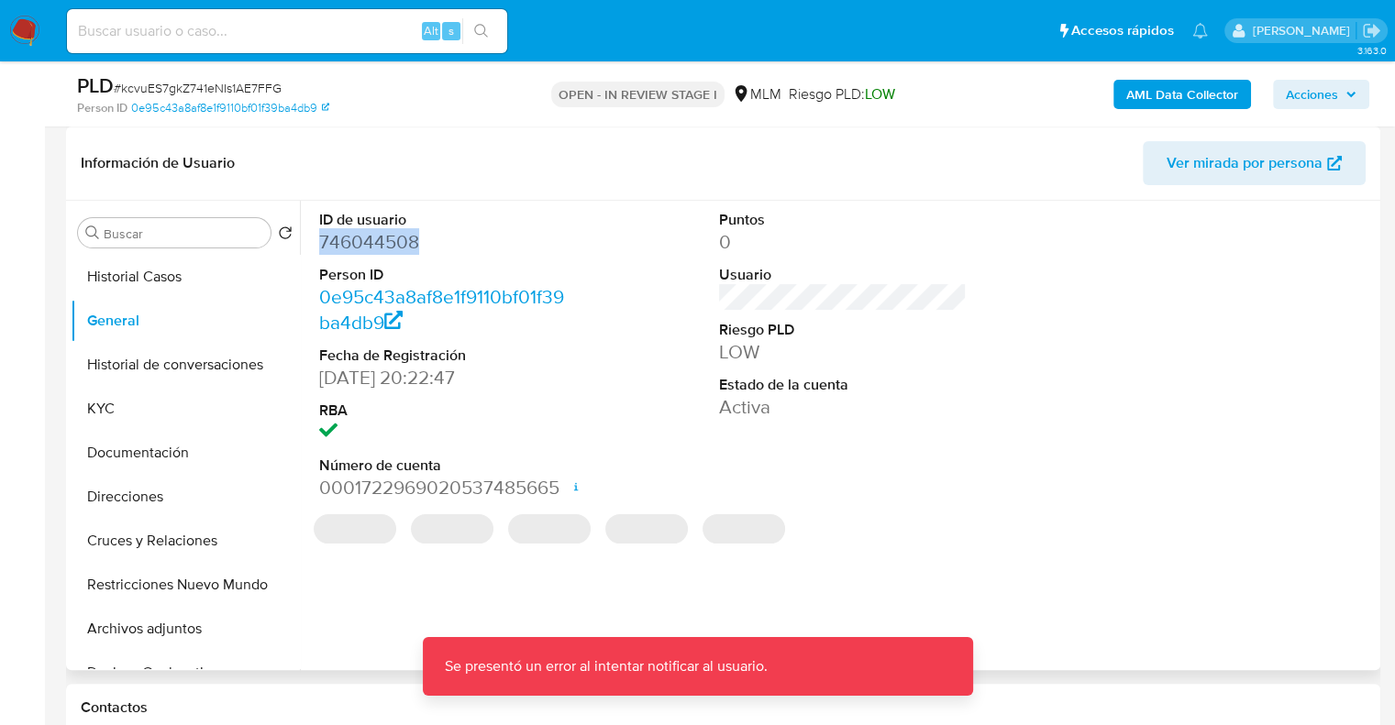
drag, startPoint x: 444, startPoint y: 248, endPoint x: 308, endPoint y: 246, distance: 135.7
click at [308, 246] on div "ID de usuario 746044508 Person ID 0e95c43a8af8e1f9110bf01f39ba4db9 Fecha de Reg…" at bounding box center [838, 436] width 1076 height 470
copy dd "746044508"
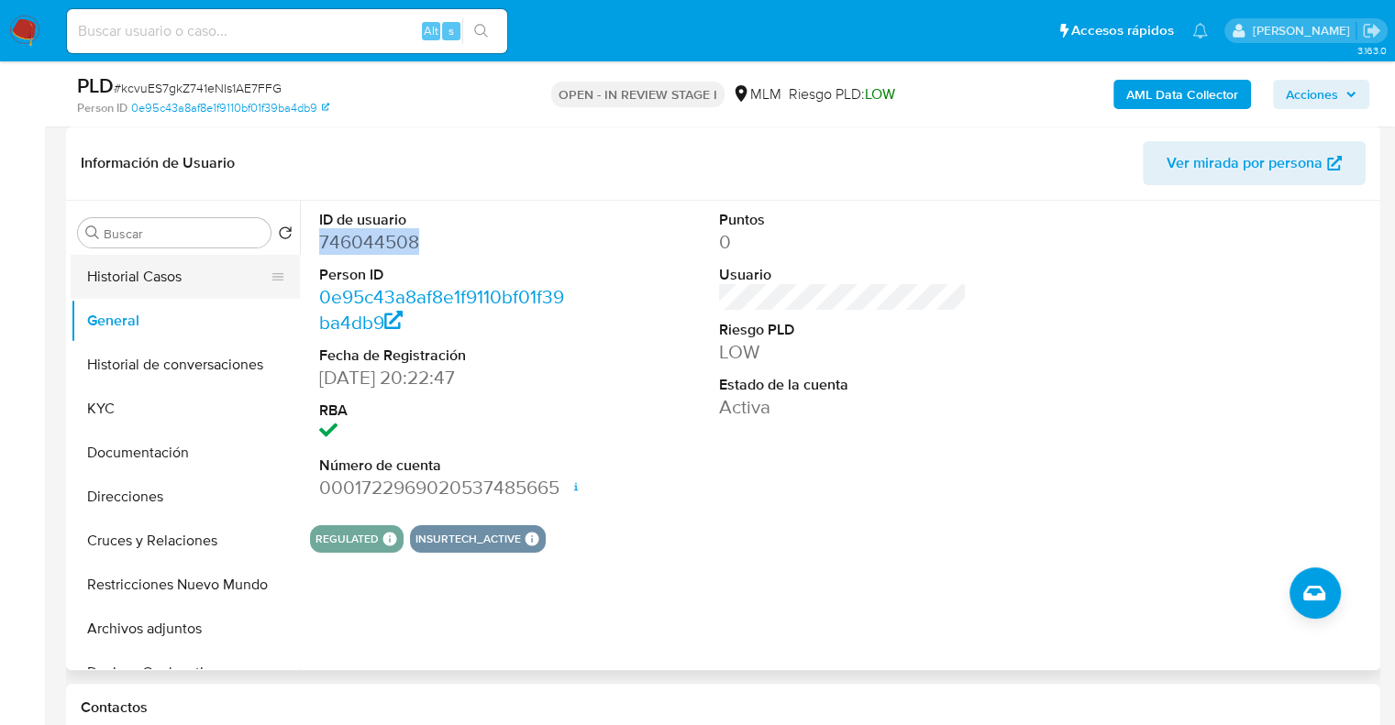
click at [189, 275] on button "Historial Casos" at bounding box center [178, 277] width 215 height 44
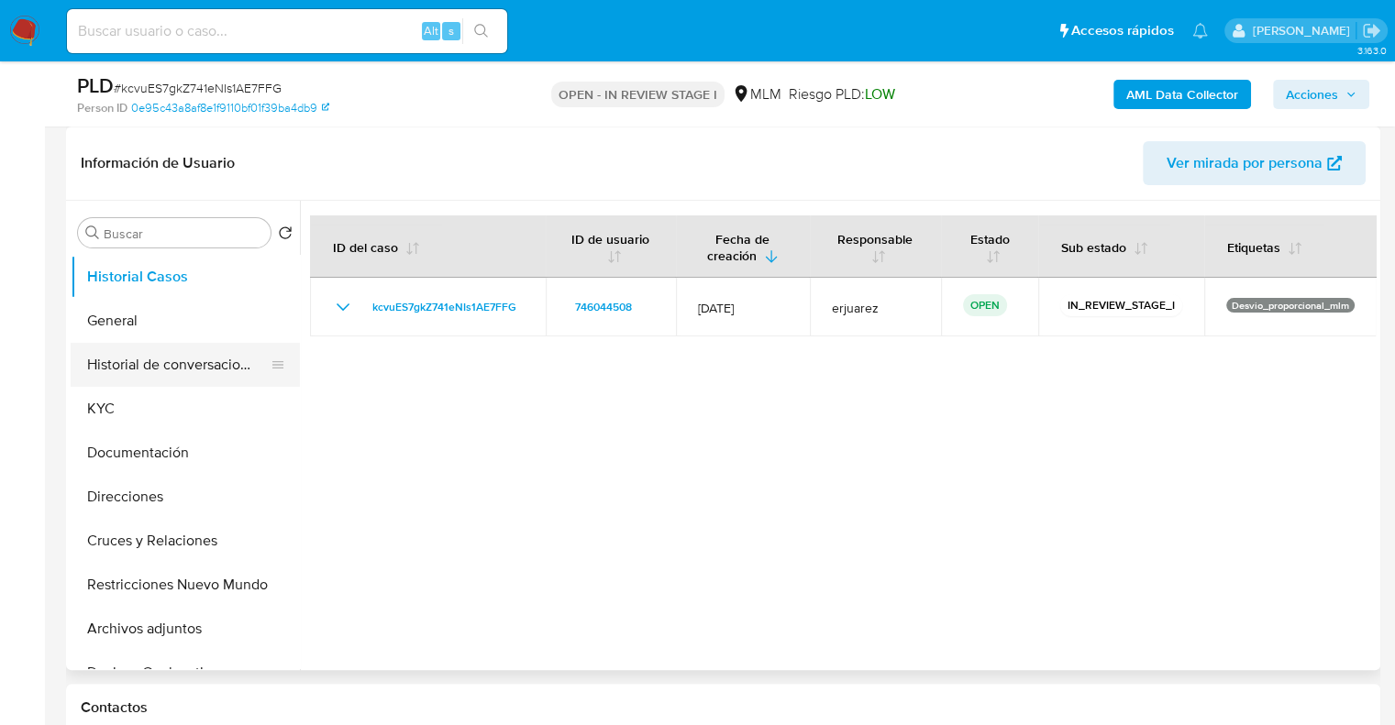
click at [194, 351] on button "Historial de conversaciones" at bounding box center [178, 365] width 215 height 44
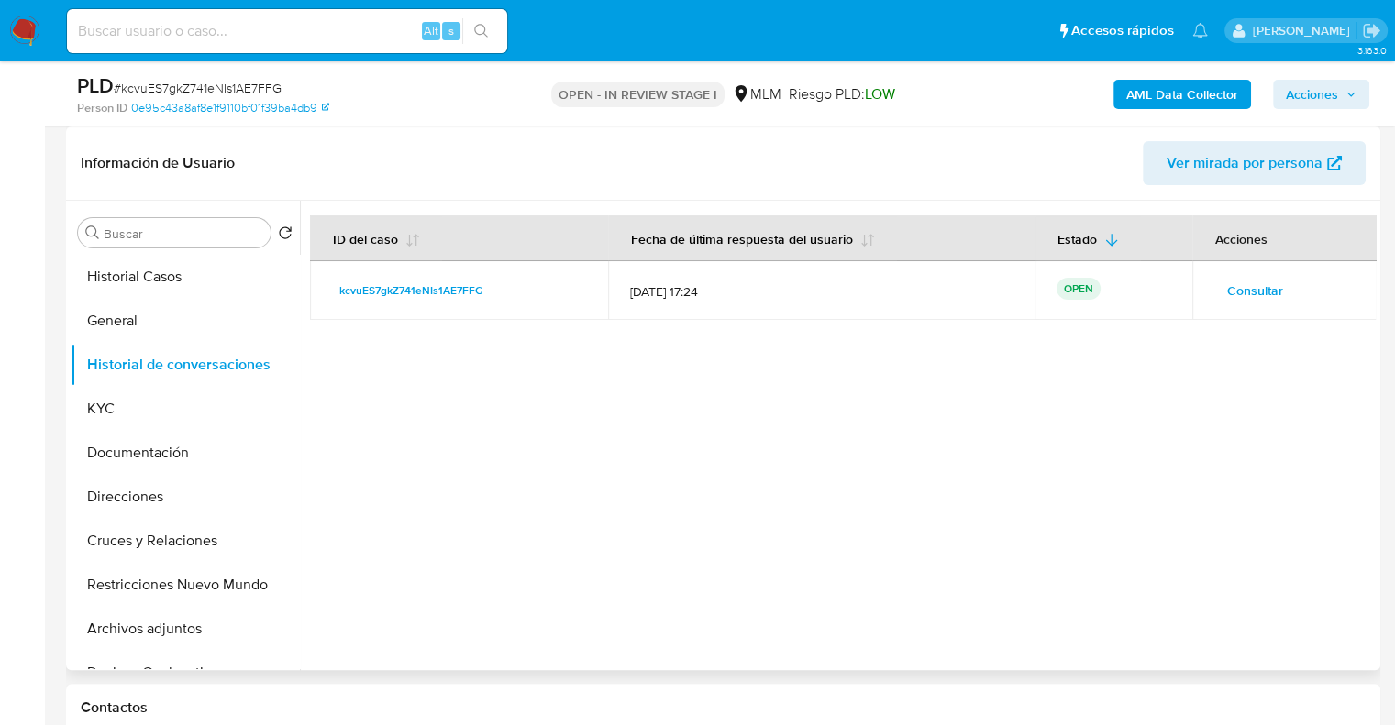
click at [1238, 296] on span "Consultar" at bounding box center [1255, 291] width 56 height 26
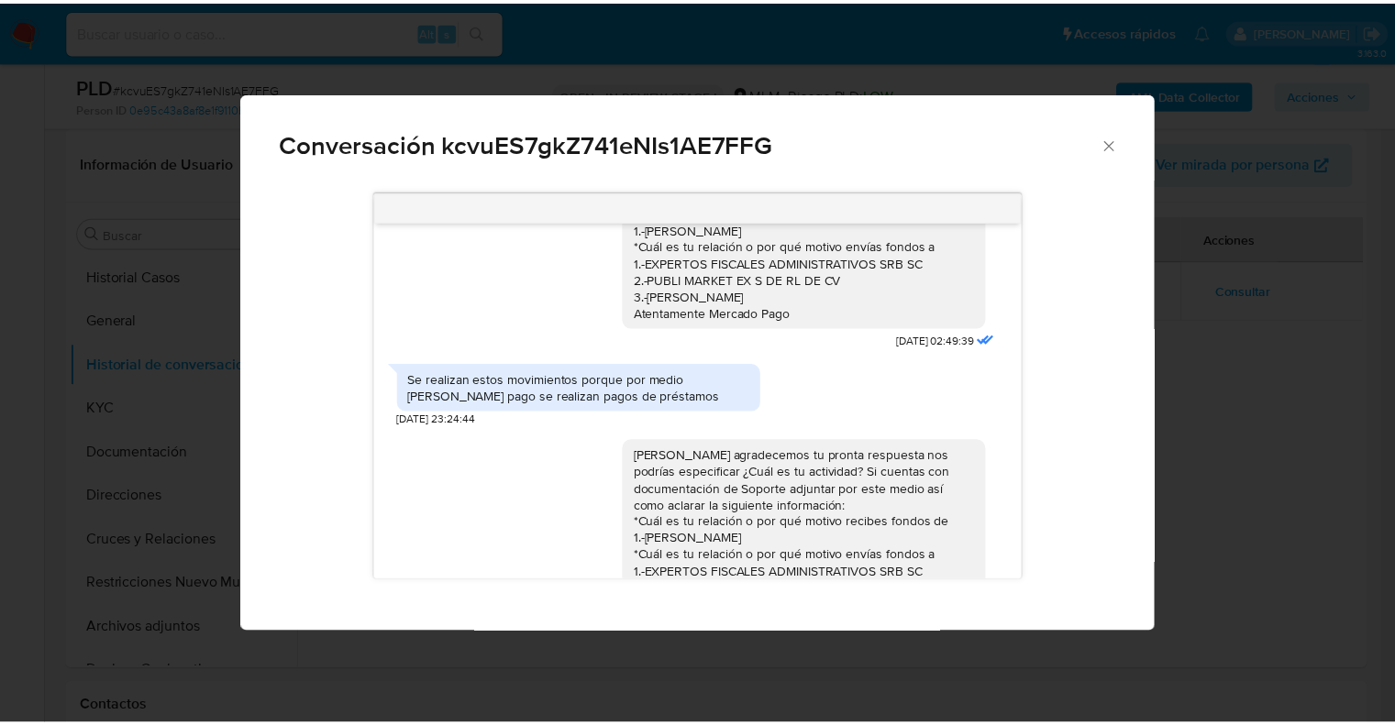
scroll to position [0, 0]
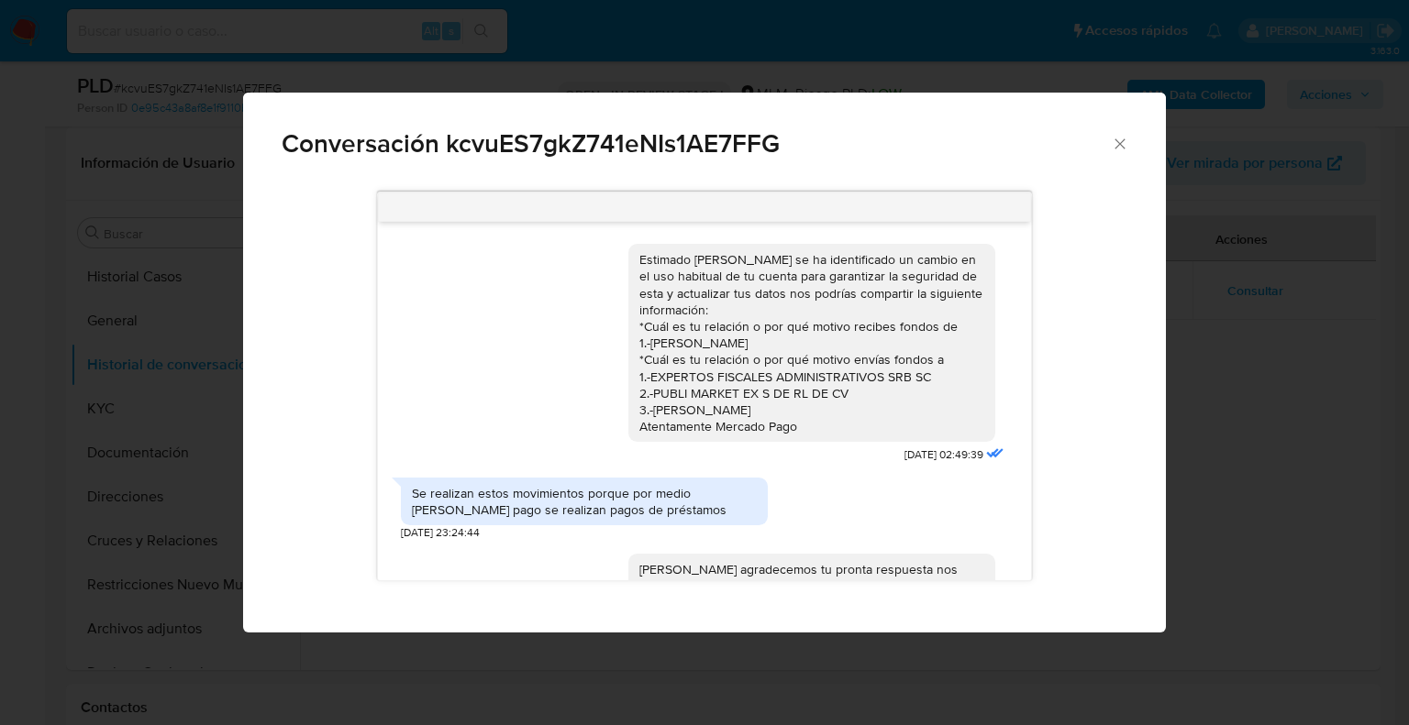
click at [1408, 382] on div "Conversación kcvuES7gkZ741eNIs1AE7FFG Estimado [PERSON_NAME] se ha identificado…" at bounding box center [704, 362] width 1409 height 725
